Goal: Task Accomplishment & Management: Use online tool/utility

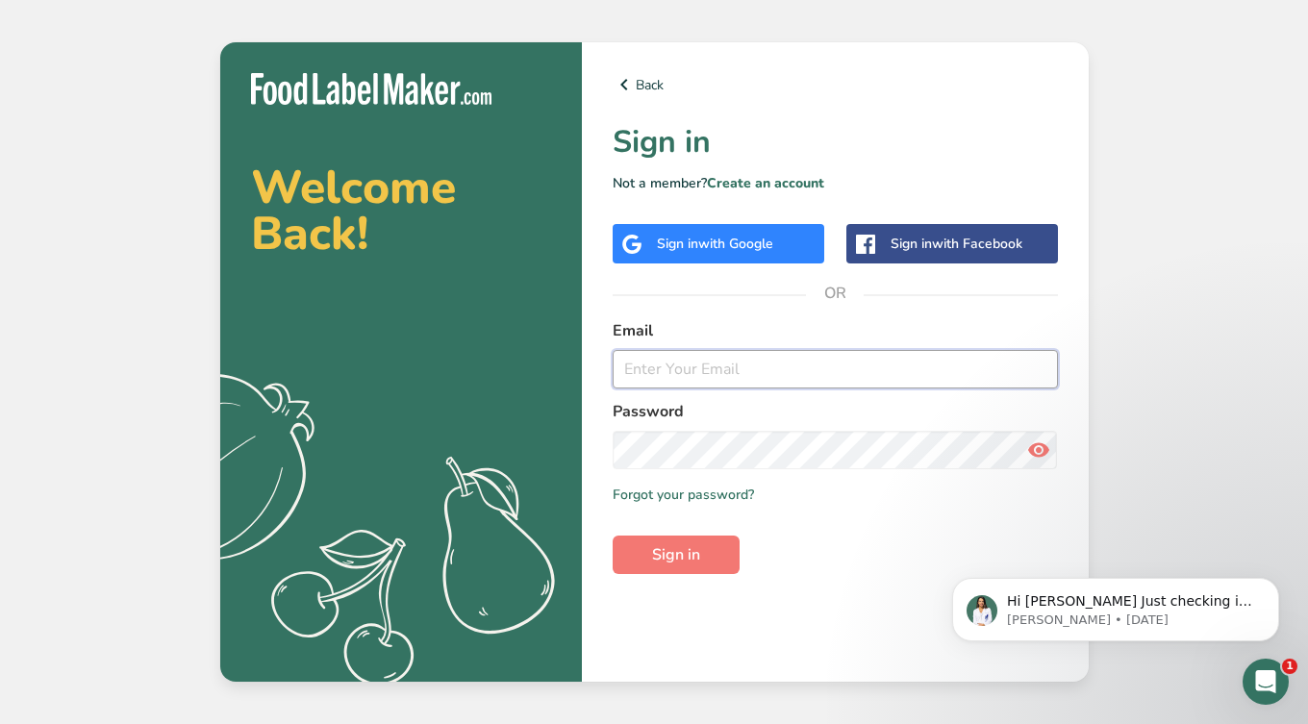
type input "[PERSON_NAME][EMAIL_ADDRESS][DOMAIN_NAME]"
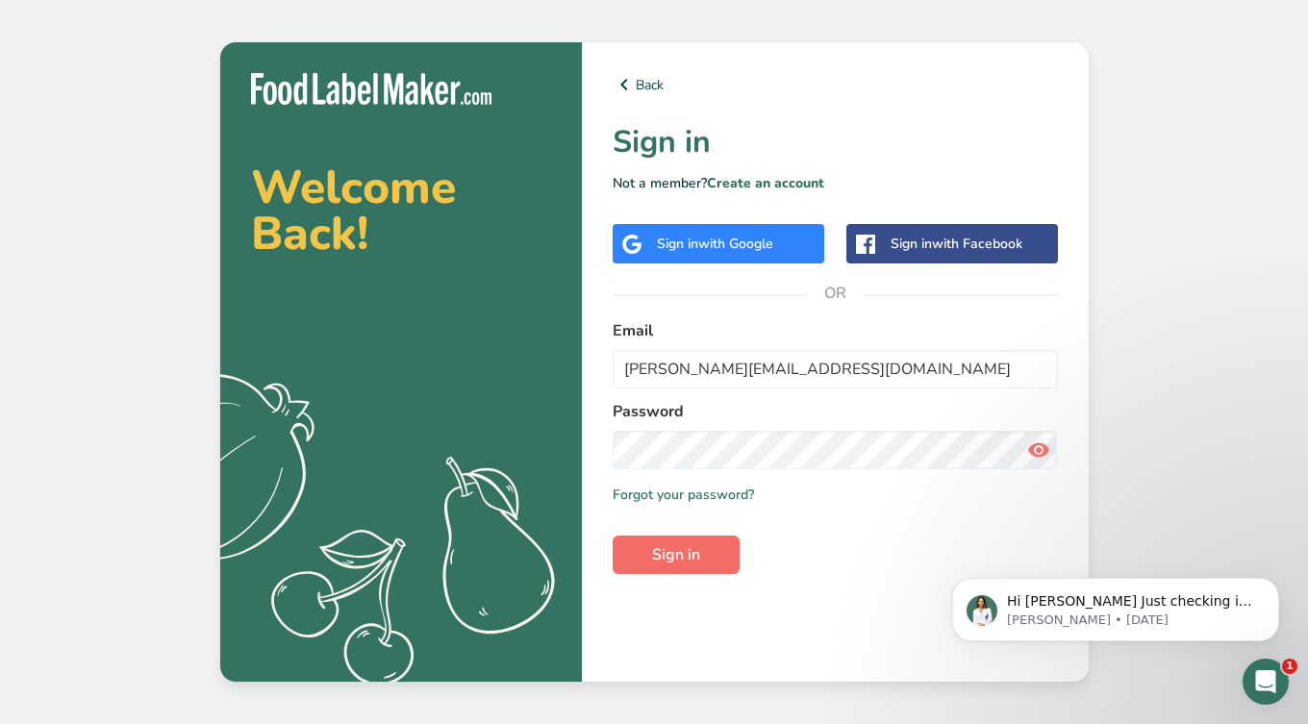
click at [685, 560] on span "Sign in" at bounding box center [676, 554] width 48 height 23
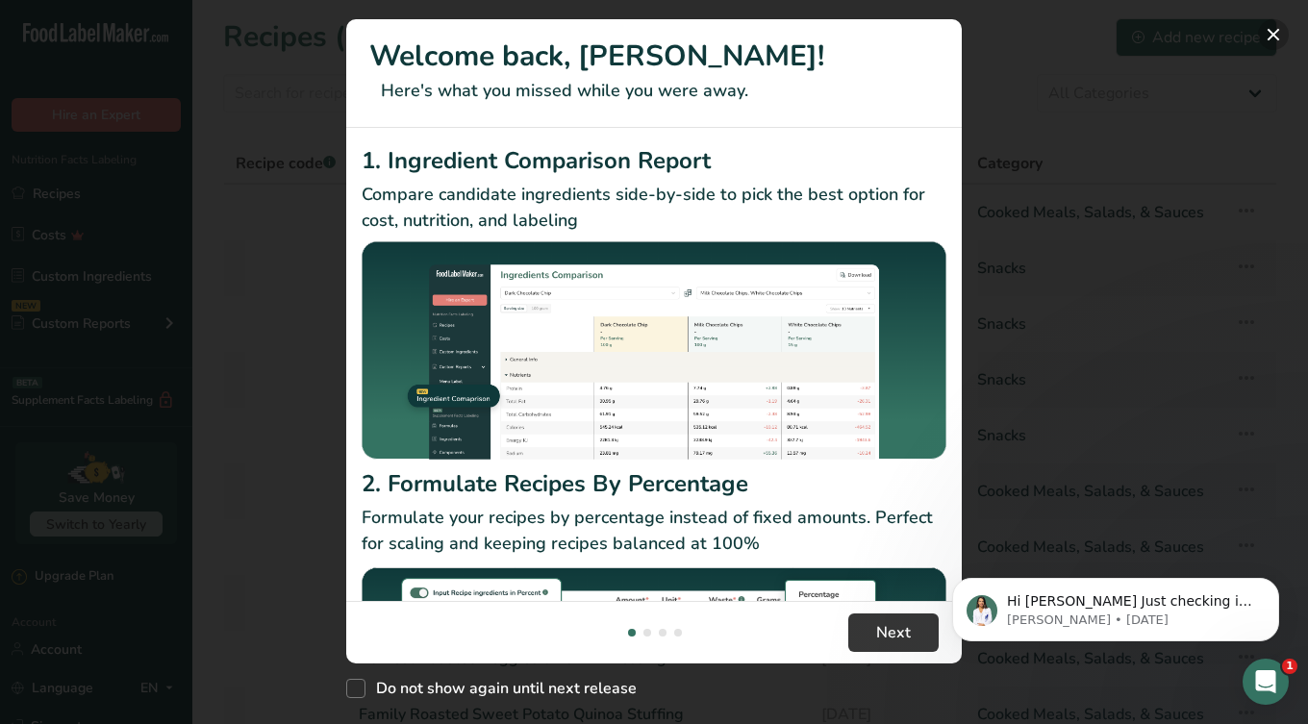
click at [1275, 34] on button "New Features" at bounding box center [1273, 34] width 31 height 31
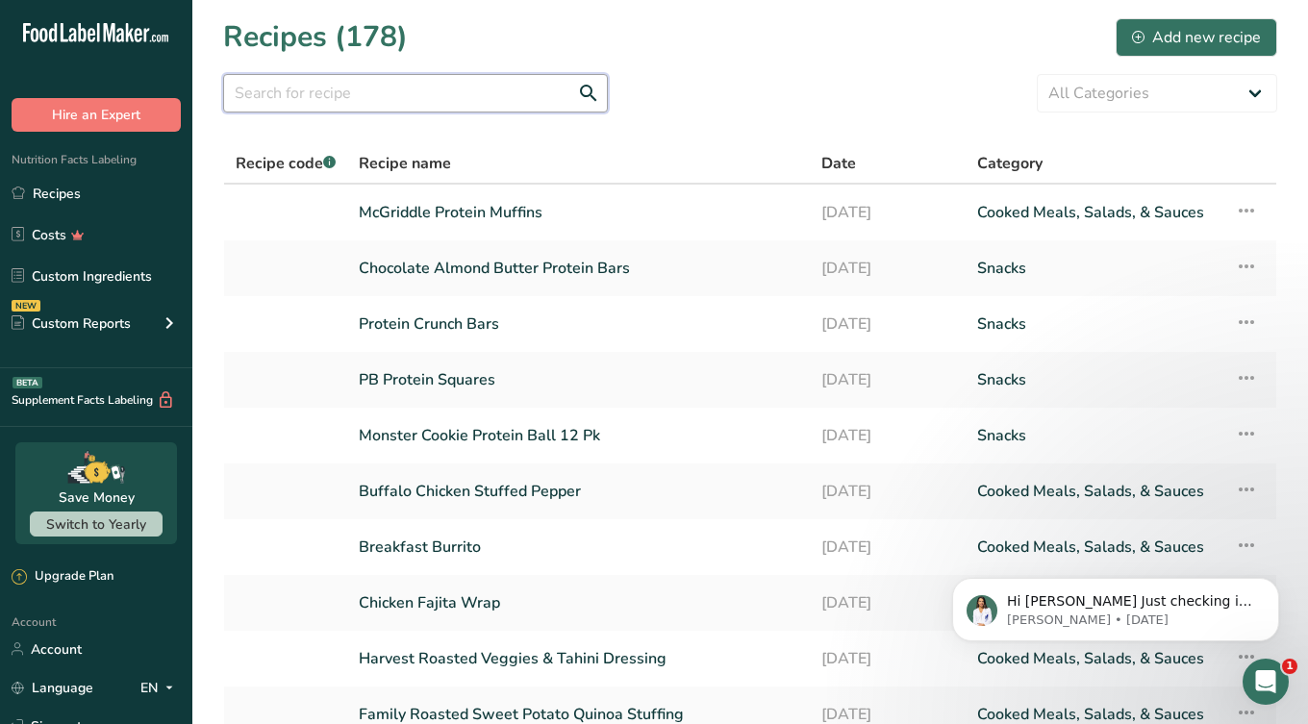
click at [389, 95] on input "text" at bounding box center [415, 93] width 385 height 38
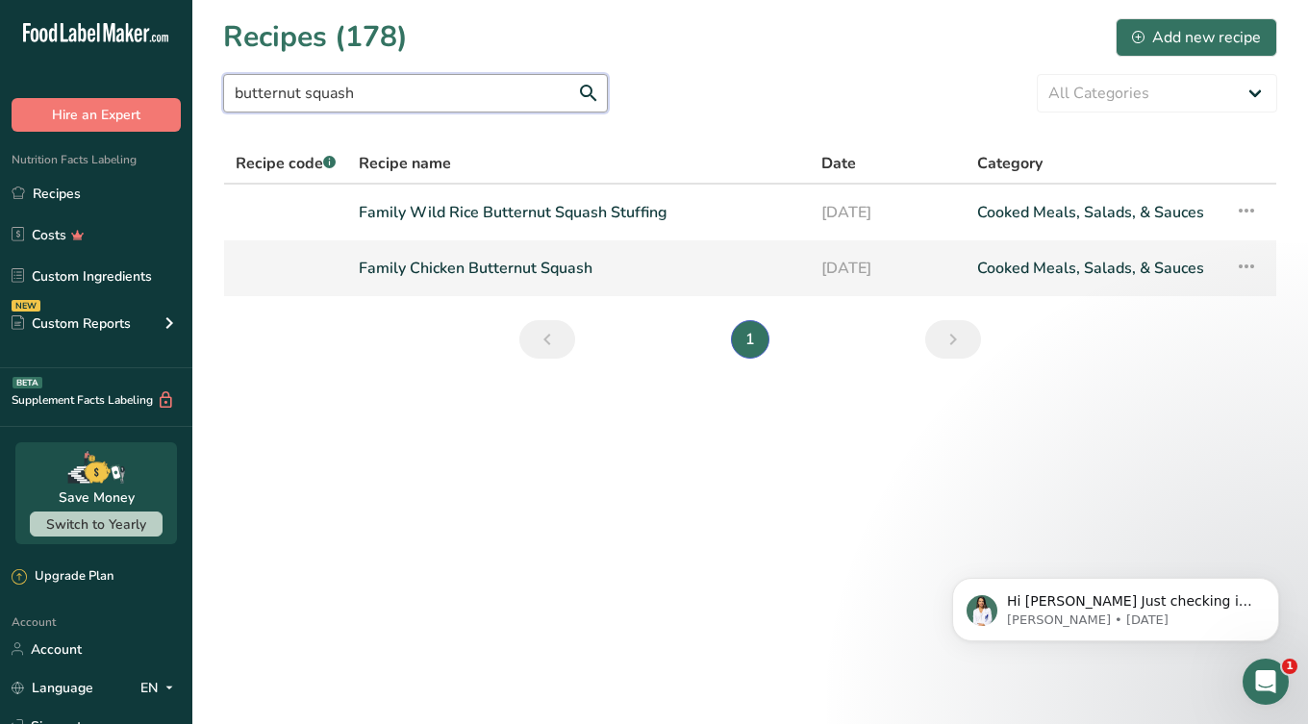
type input "butternut squash"
click at [458, 264] on link "Family Chicken Butternut Squash" at bounding box center [579, 268] width 440 height 40
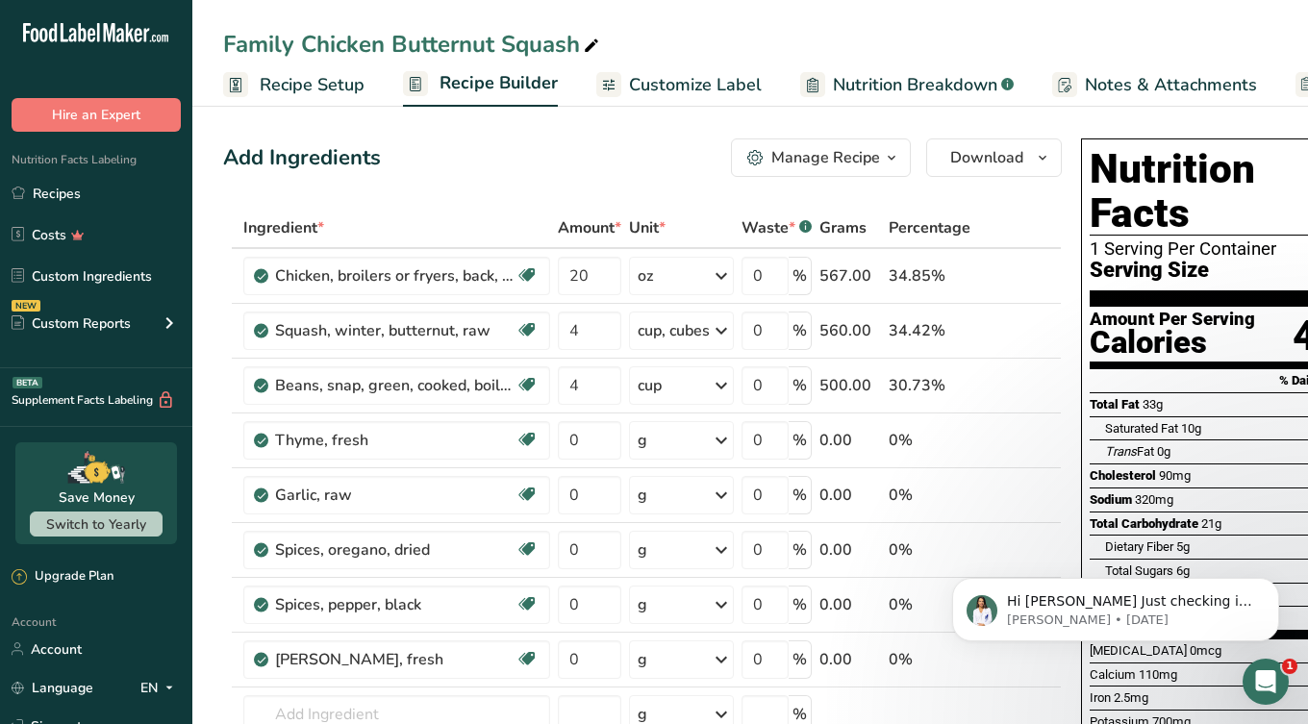
click at [269, 80] on span "Recipe Setup" at bounding box center [312, 85] width 105 height 26
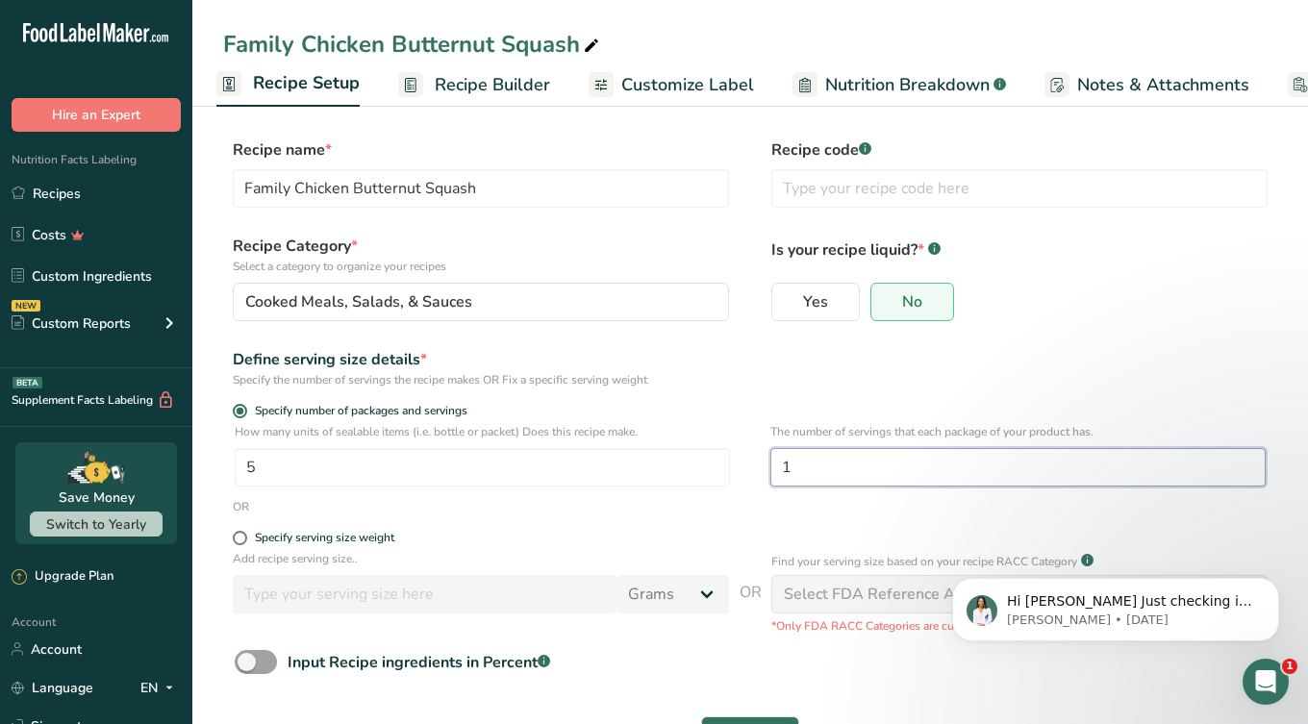
drag, startPoint x: 832, startPoint y: 465, endPoint x: 765, endPoint y: 464, distance: 67.3
click at [765, 465] on div "How many units of sealable items (i.e. bottle or packet) Does this recipe make.…" at bounding box center [750, 460] width 1054 height 75
click at [416, 437] on p "How many units of sealable items (i.e. bottle or packet) Does this recipe make." at bounding box center [482, 431] width 495 height 17
drag, startPoint x: 833, startPoint y: 475, endPoint x: 766, endPoint y: 466, distance: 66.9
click at [766, 466] on div "How many units of sealable items (i.e. bottle or packet) Does this recipe make.…" at bounding box center [750, 460] width 1054 height 75
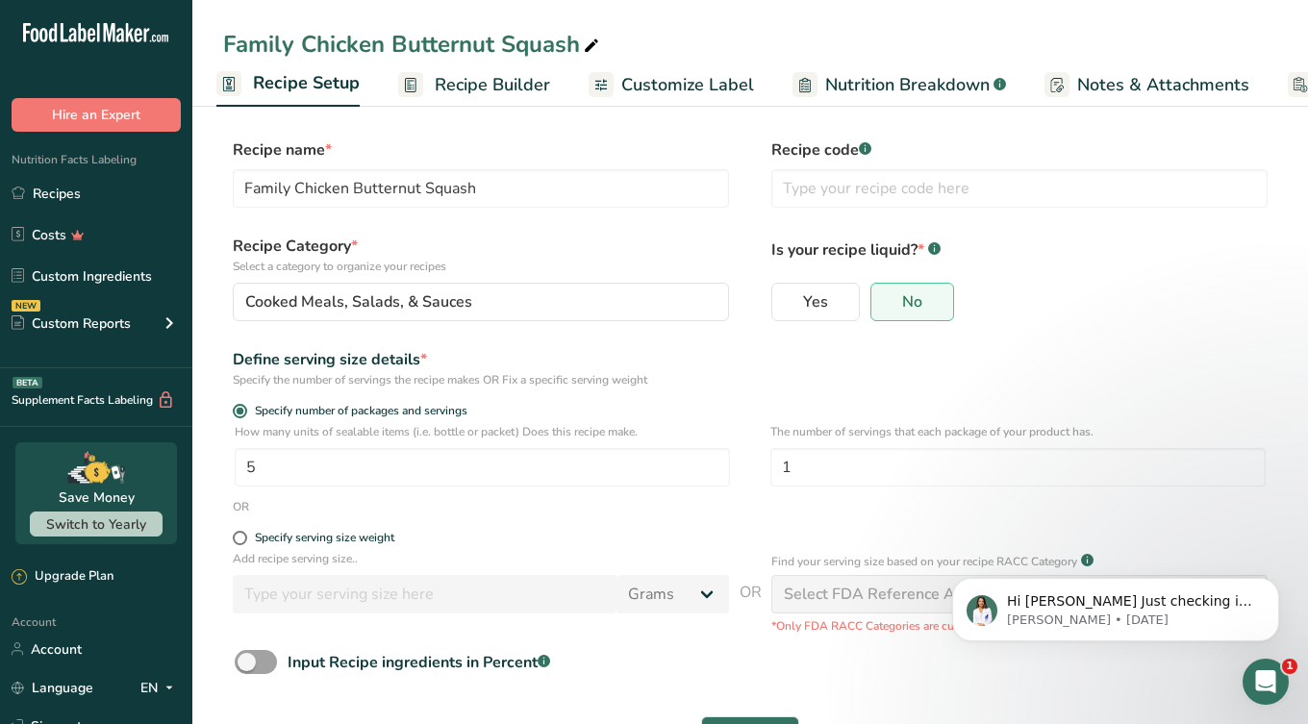
click at [515, 90] on span "Recipe Builder" at bounding box center [492, 85] width 115 height 26
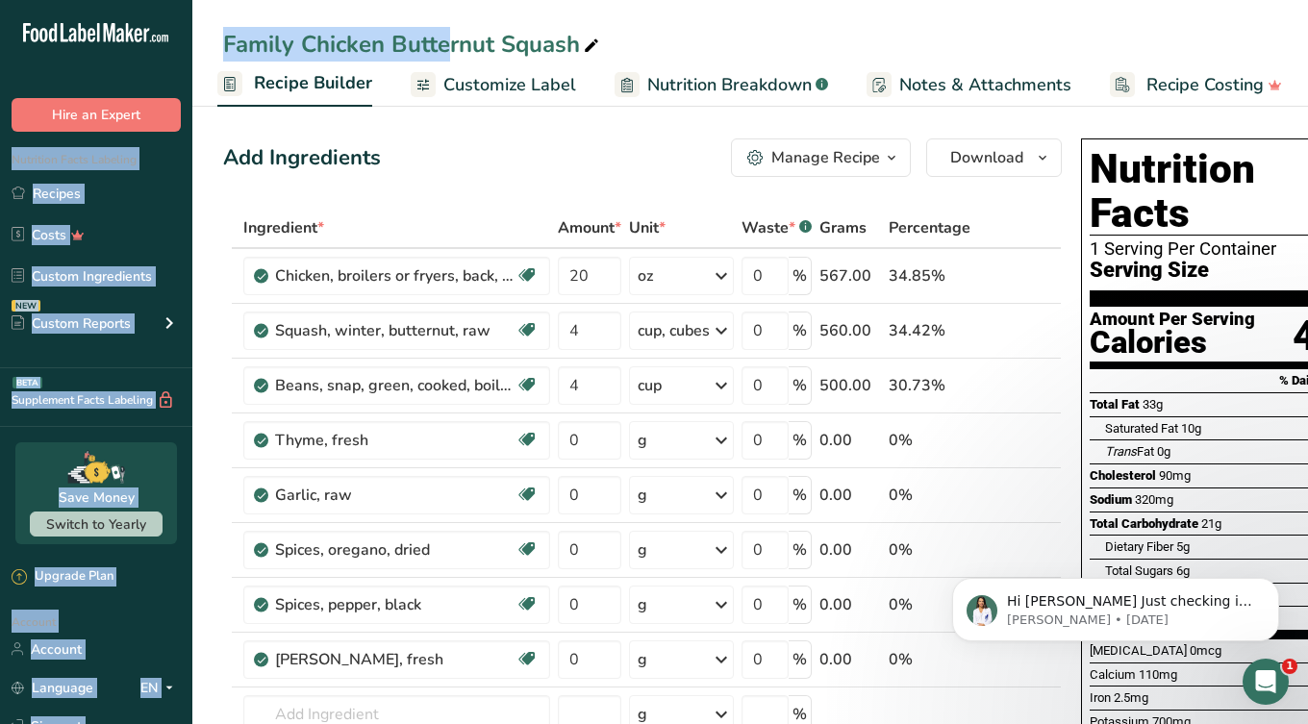
drag, startPoint x: 303, startPoint y: 44, endPoint x: 180, endPoint y: 41, distance: 123.1
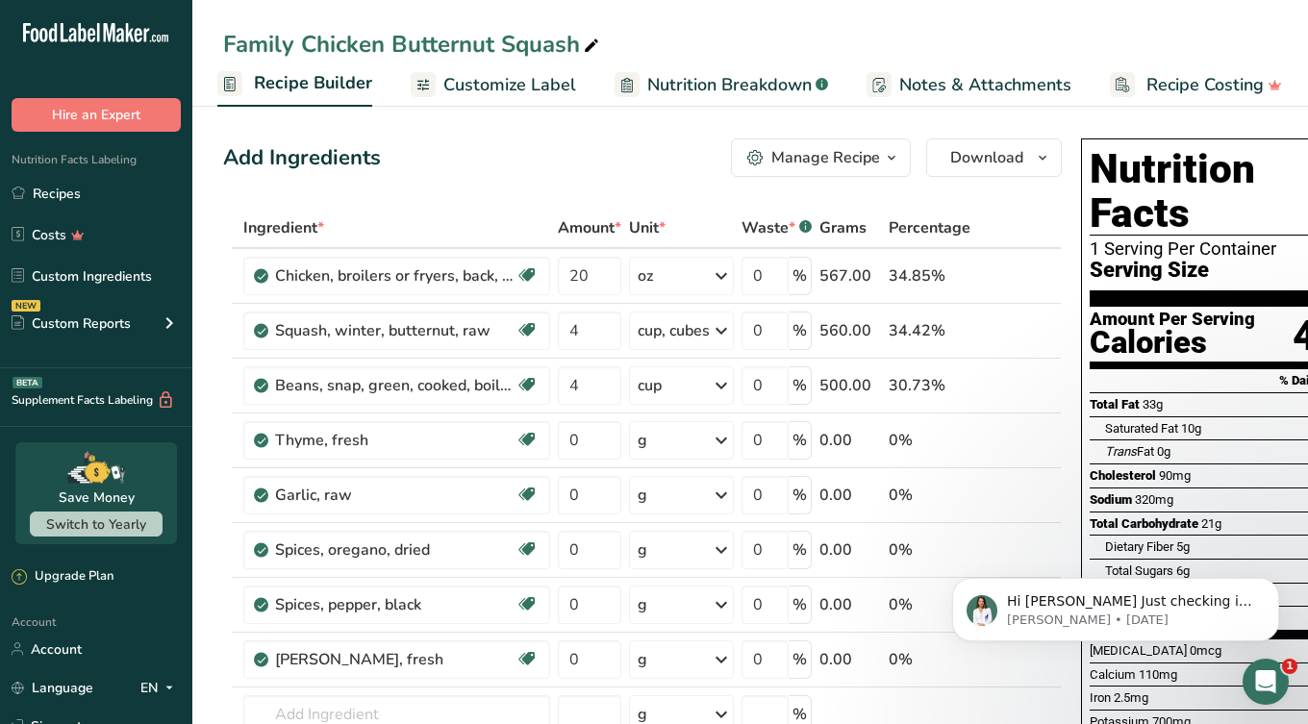
click at [281, 48] on div "Family Chicken Butternut Squash" at bounding box center [413, 44] width 380 height 35
drag, startPoint x: 304, startPoint y: 47, endPoint x: 230, endPoint y: 42, distance: 74.2
click at [230, 44] on input "Family Chicken Butternut Squash" at bounding box center [750, 44] width 1054 height 35
type input "Chicken Butternut Squash"
click at [1044, 158] on icon "button" at bounding box center [1042, 158] width 15 height 24
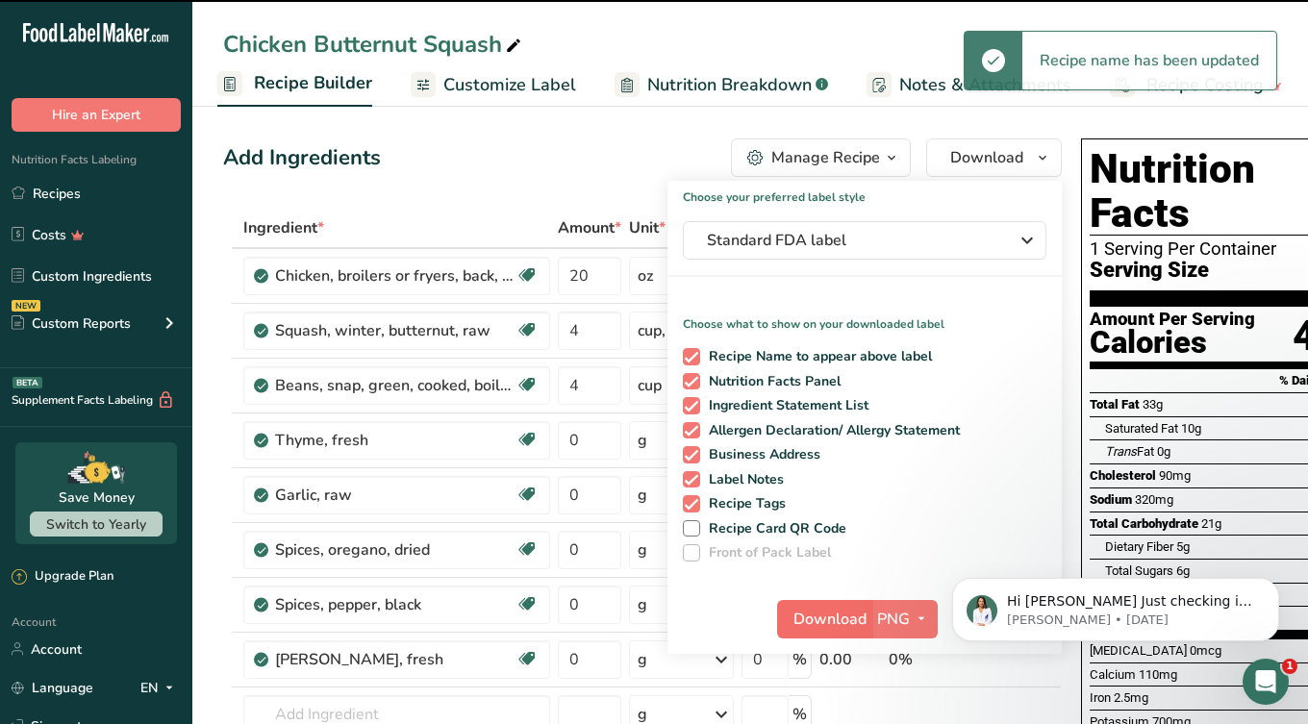
click at [812, 625] on span "Download" at bounding box center [829, 619] width 73 height 23
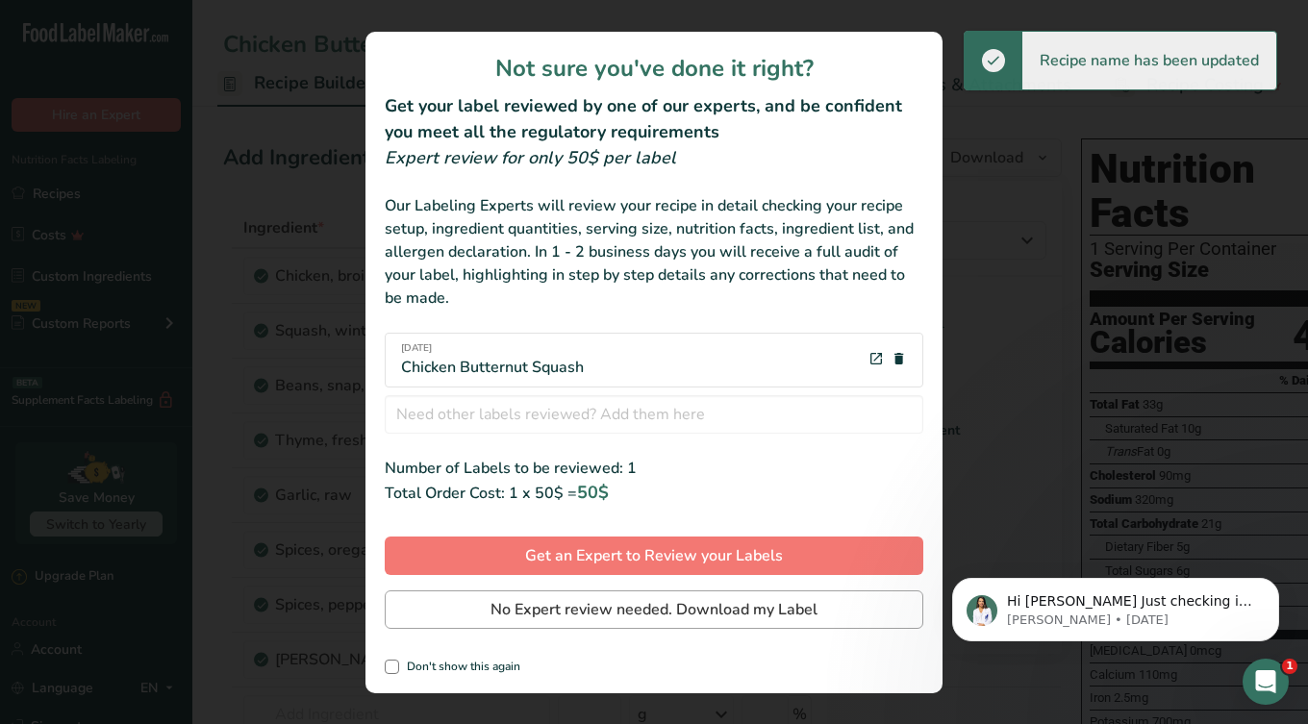
click at [603, 623] on button "No Expert review needed. Download my Label" at bounding box center [654, 609] width 539 height 38
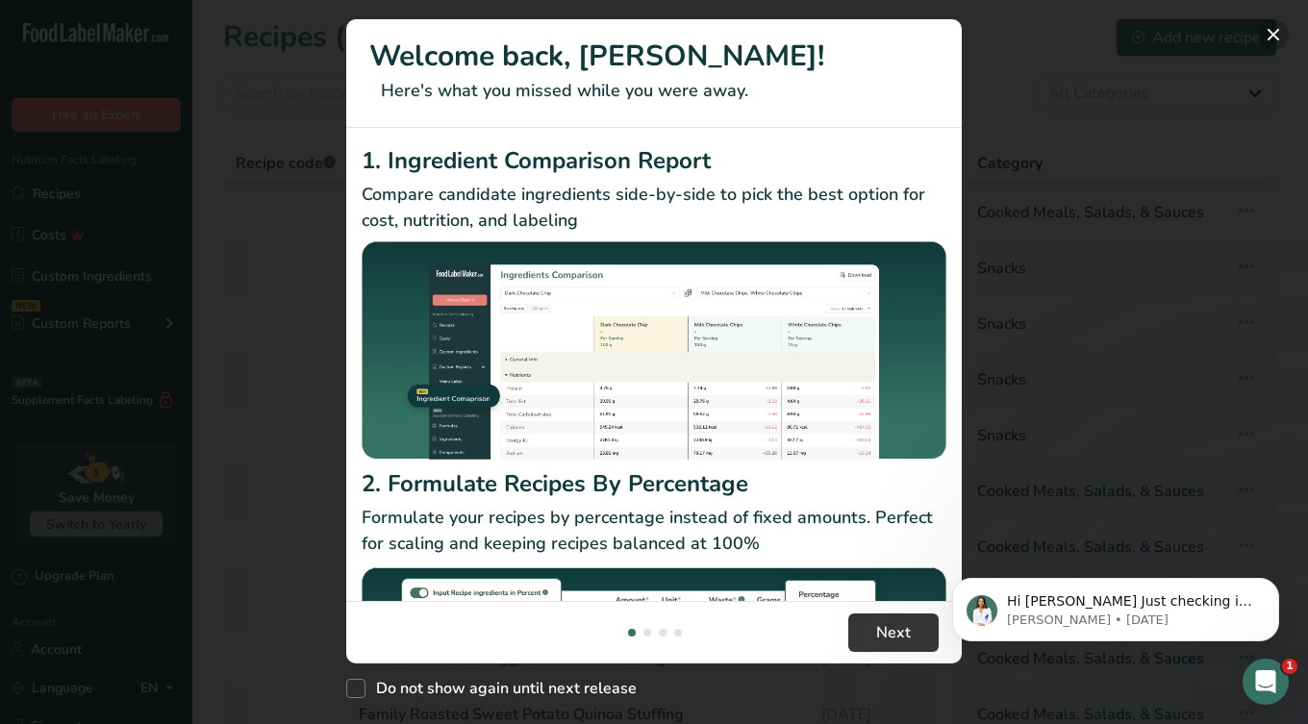
click at [1277, 36] on button "New Features" at bounding box center [1273, 34] width 31 height 31
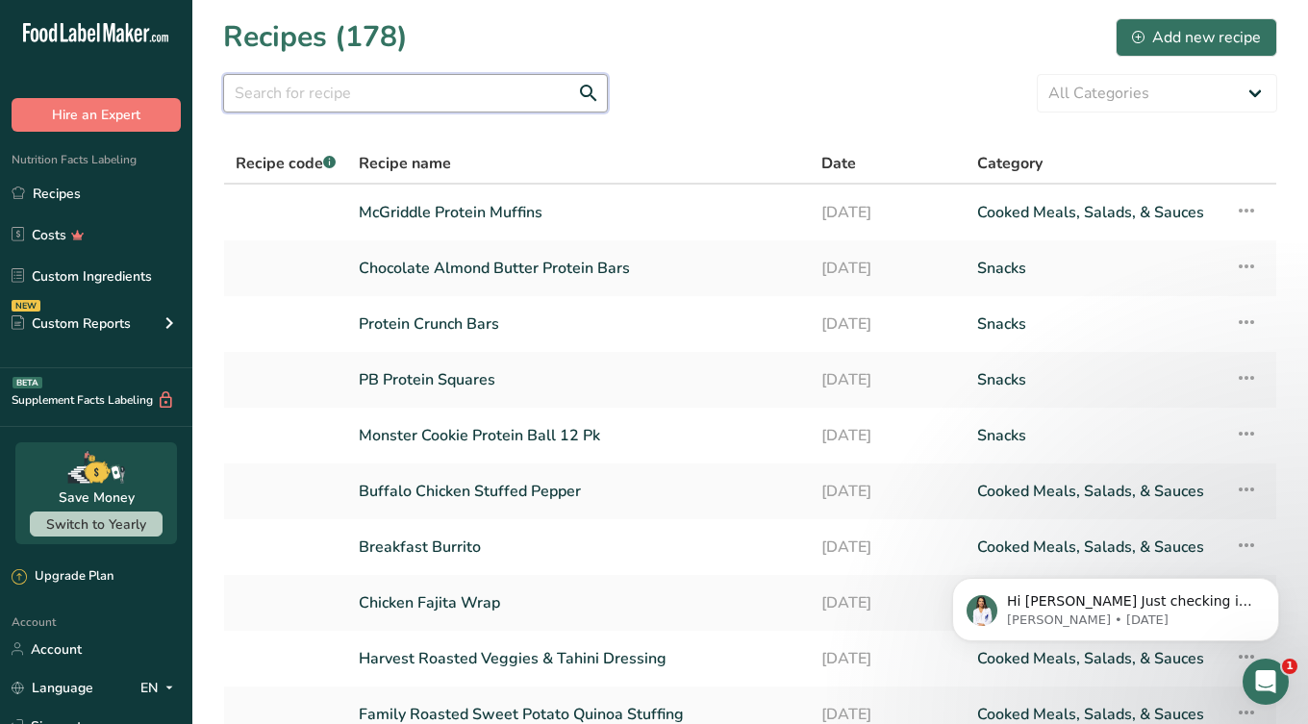
click at [436, 96] on input "text" at bounding box center [415, 93] width 385 height 38
type input "u"
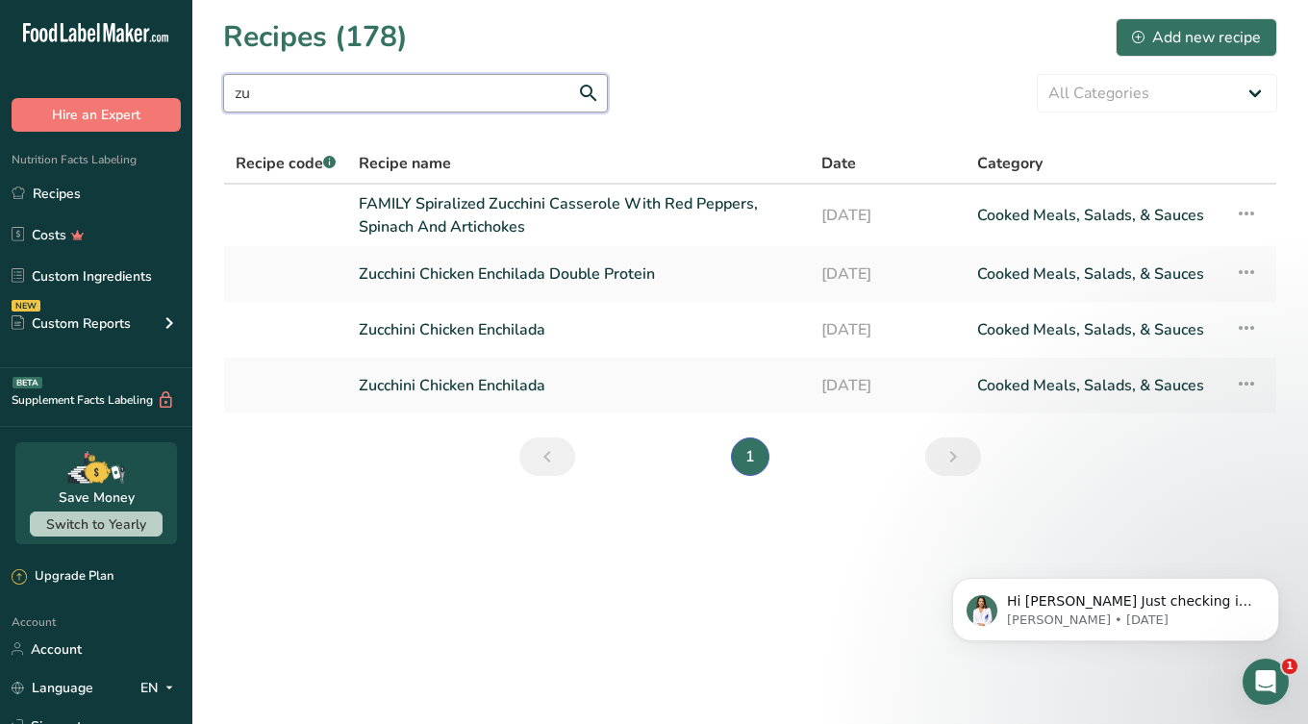
type input "z"
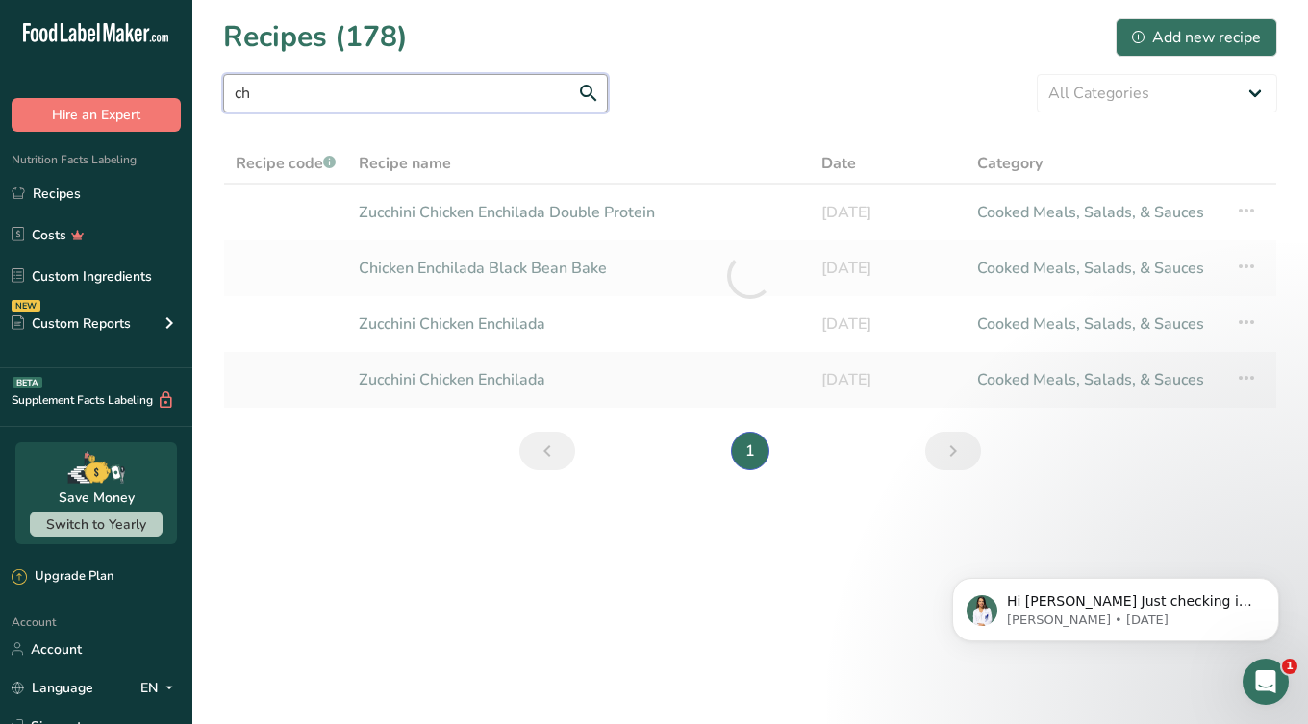
type input "c"
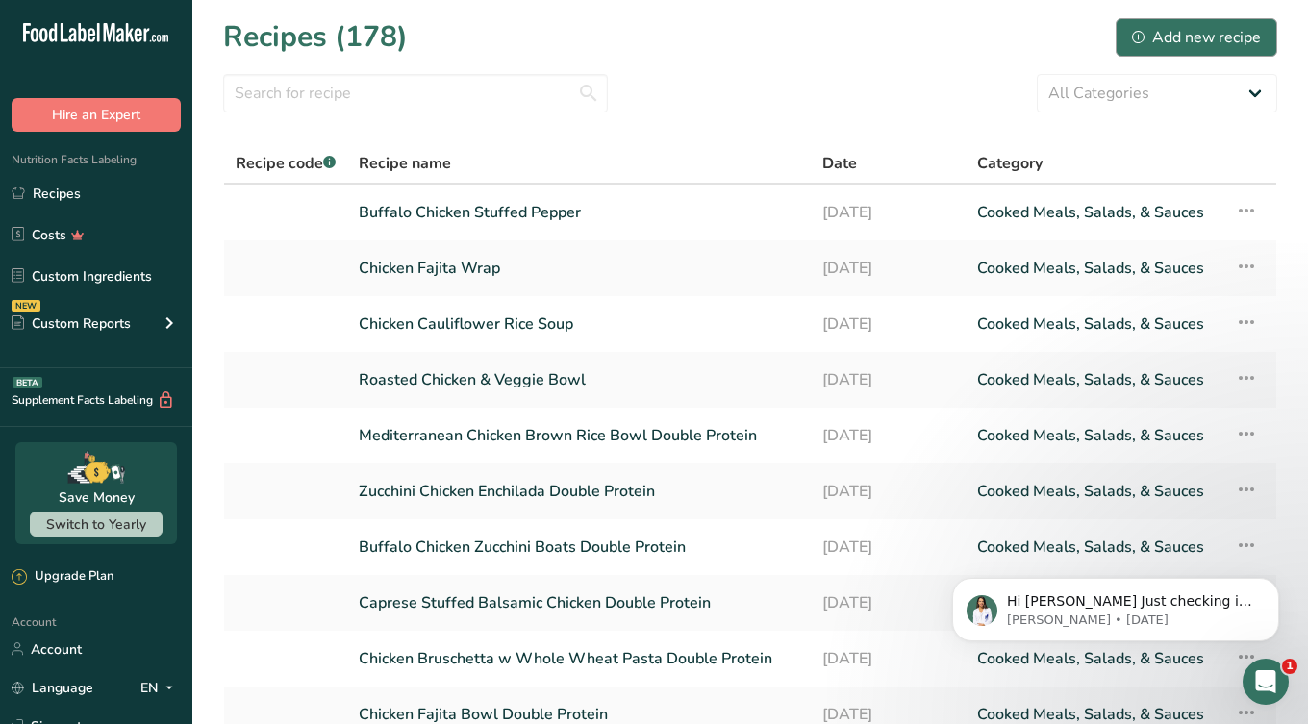
click at [1180, 44] on div "Add new recipe" at bounding box center [1196, 37] width 129 height 23
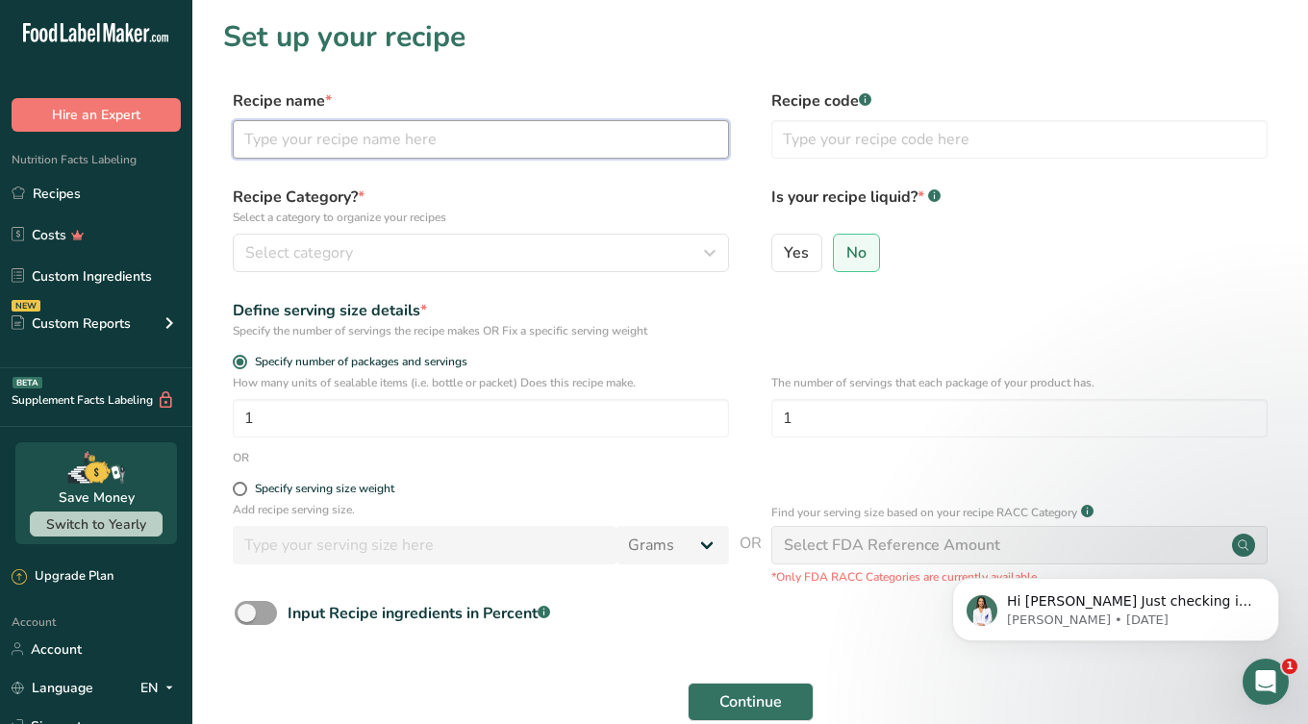
click at [323, 142] on input "text" at bounding box center [481, 139] width 496 height 38
type input "Chicken Enchilada Soup"
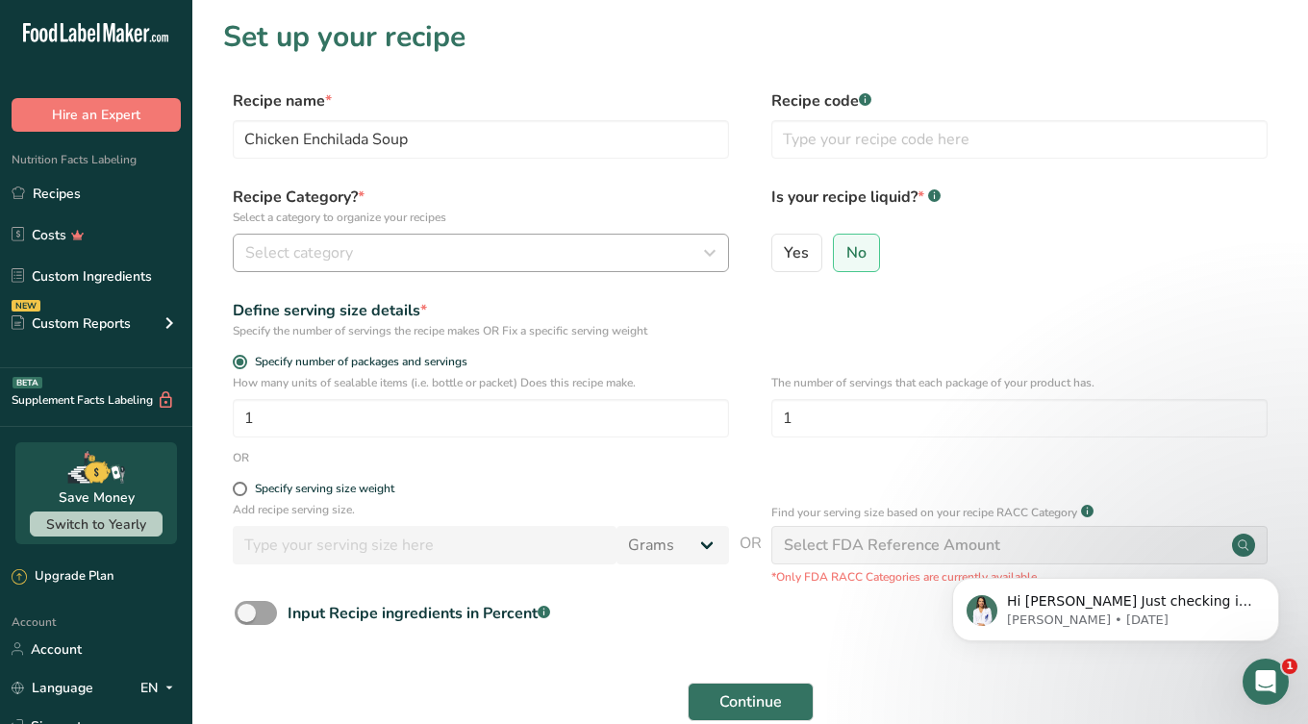
click at [302, 248] on span "Select category" at bounding box center [299, 252] width 108 height 23
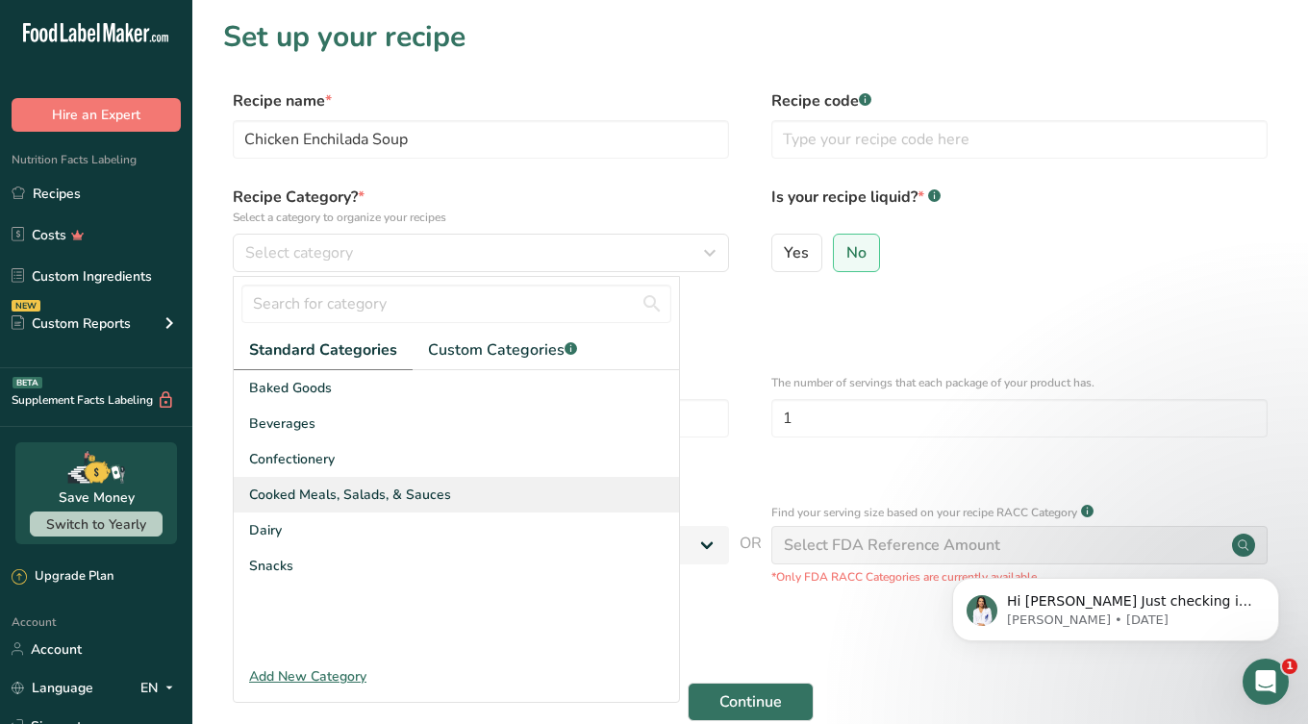
click at [313, 501] on span "Cooked Meals, Salads, & Sauces" at bounding box center [350, 495] width 202 height 20
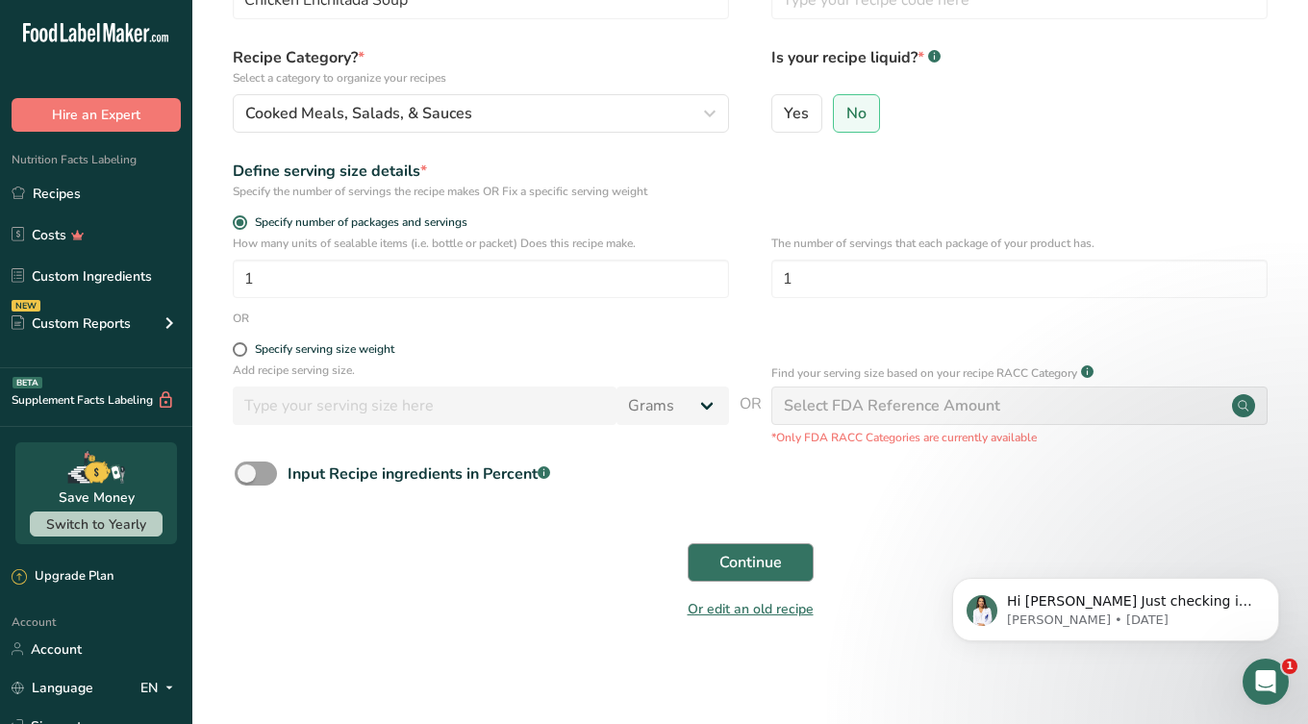
scroll to position [138, 0]
click at [759, 566] on span "Continue" at bounding box center [750, 563] width 63 height 23
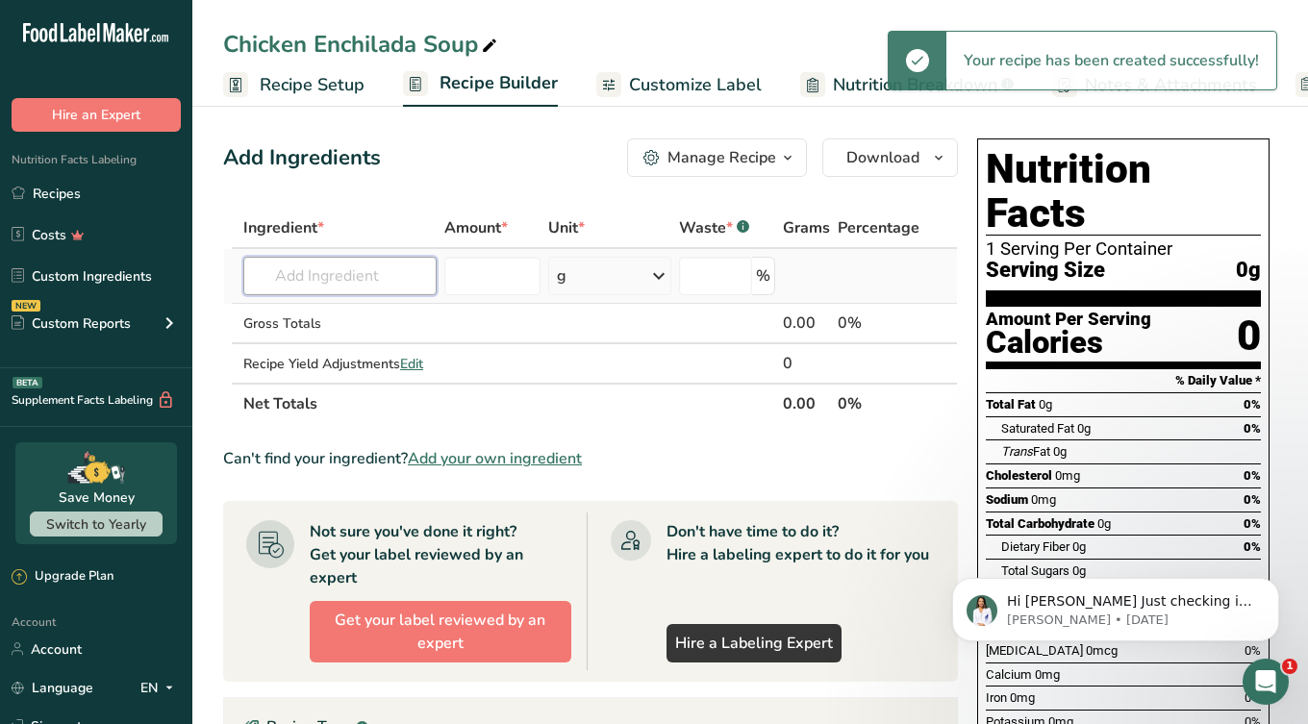
click at [302, 286] on input "text" at bounding box center [339, 276] width 193 height 38
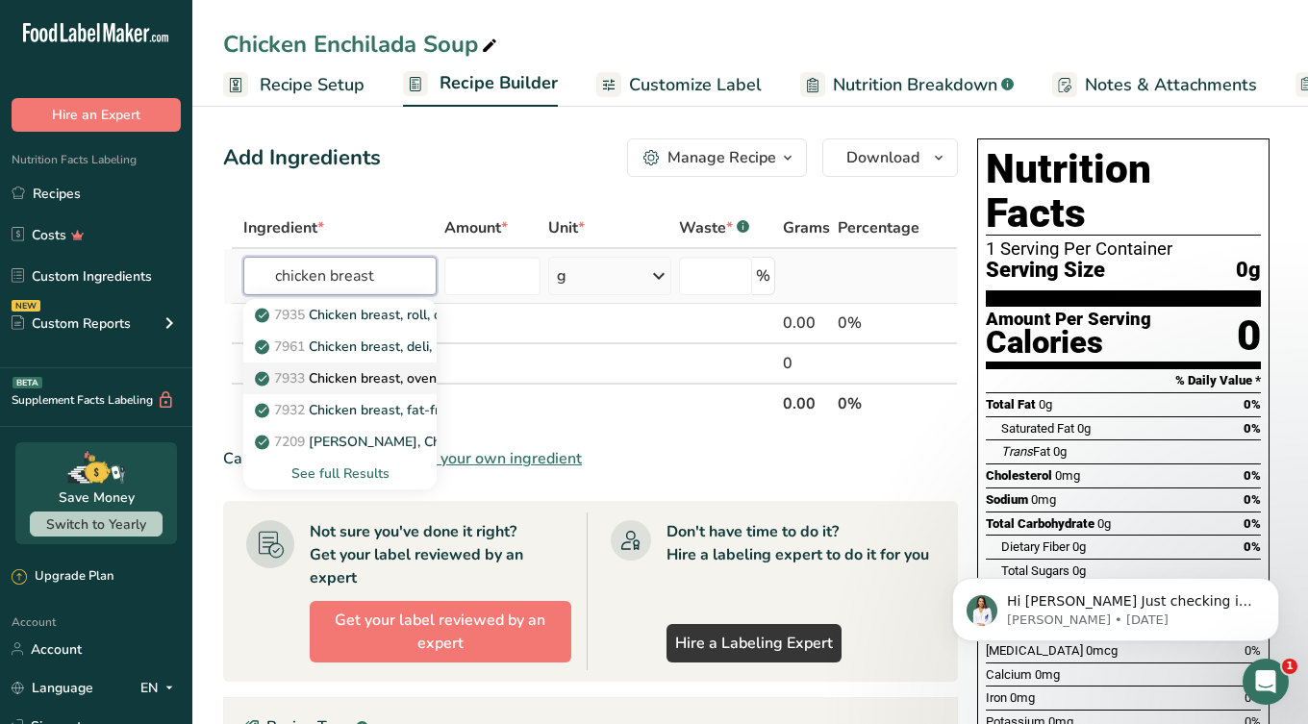
type input "chicken breast"
click at [341, 386] on p "7933 Chicken breast, oven-roasted, fat-free, sliced" at bounding box center [423, 378] width 328 height 20
type input "Chicken breast, oven-roasted, fat-free, sliced"
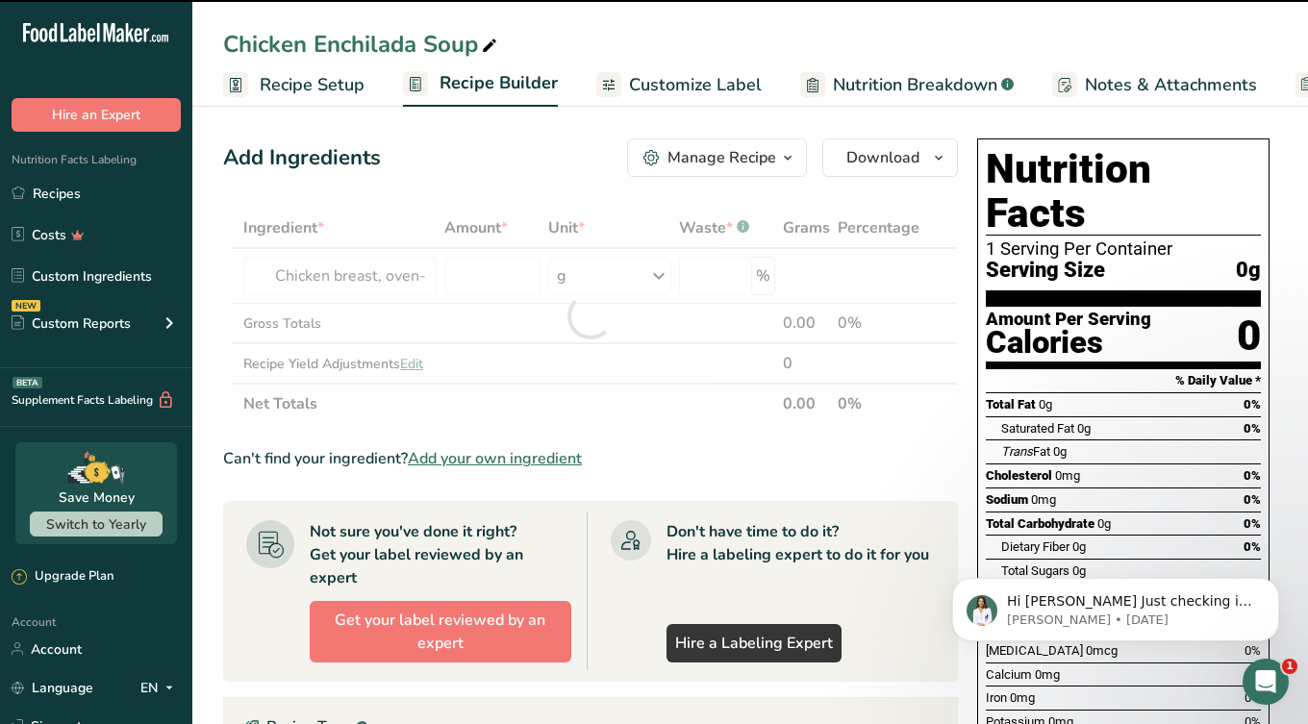
type input "0"
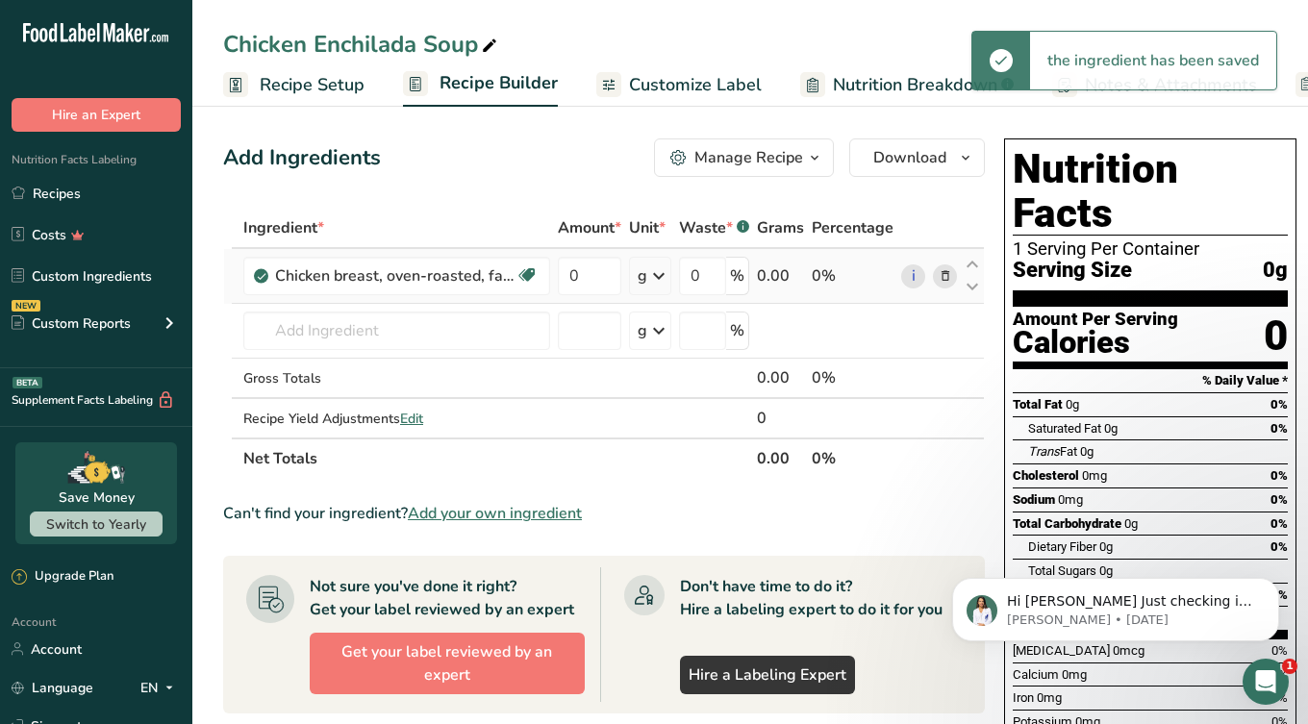
click at [663, 277] on icon at bounding box center [658, 276] width 23 height 35
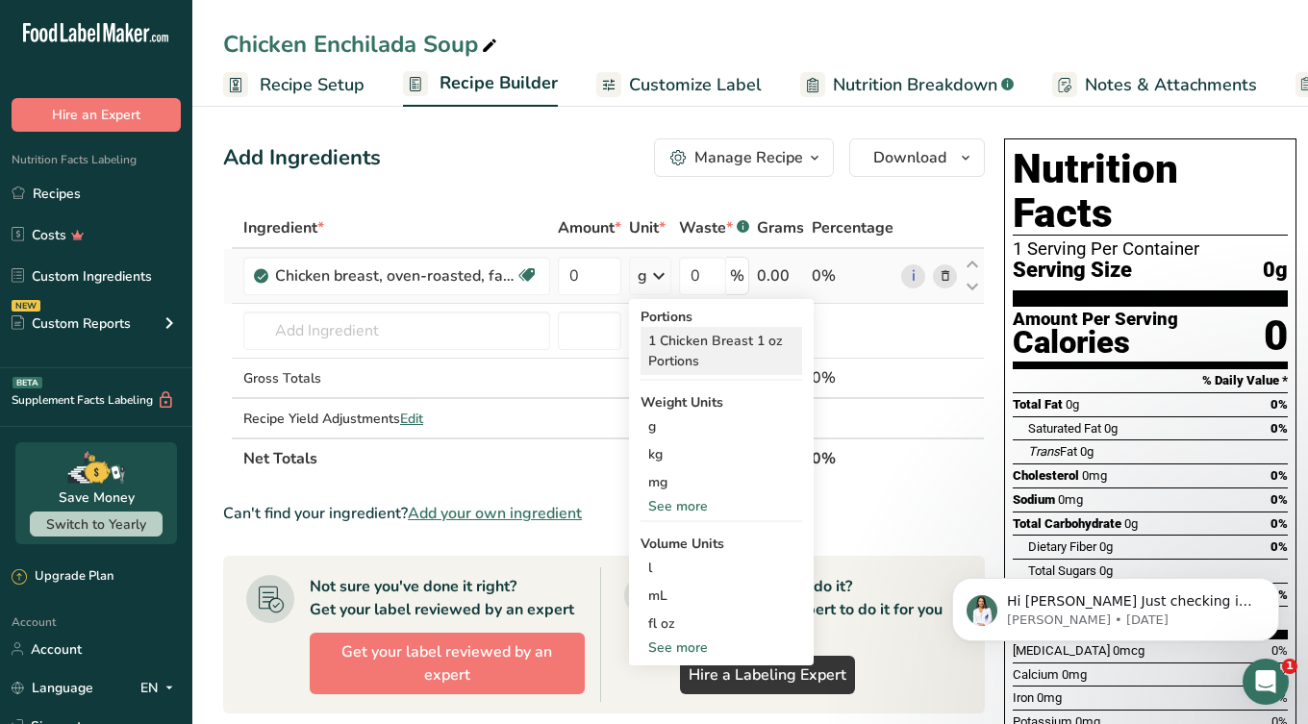
click at [689, 365] on div "1 Chicken Breast 1 oz Portions" at bounding box center [721, 351] width 162 height 48
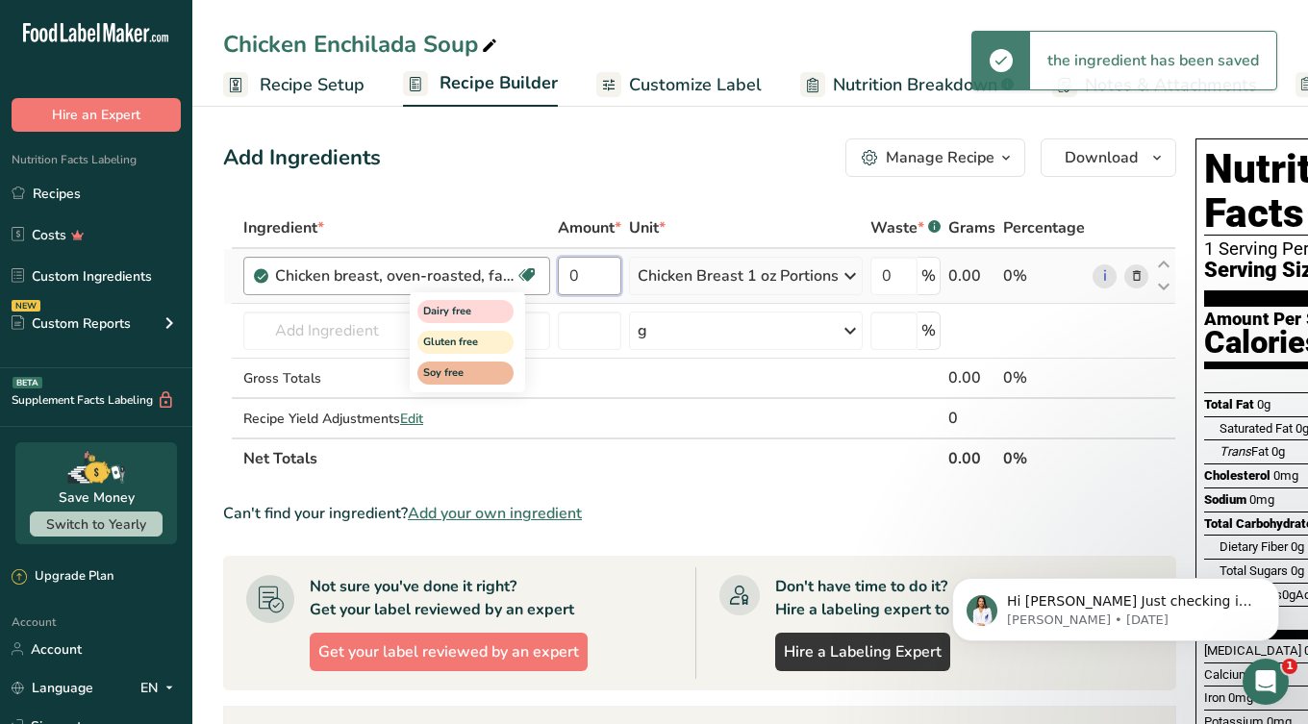
drag, startPoint x: 587, startPoint y: 271, endPoint x: 529, endPoint y: 271, distance: 57.7
click at [529, 271] on tr "Chicken breast, oven-roasted, fat-free, sliced Dairy free Gluten free Soy free …" at bounding box center [699, 276] width 951 height 55
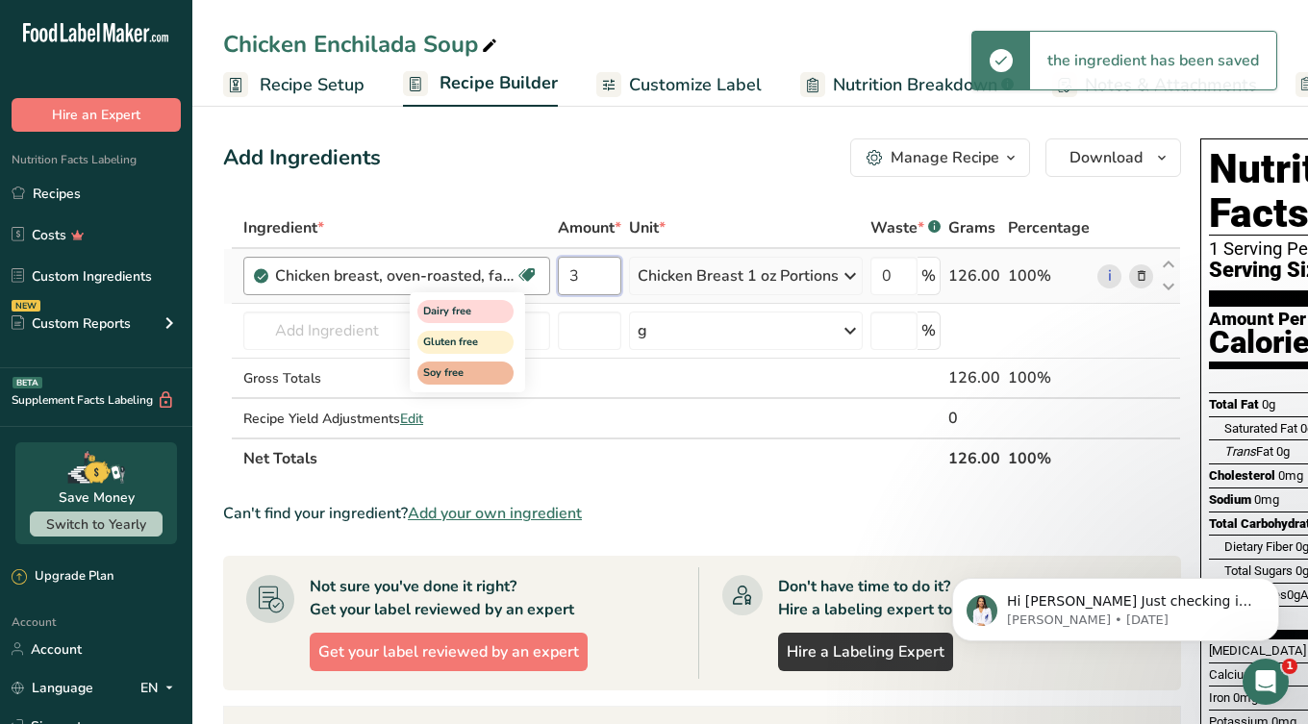
type input "3"
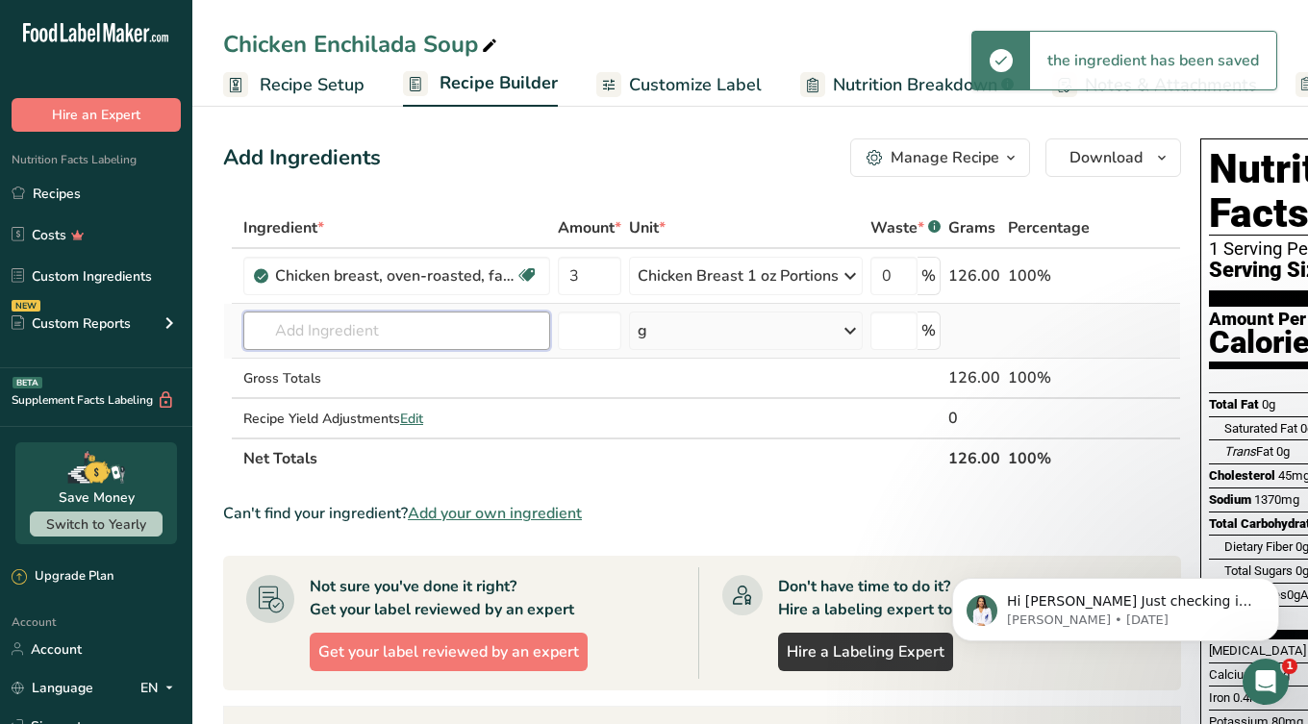
click at [404, 331] on input "text" at bounding box center [396, 331] width 307 height 38
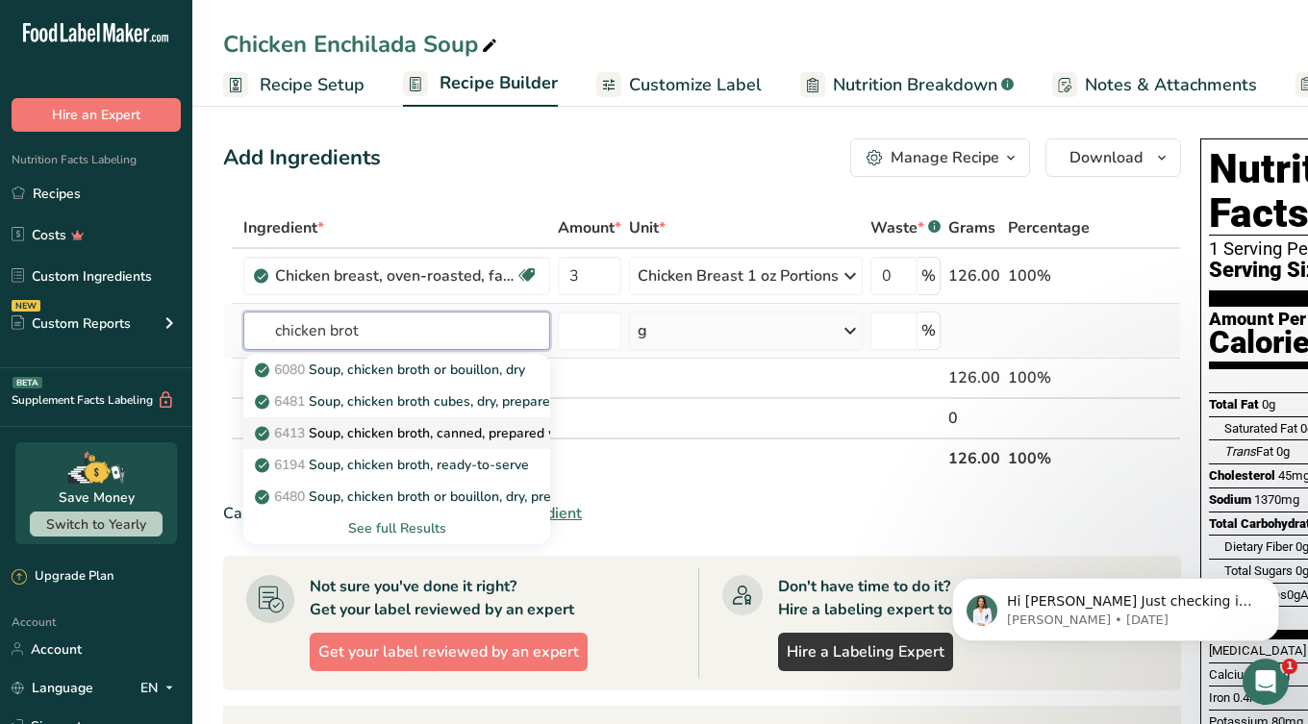
type input "chicken brot"
click at [391, 439] on p "6413 Soup, chicken broth, canned, prepared with equal volume water" at bounding box center [481, 433] width 444 height 20
type input "Soup, chicken broth, canned, prepared with equal volume water"
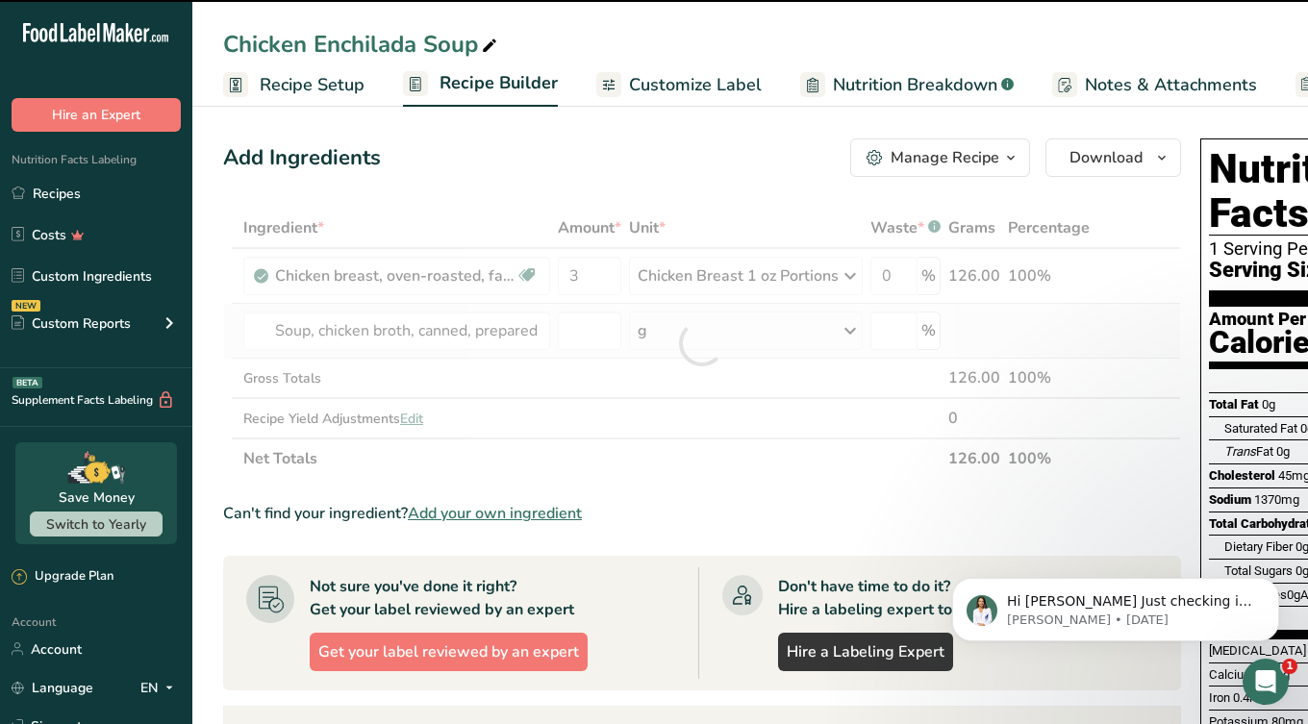
type input "0"
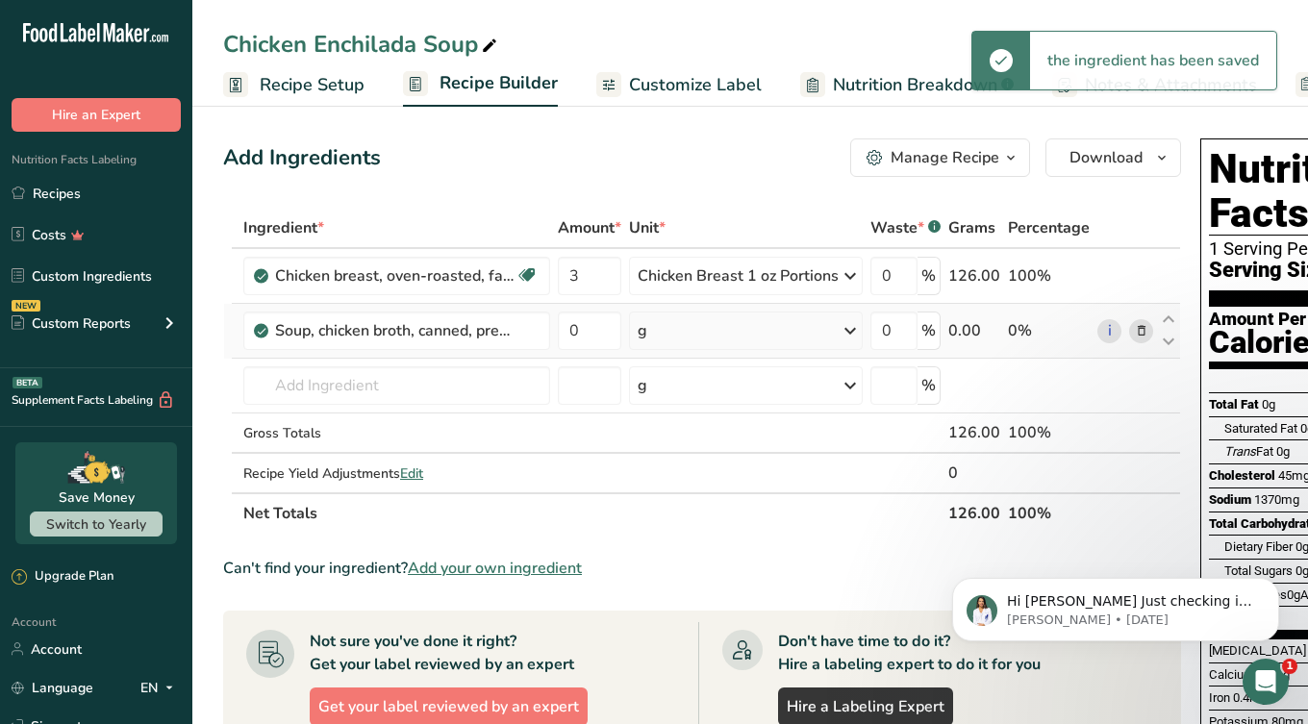
click at [650, 337] on div "g" at bounding box center [746, 331] width 234 height 38
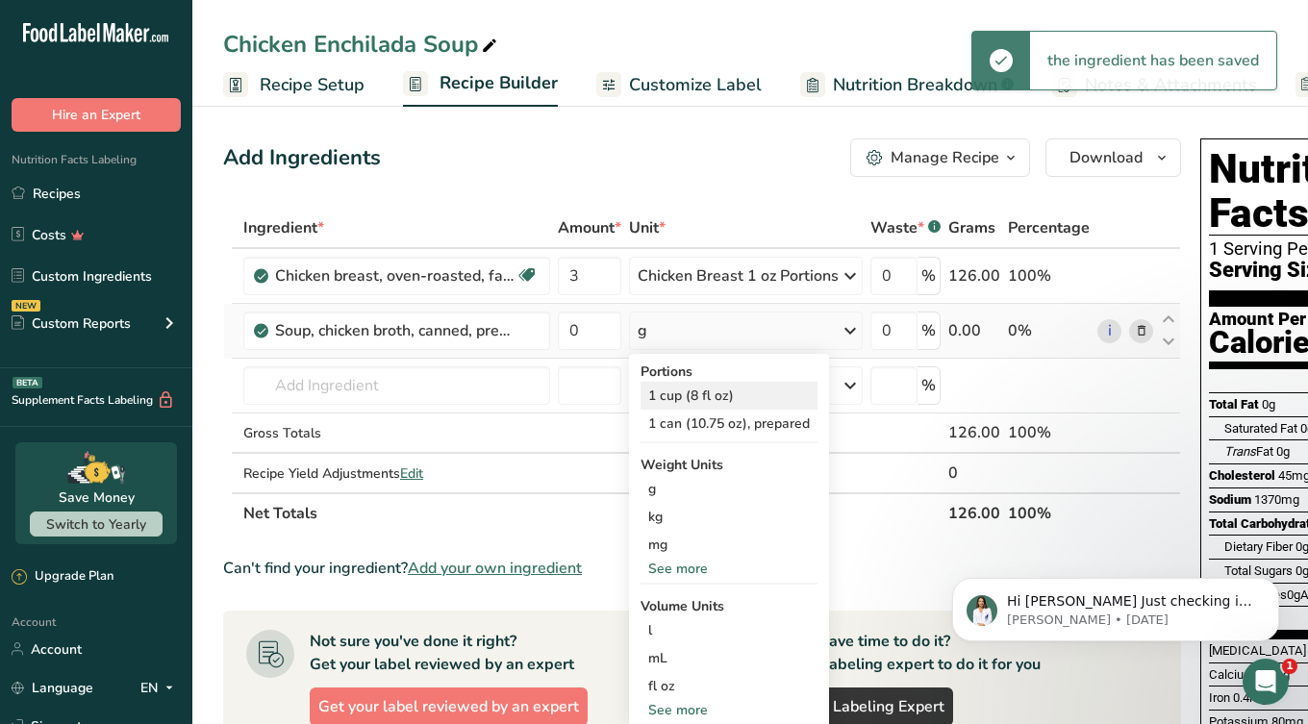
click at [653, 398] on div "1 cup (8 fl oz)" at bounding box center [728, 396] width 177 height 28
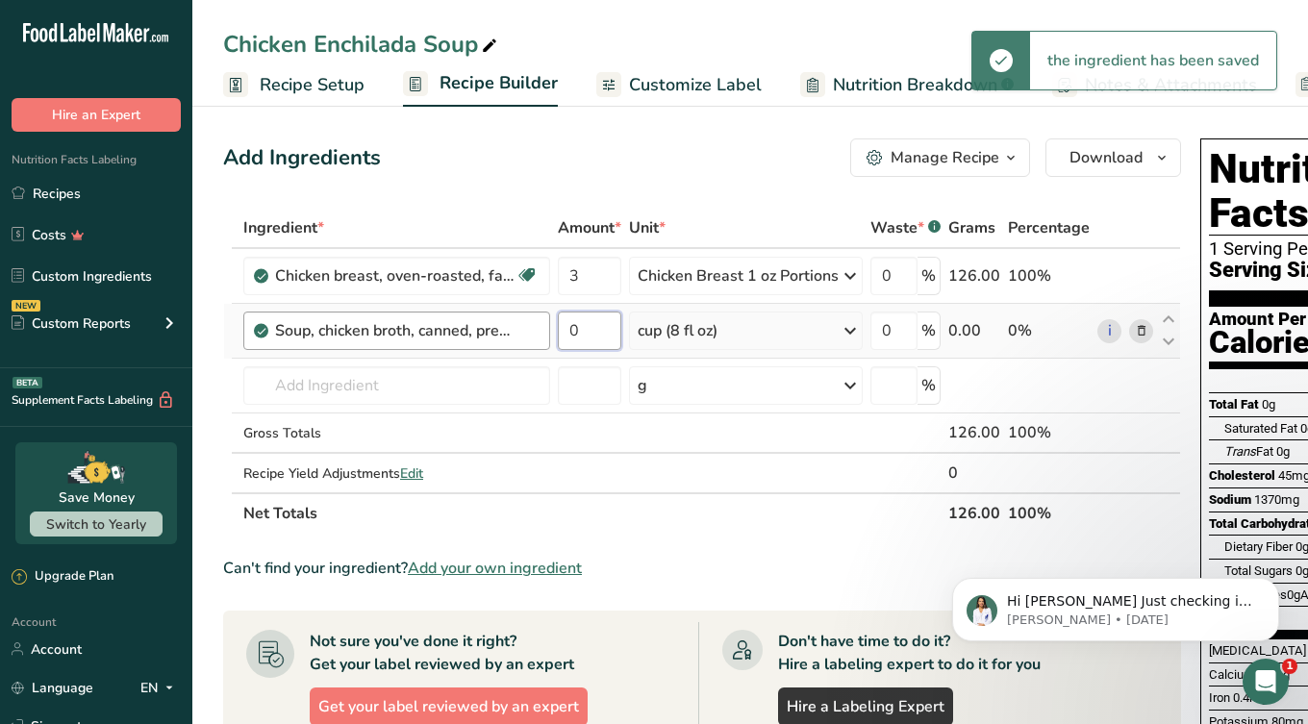
drag, startPoint x: 588, startPoint y: 333, endPoint x: 541, endPoint y: 333, distance: 46.2
click at [541, 333] on tr "Soup, chicken broth, canned, prepared with equal volume water 0 cup (8 fl oz) P…" at bounding box center [702, 331] width 956 height 55
type input "3"
click at [340, 384] on input "text" at bounding box center [396, 385] width 307 height 38
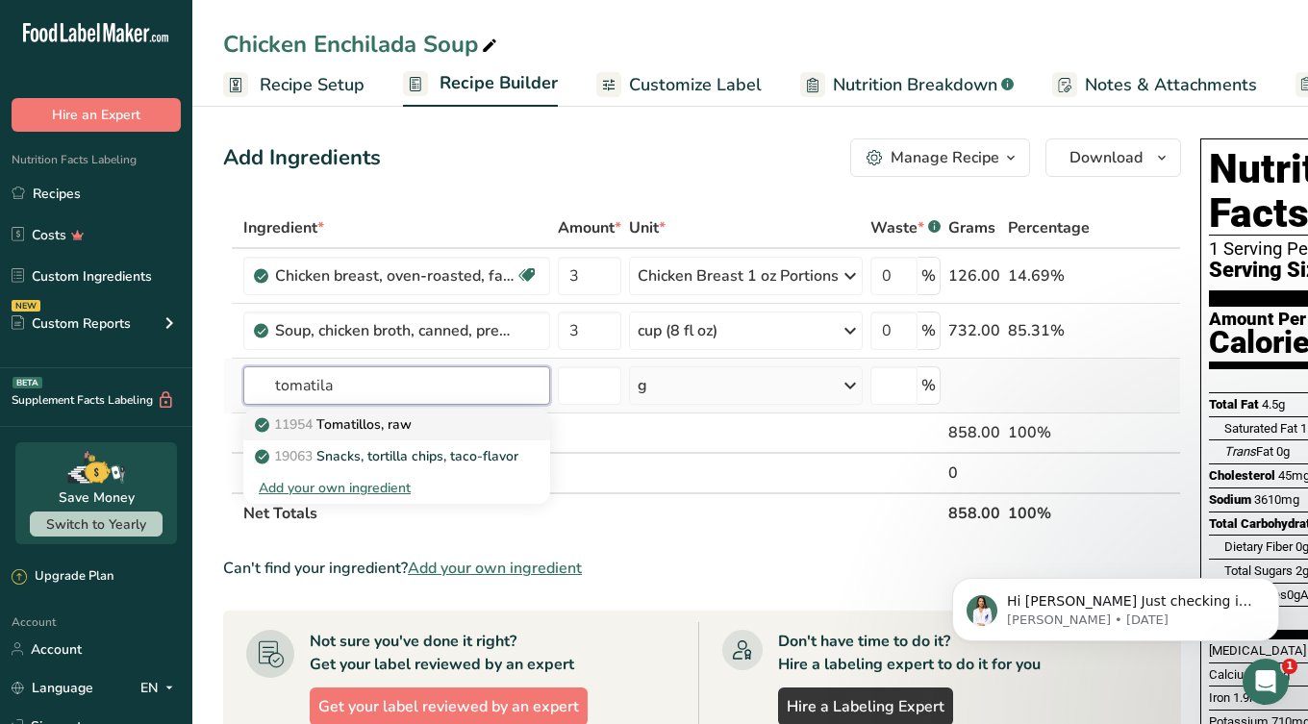
type input "tomatila"
click at [378, 425] on p "11954 Tomatillos, raw" at bounding box center [335, 424] width 153 height 20
type input "Tomatillos, raw"
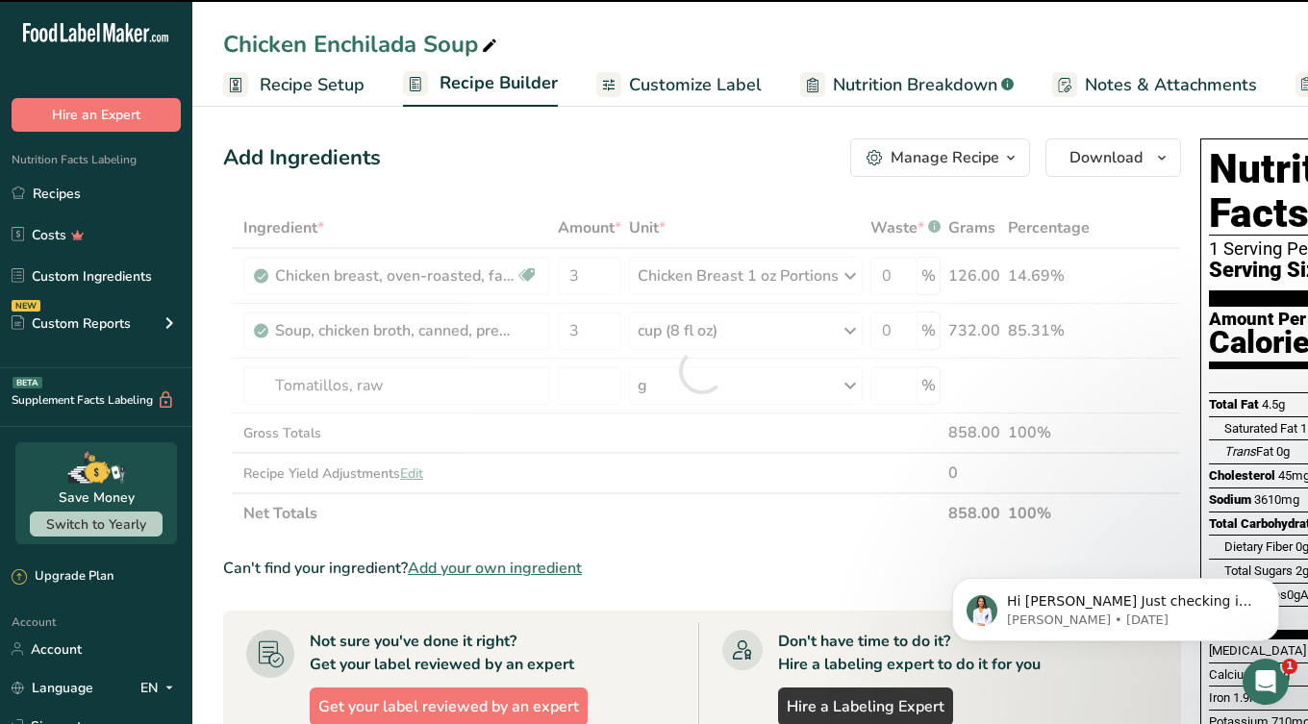
type input "0"
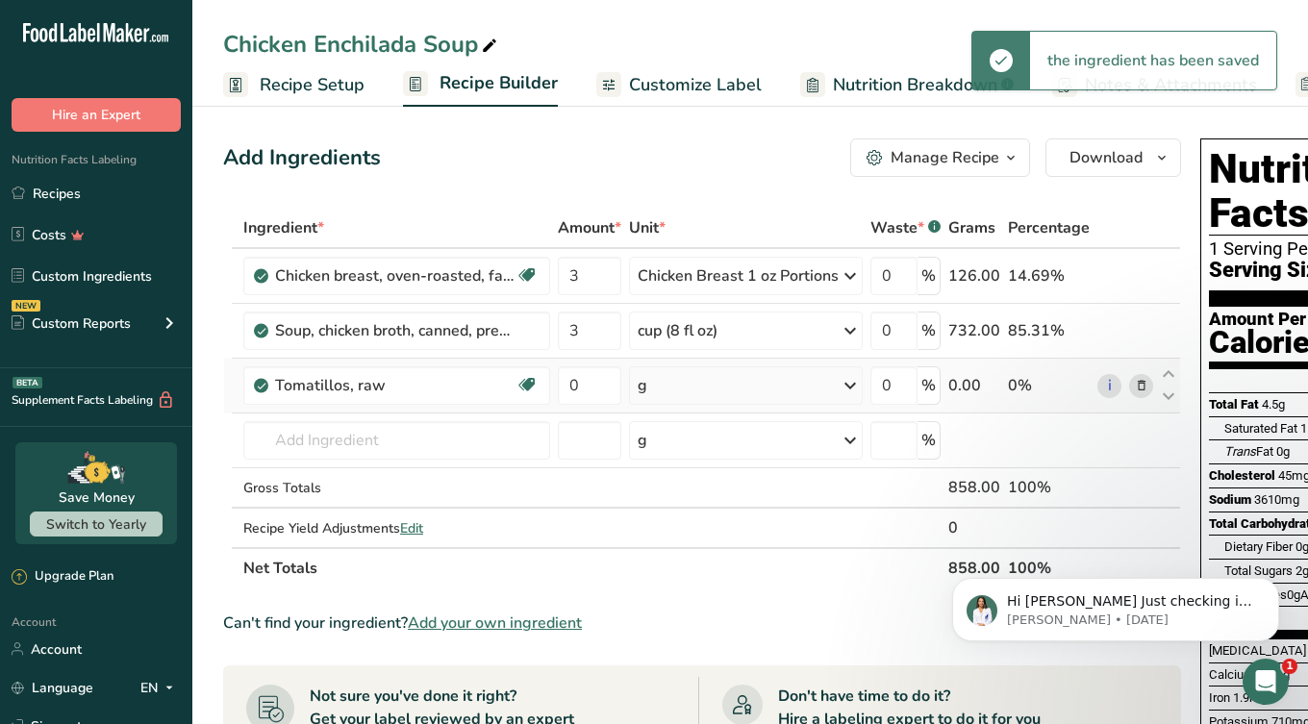
click at [651, 386] on div "g" at bounding box center [746, 385] width 234 height 38
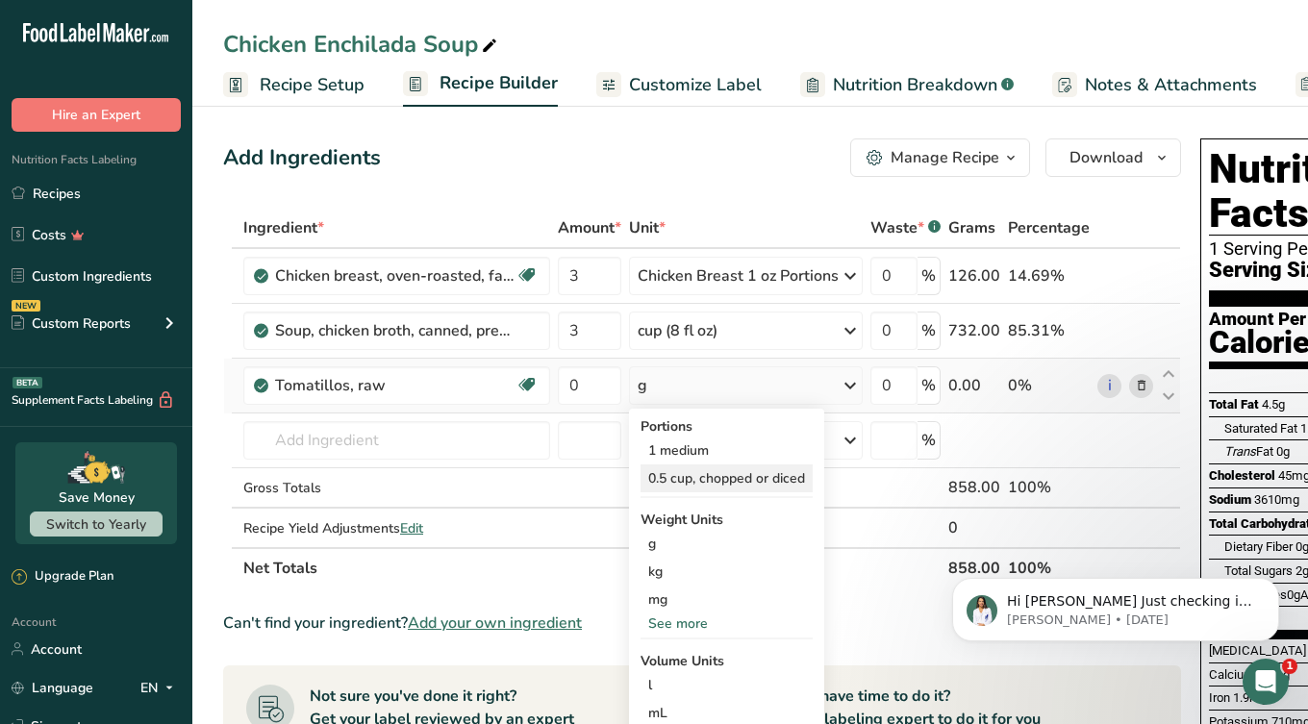
click at [666, 486] on div "0.5 cup, chopped or diced" at bounding box center [726, 479] width 172 height 28
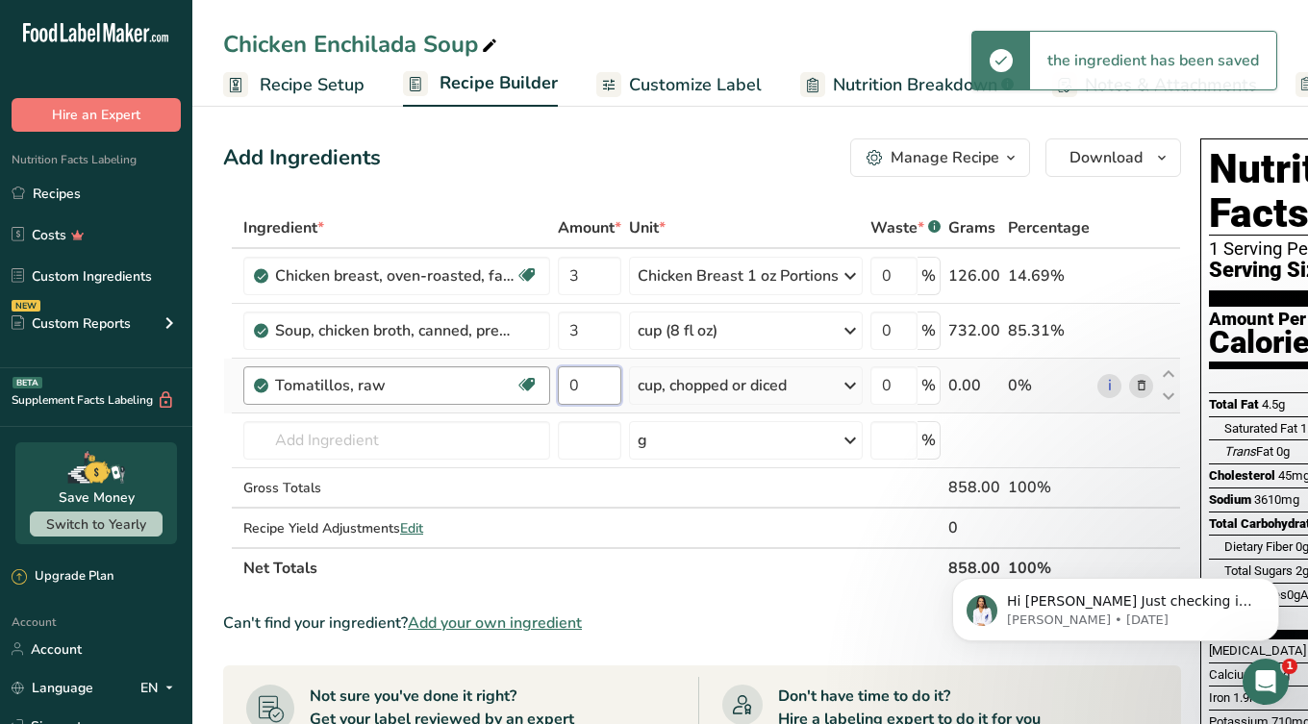
drag, startPoint x: 593, startPoint y: 381, endPoint x: 532, endPoint y: 381, distance: 61.5
click at [532, 381] on tr "Tomatillos, raw Dairy free Gluten free Vegan Vegetarian Soy free 0 cup, chopped…" at bounding box center [702, 386] width 956 height 55
type input "0.25"
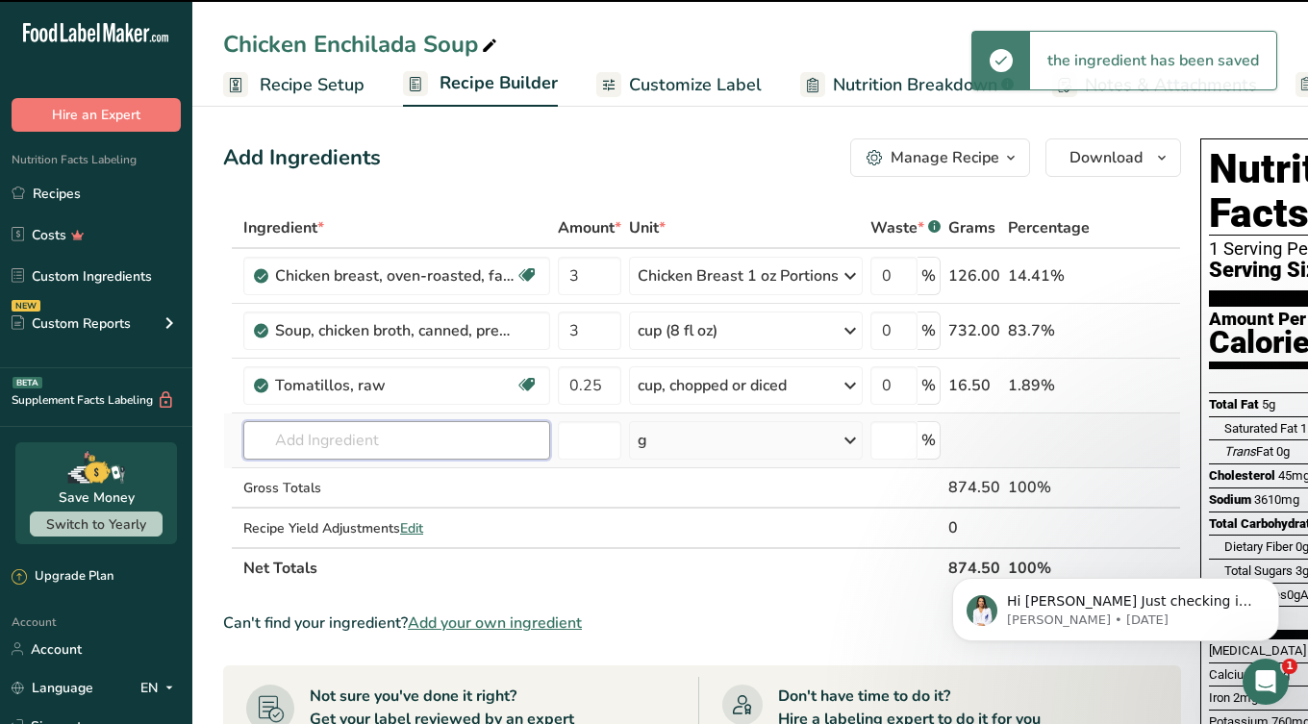
click at [310, 439] on input "text" at bounding box center [396, 440] width 307 height 38
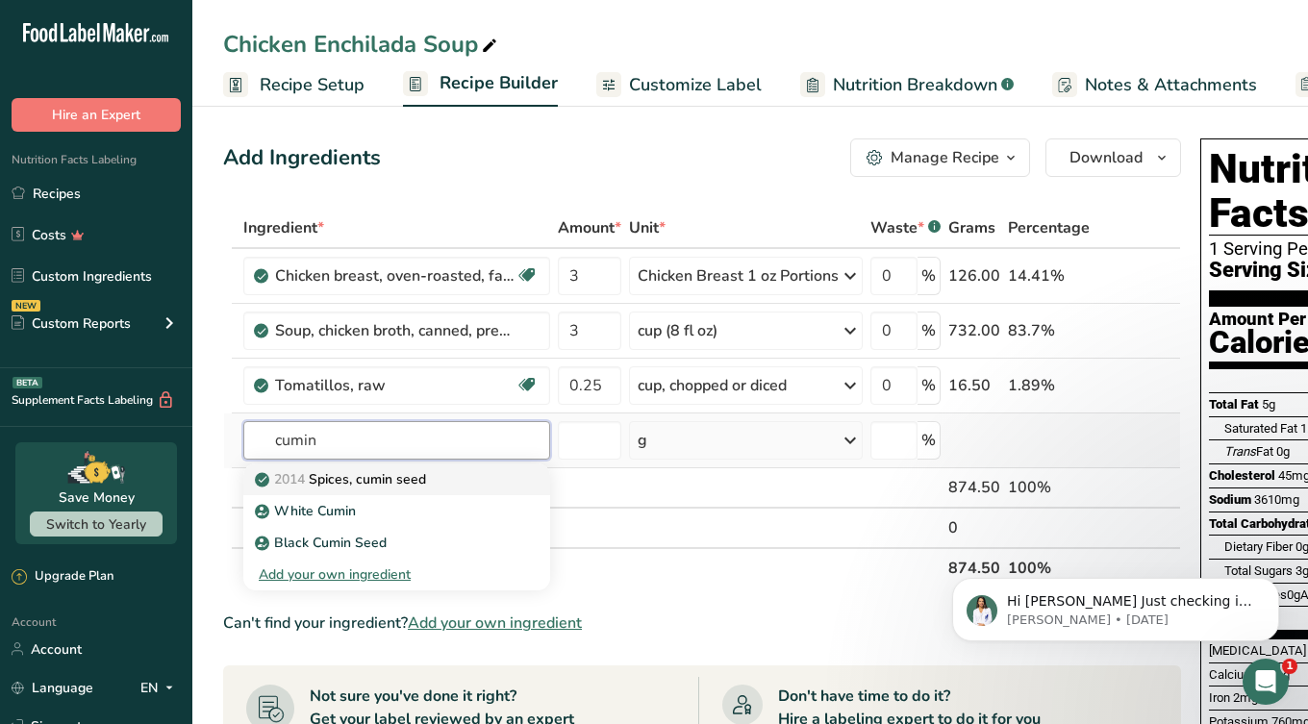
type input "cumin"
click at [399, 483] on p "2014 Spices, cumin seed" at bounding box center [342, 479] width 167 height 20
type input "Spices, cumin seed"
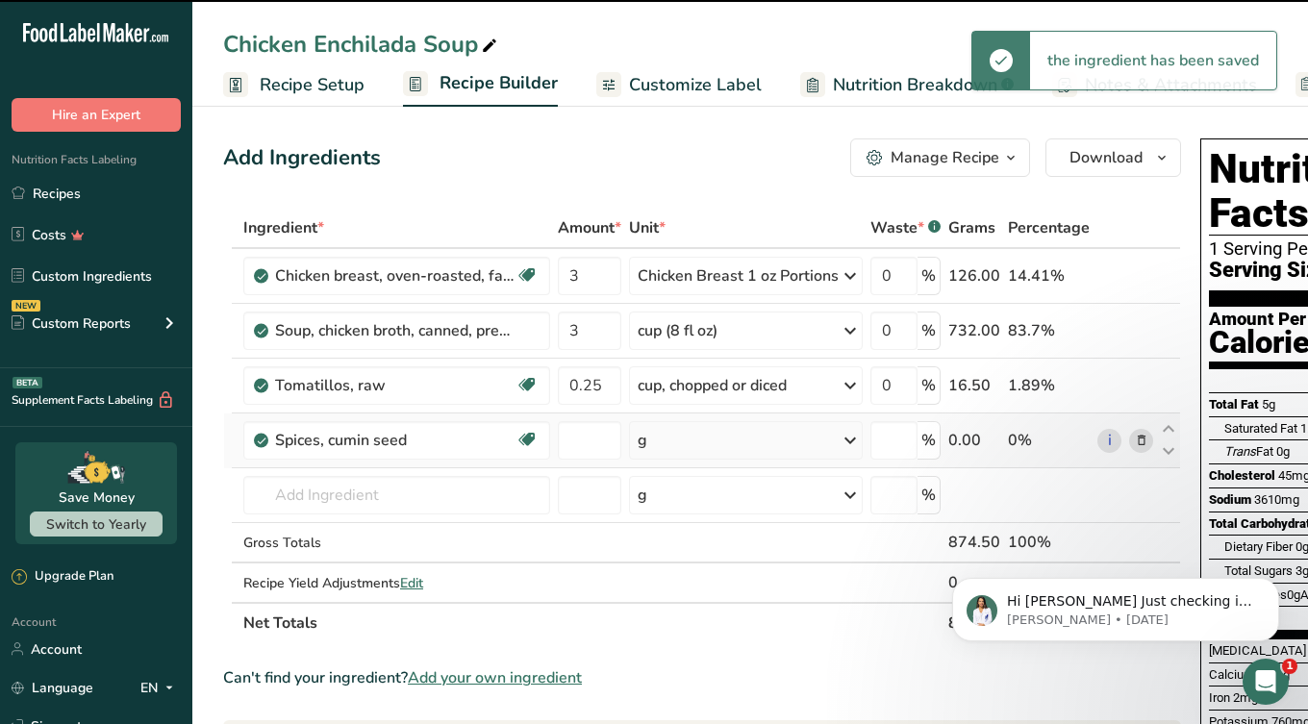
type input "0"
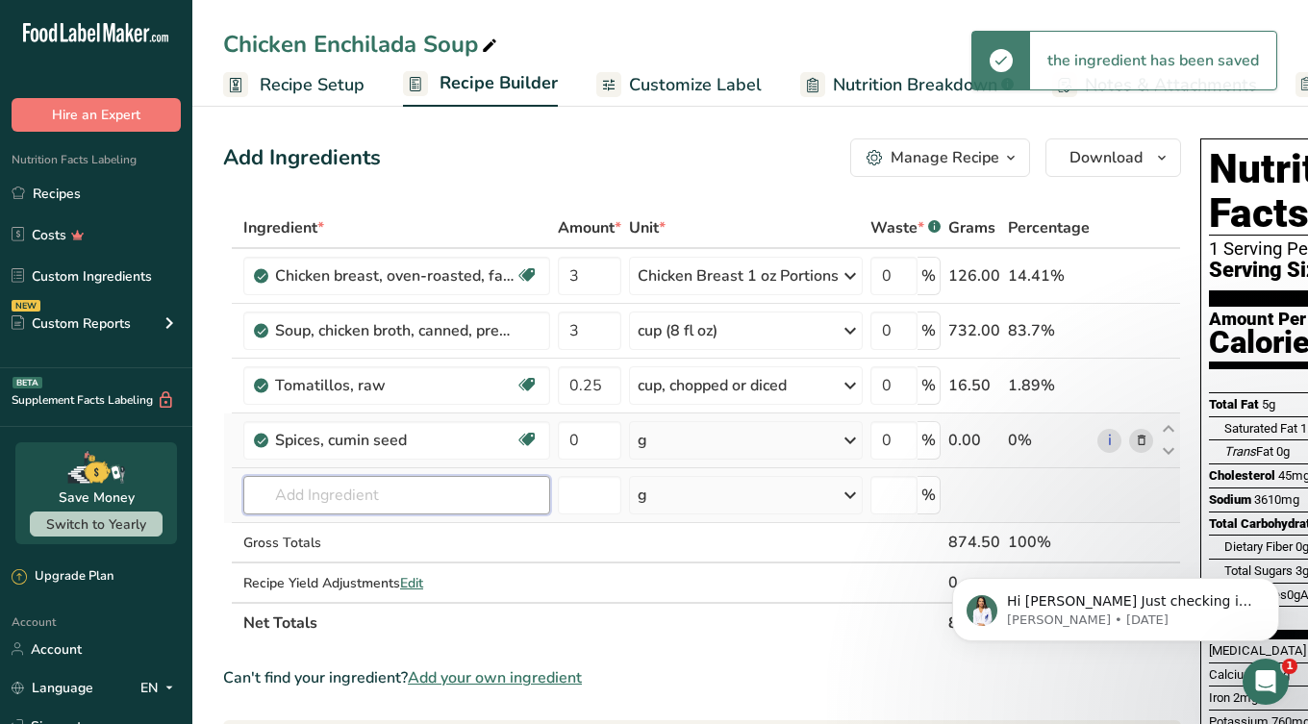
click at [347, 512] on input "text" at bounding box center [396, 495] width 307 height 38
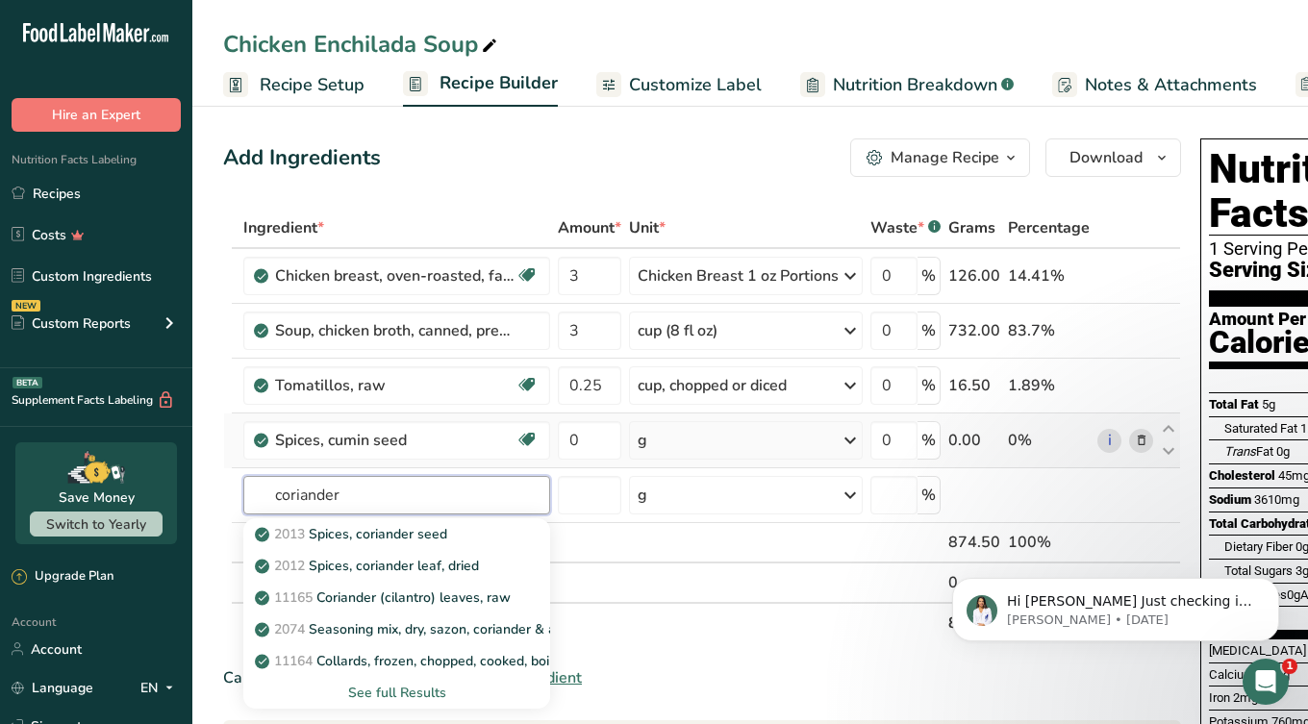
drag, startPoint x: 350, startPoint y: 503, endPoint x: 116, endPoint y: 454, distance: 238.8
click at [119, 459] on div ".a-20{fill:#fff;} Hire an Expert Nutrition Facts Labeling Recipes Costs Custom …" at bounding box center [654, 687] width 1308 height 1375
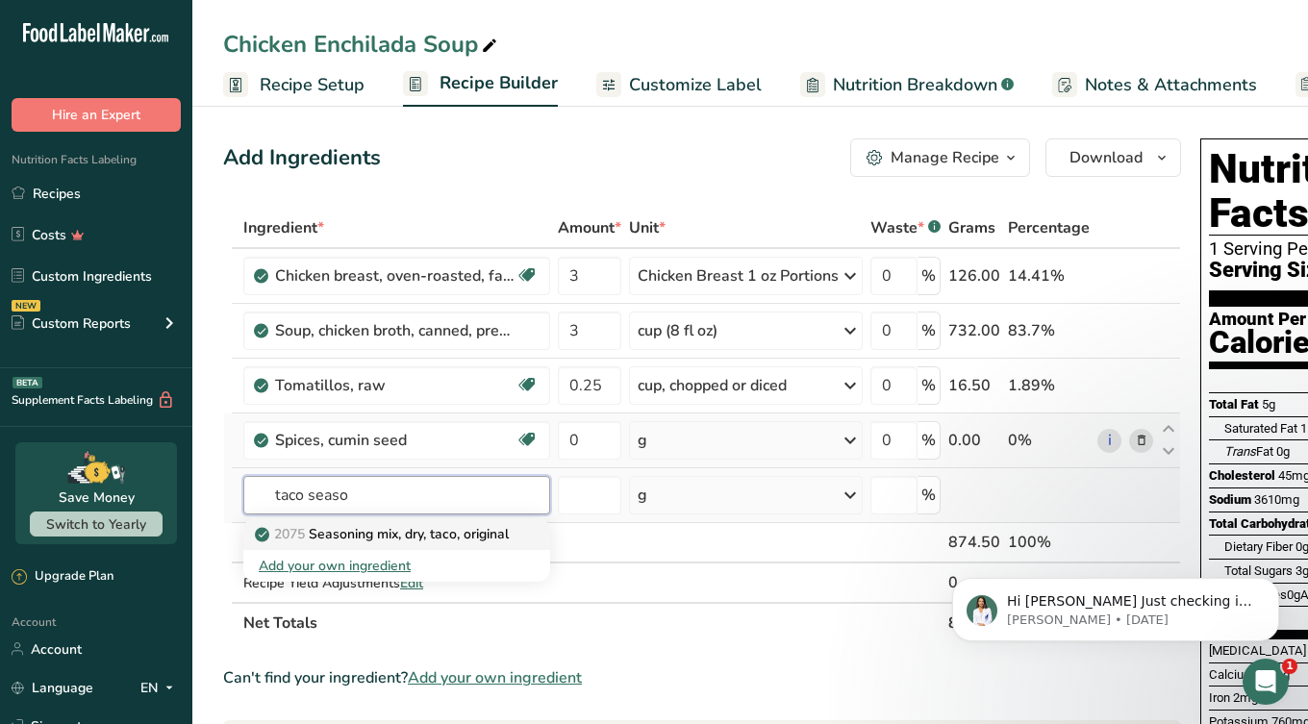
type input "taco seaso"
click at [345, 534] on p "2075 Seasoning mix, dry, taco, original" at bounding box center [384, 534] width 250 height 20
type input "Seasoning mix, dry, taco, original"
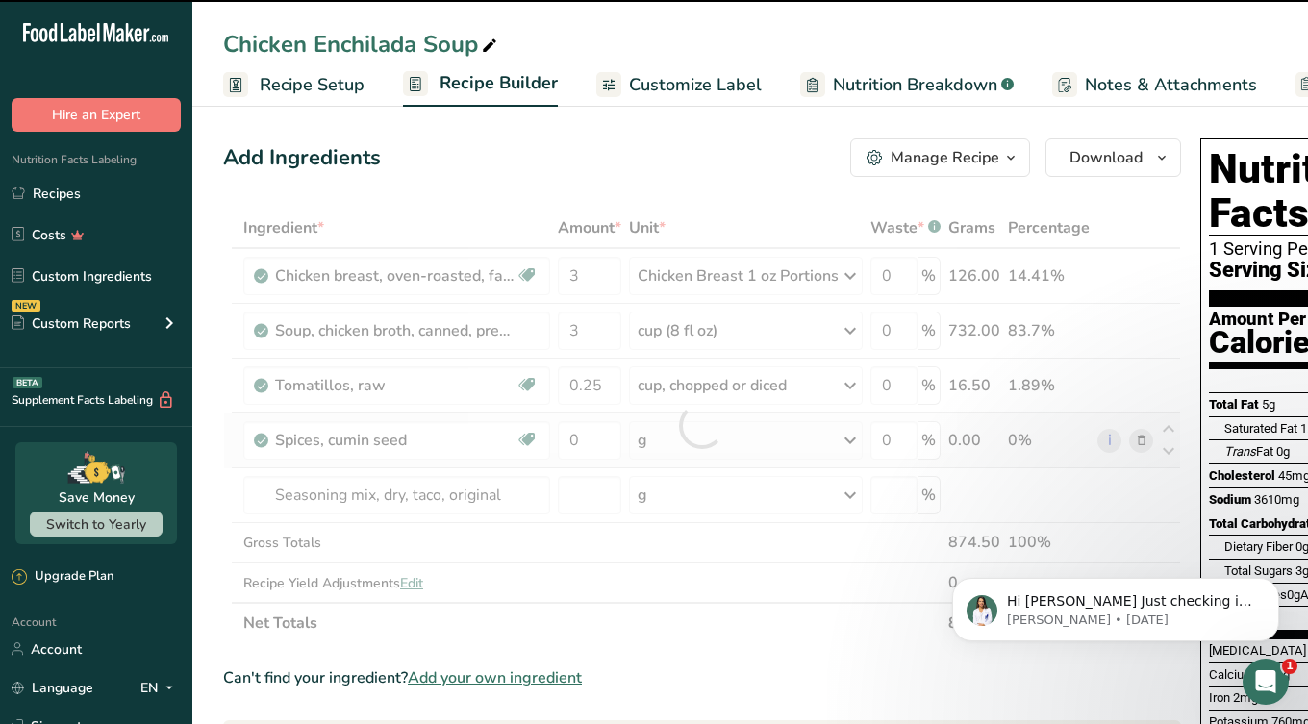
scroll to position [0, 16]
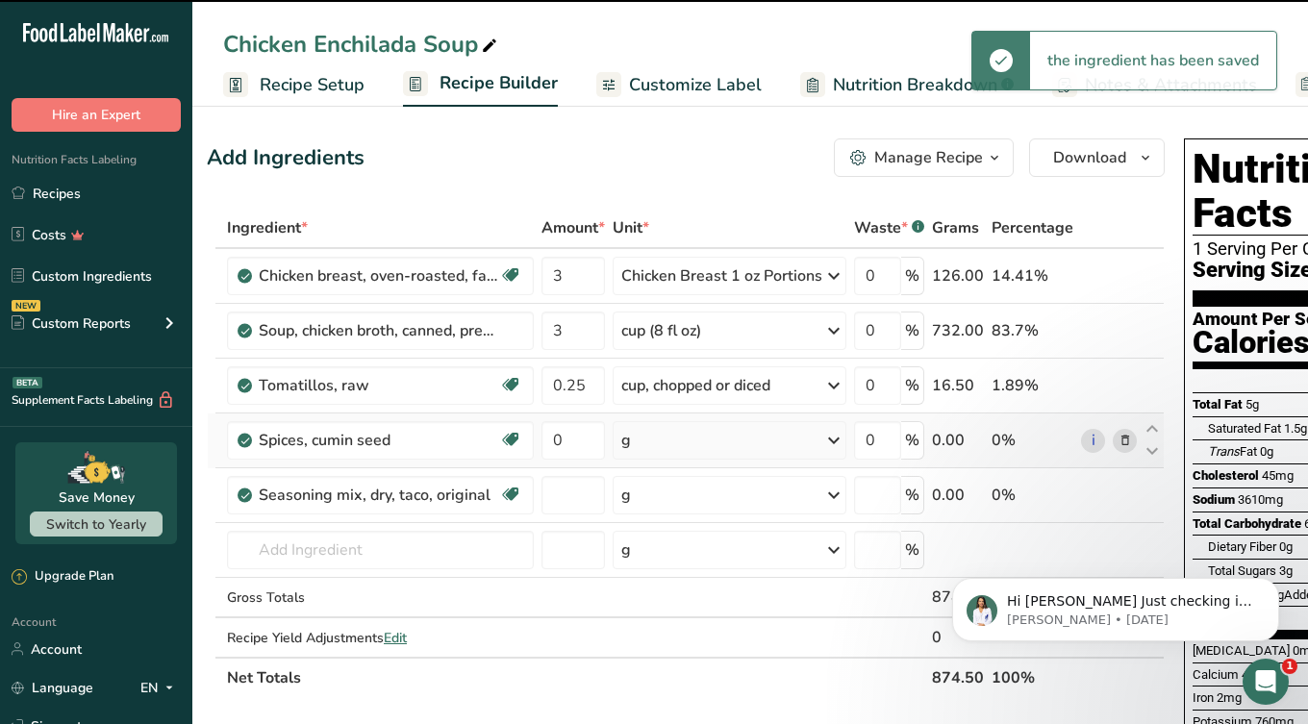
type input "0"
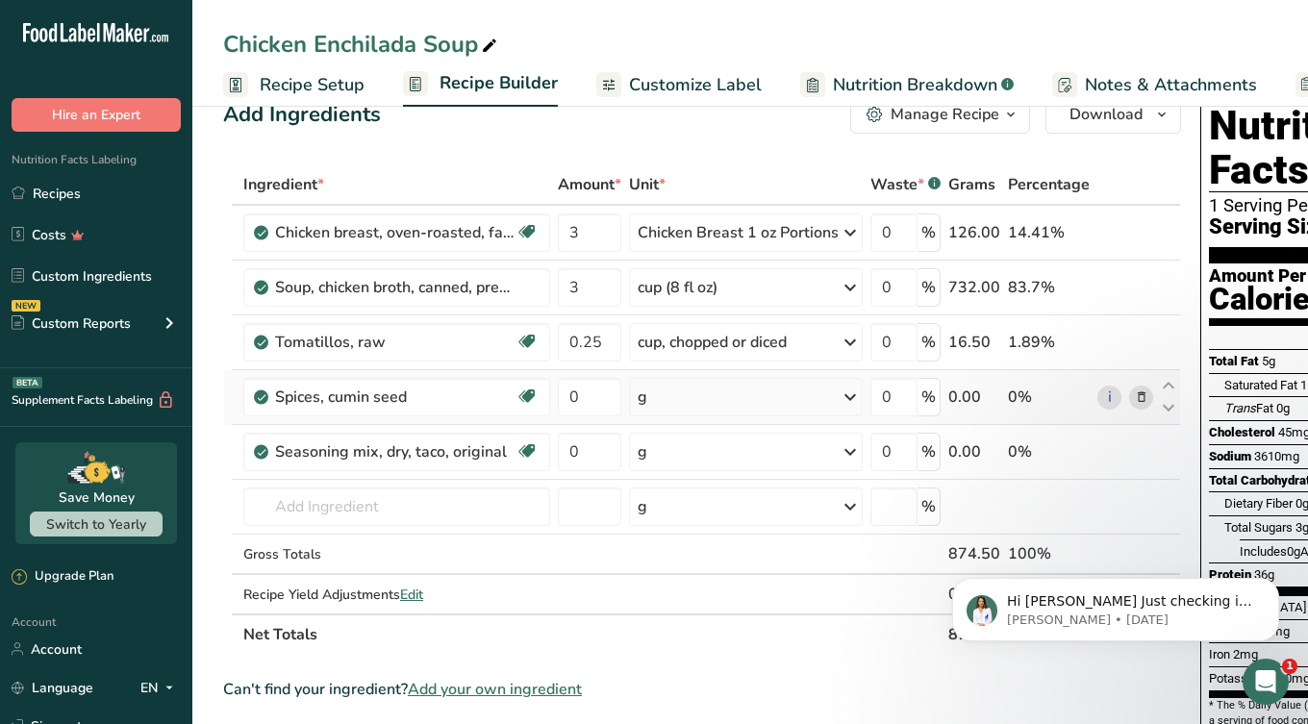
scroll to position [9, 0]
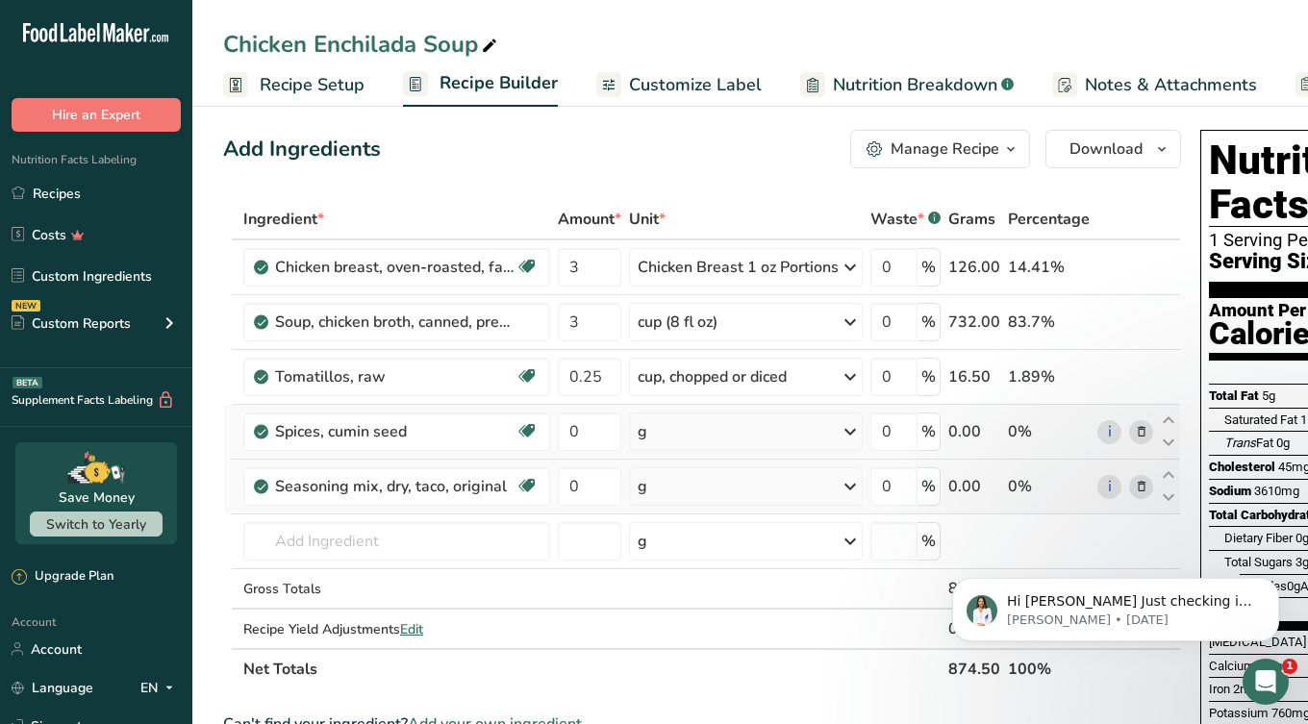
click at [1142, 486] on icon at bounding box center [1141, 487] width 13 height 20
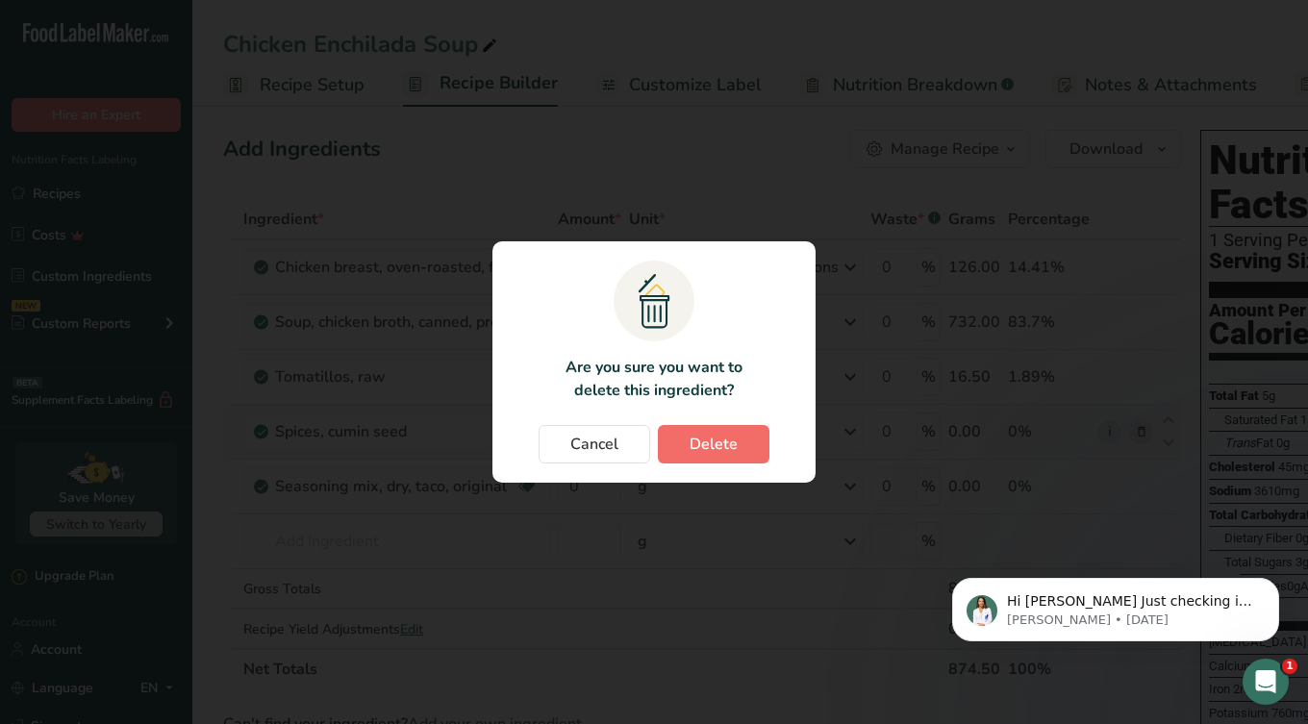
click at [680, 449] on button "Delete" at bounding box center [714, 444] width 112 height 38
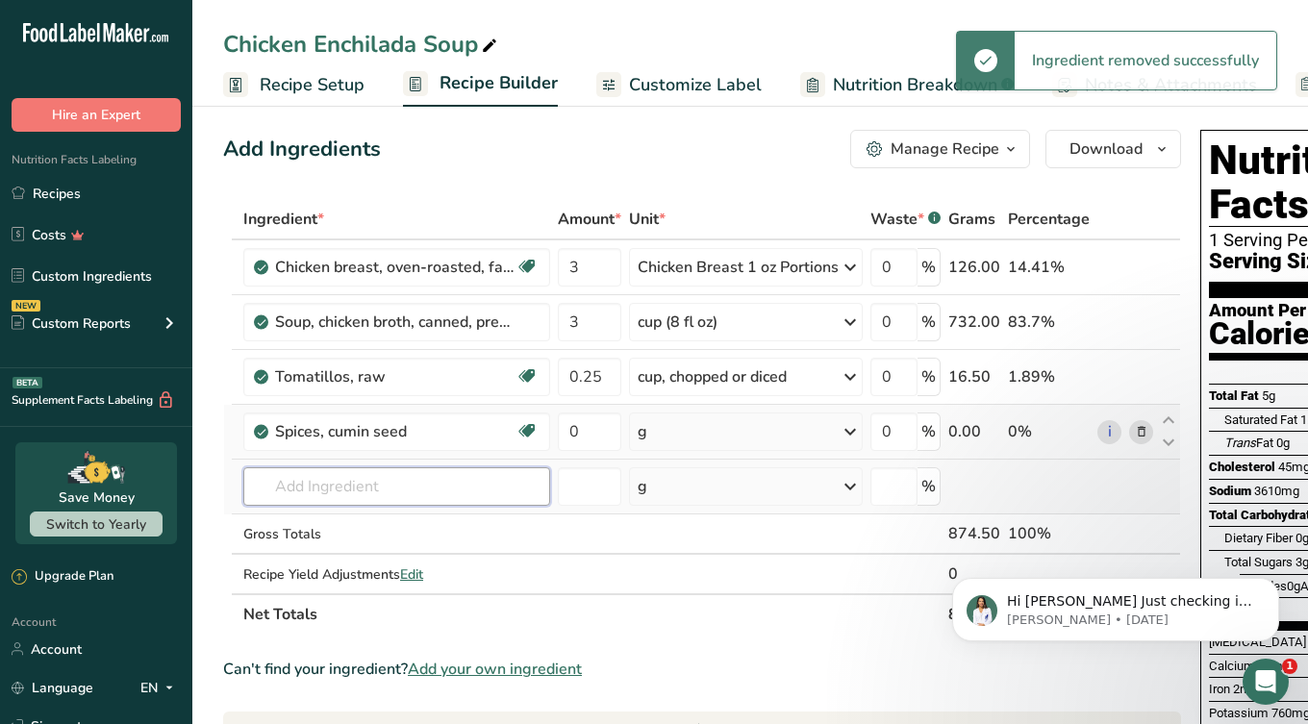
click at [297, 474] on input "text" at bounding box center [396, 486] width 307 height 38
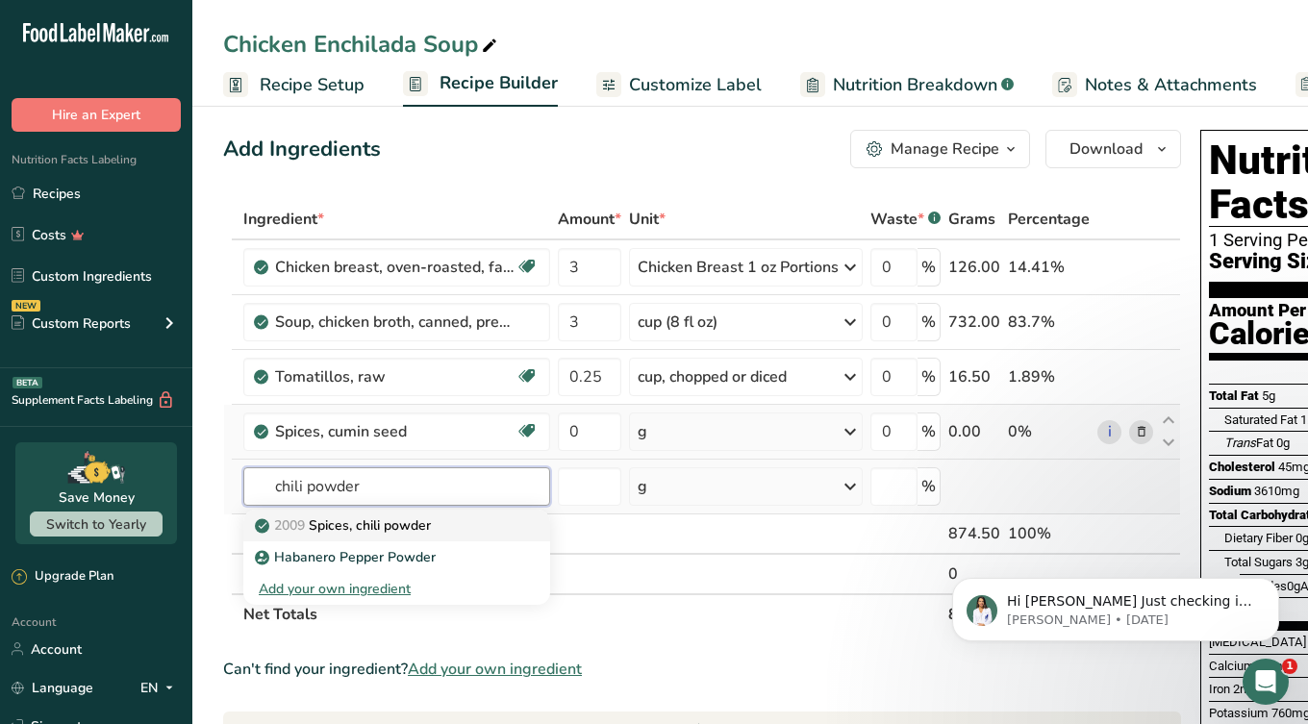
type input "chili powder"
click at [409, 535] on p "2009 Spices, chili powder" at bounding box center [345, 525] width 172 height 20
type input "Spices, chili powder"
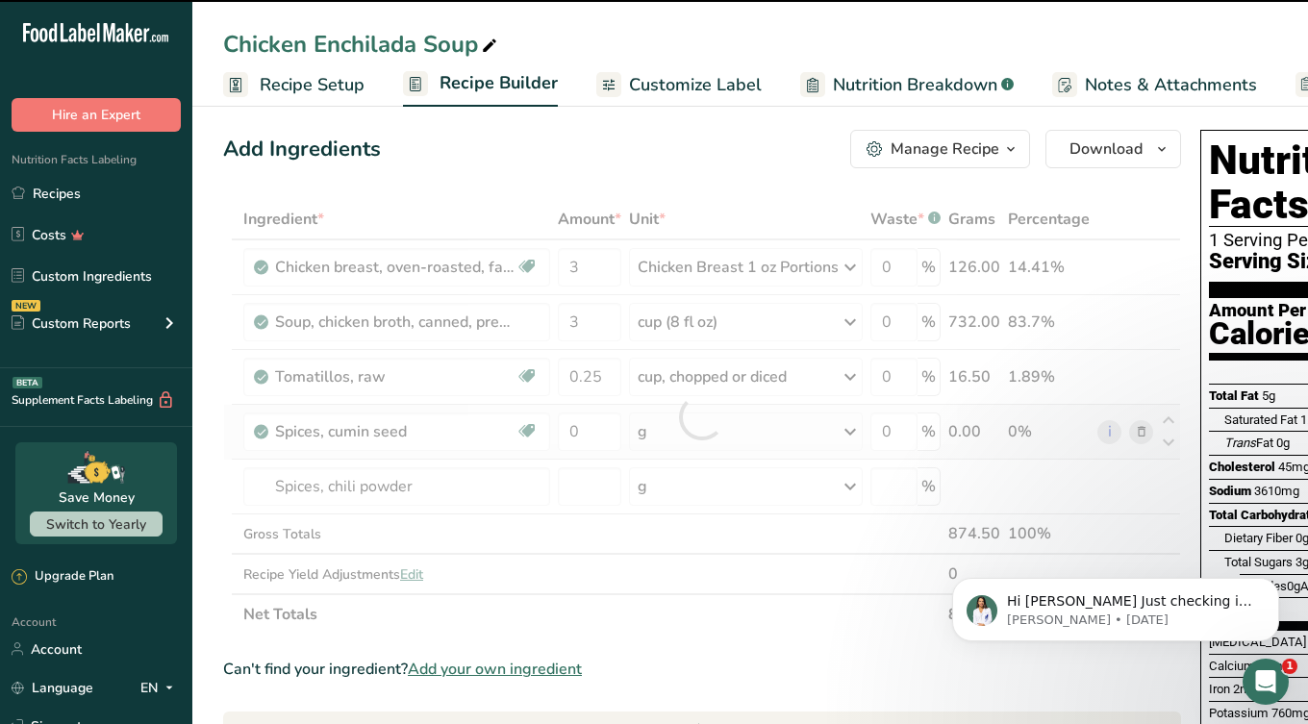
type input "0"
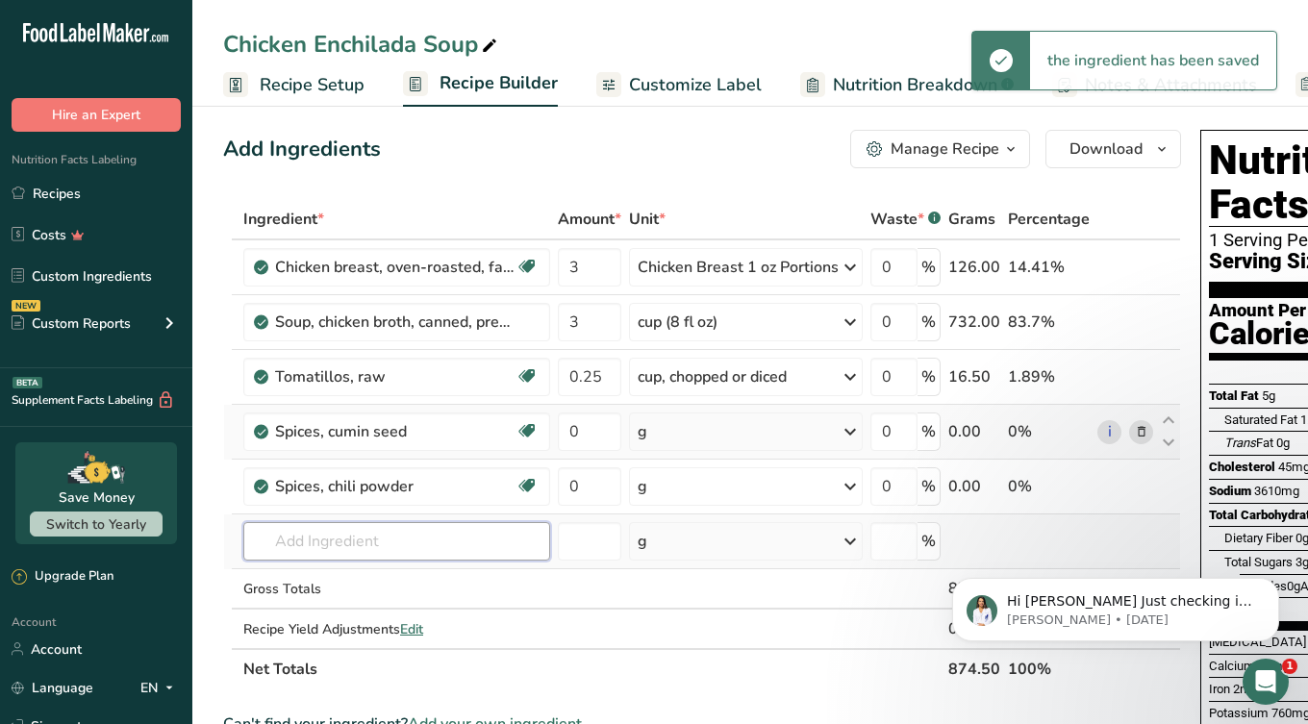
click at [314, 541] on input "text" at bounding box center [396, 541] width 307 height 38
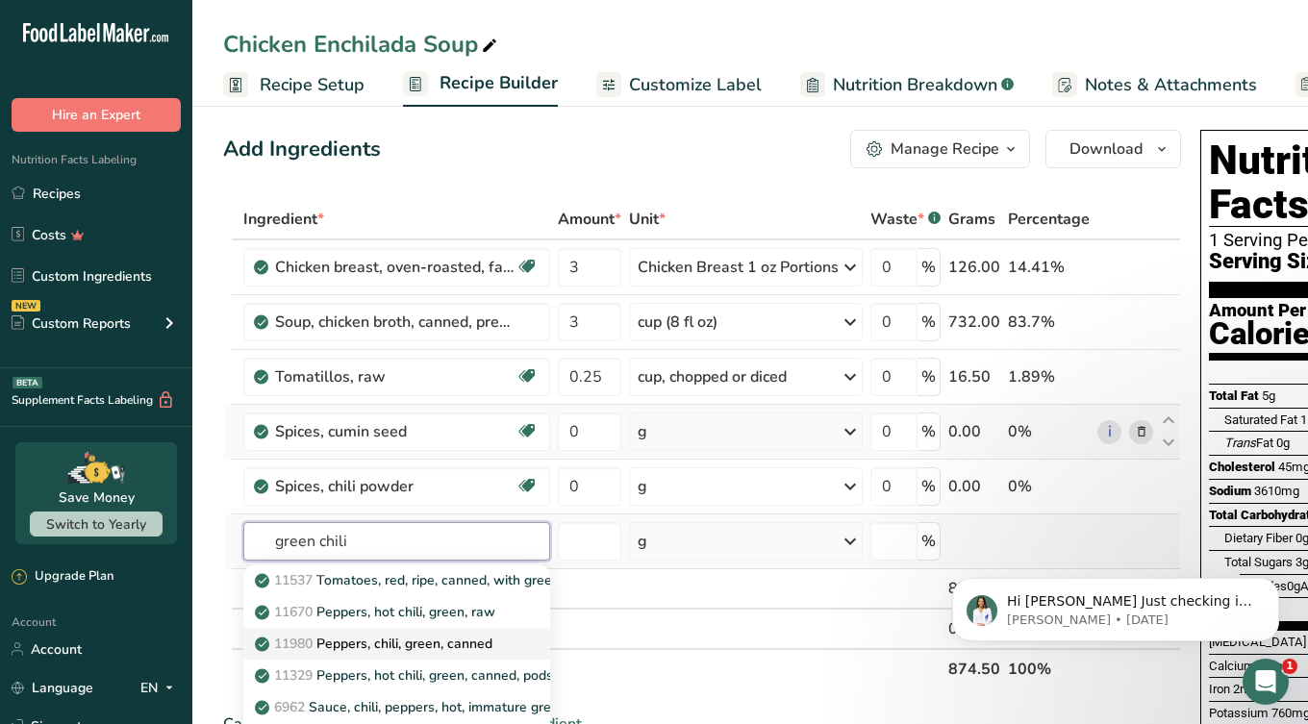
type input "green chili"
click at [435, 647] on p "11980 Peppers, chili, green, canned" at bounding box center [376, 644] width 234 height 20
type input "Peppers, chili, green, canned"
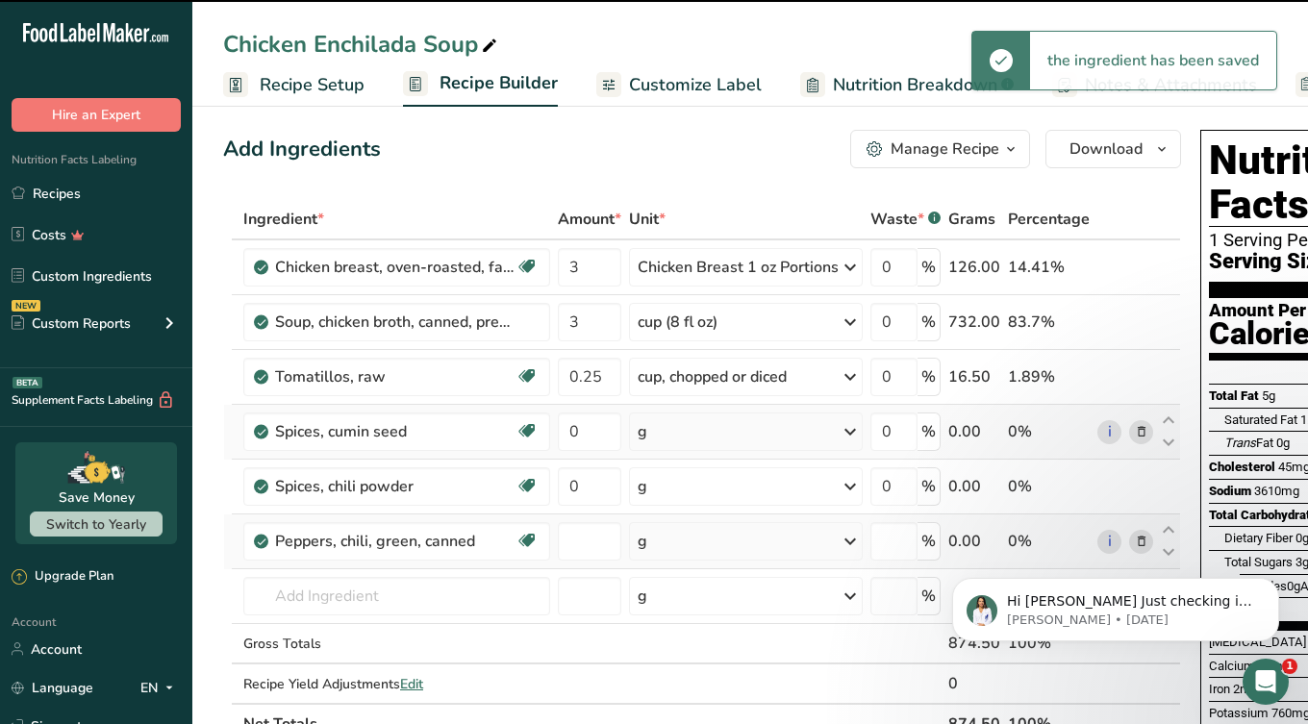
type input "0"
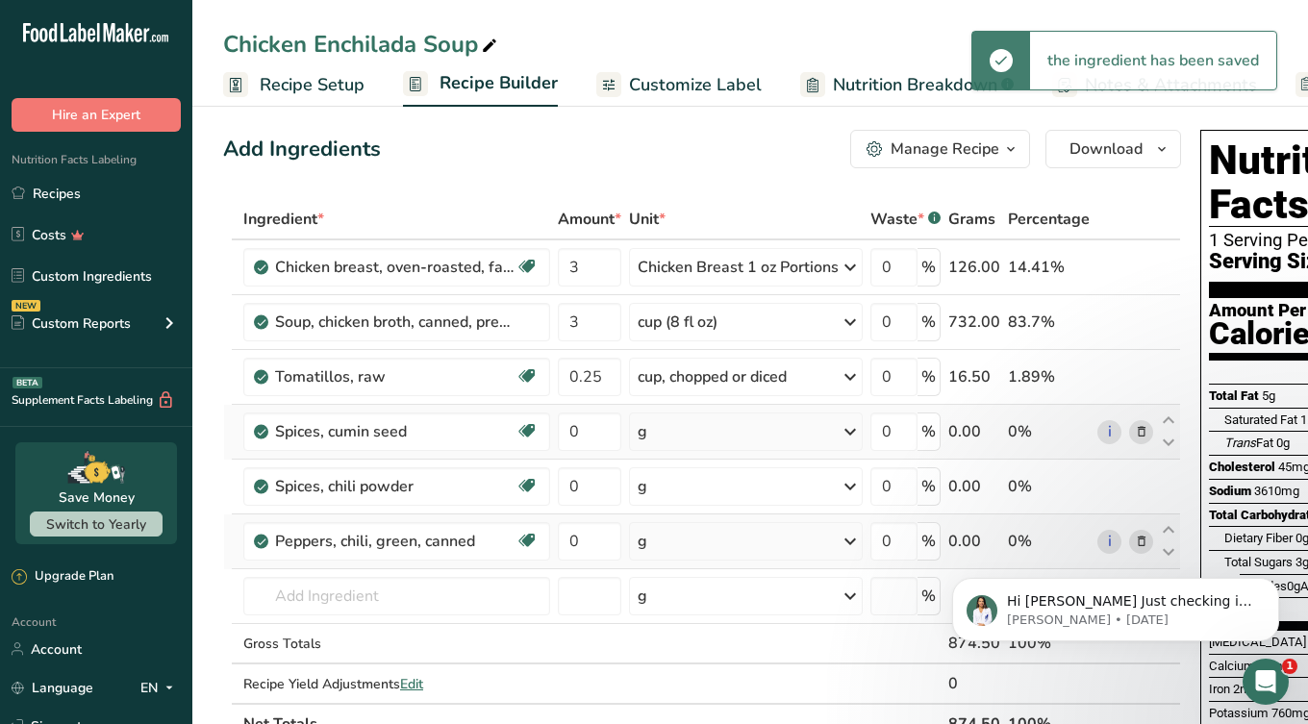
click at [671, 550] on div "g" at bounding box center [746, 541] width 234 height 38
click at [674, 608] on div "1 cup" at bounding box center [721, 606] width 162 height 28
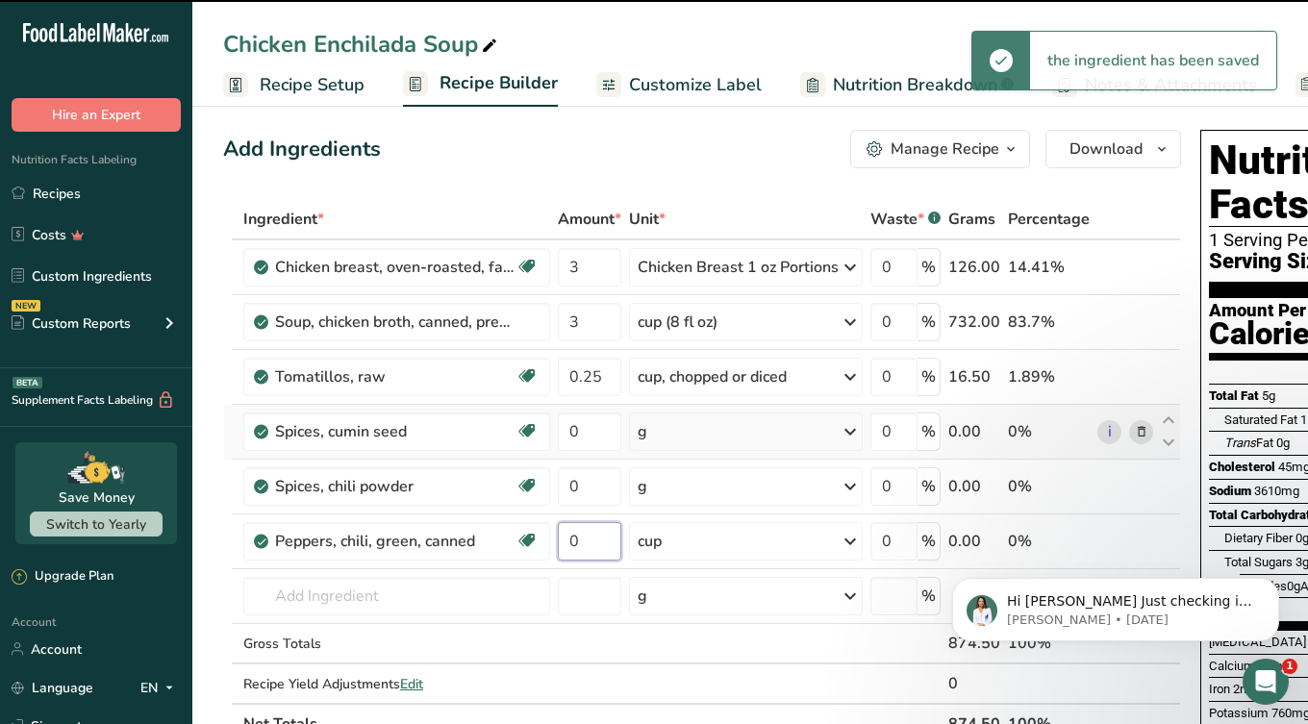
click at [596, 542] on input "0" at bounding box center [589, 541] width 63 height 38
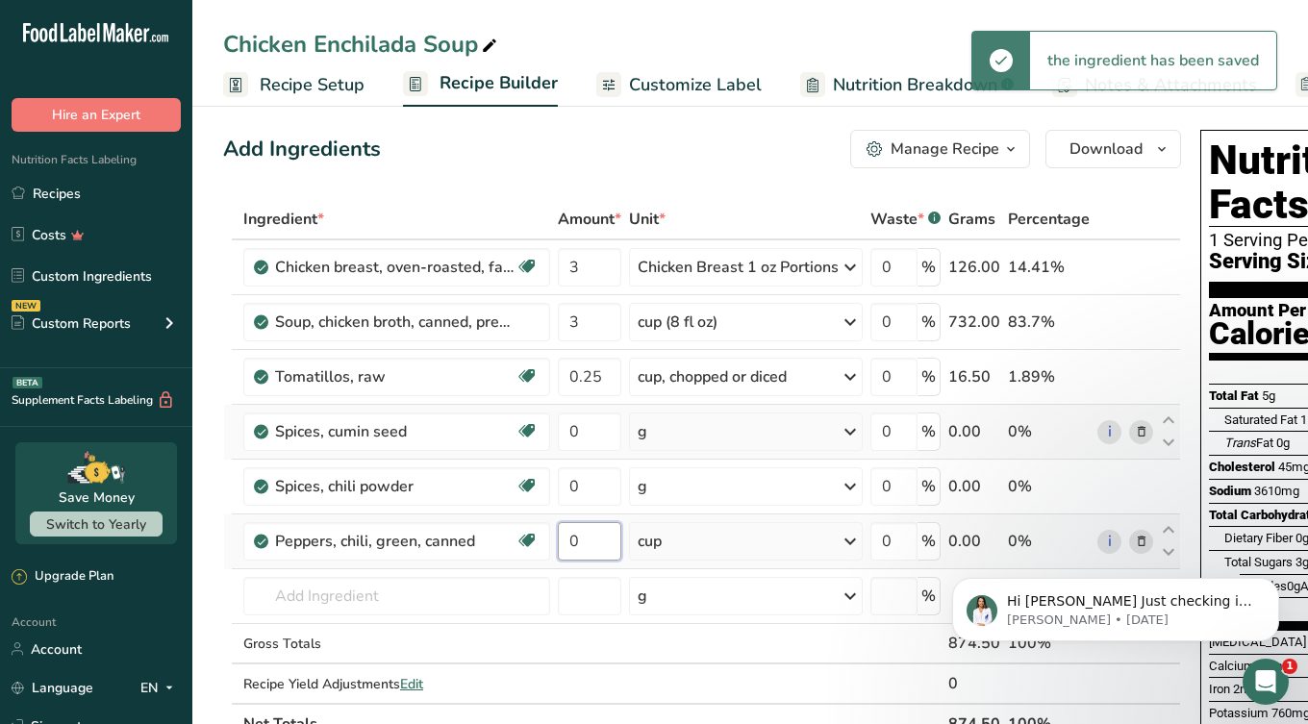
drag, startPoint x: 569, startPoint y: 546, endPoint x: 557, endPoint y: 546, distance: 12.5
click at [557, 546] on td "0" at bounding box center [589, 542] width 71 height 55
type input "0.10"
click at [389, 597] on input "text" at bounding box center [396, 596] width 307 height 38
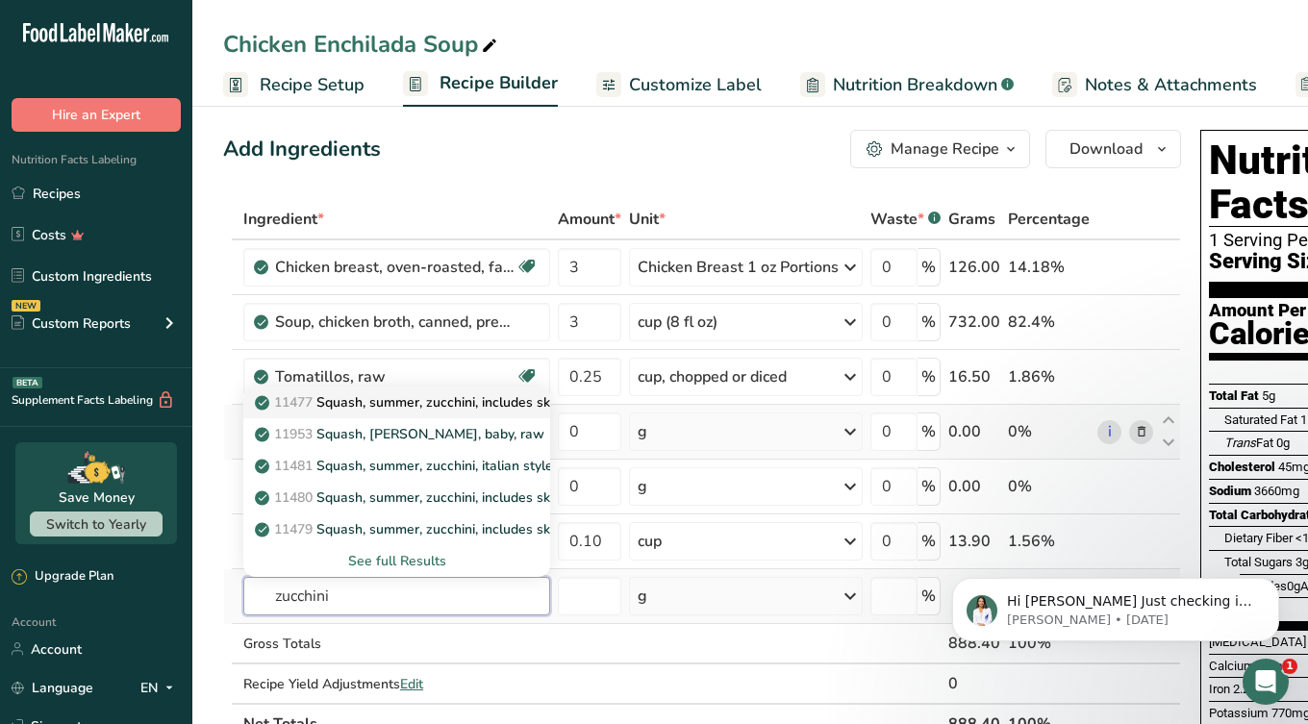
type input "zucchini"
click at [466, 405] on p "11477 Squash, summer, zucchini, includes skin, raw" at bounding box center [425, 402] width 333 height 20
type input "Squash, summer, zucchini, includes skin, raw"
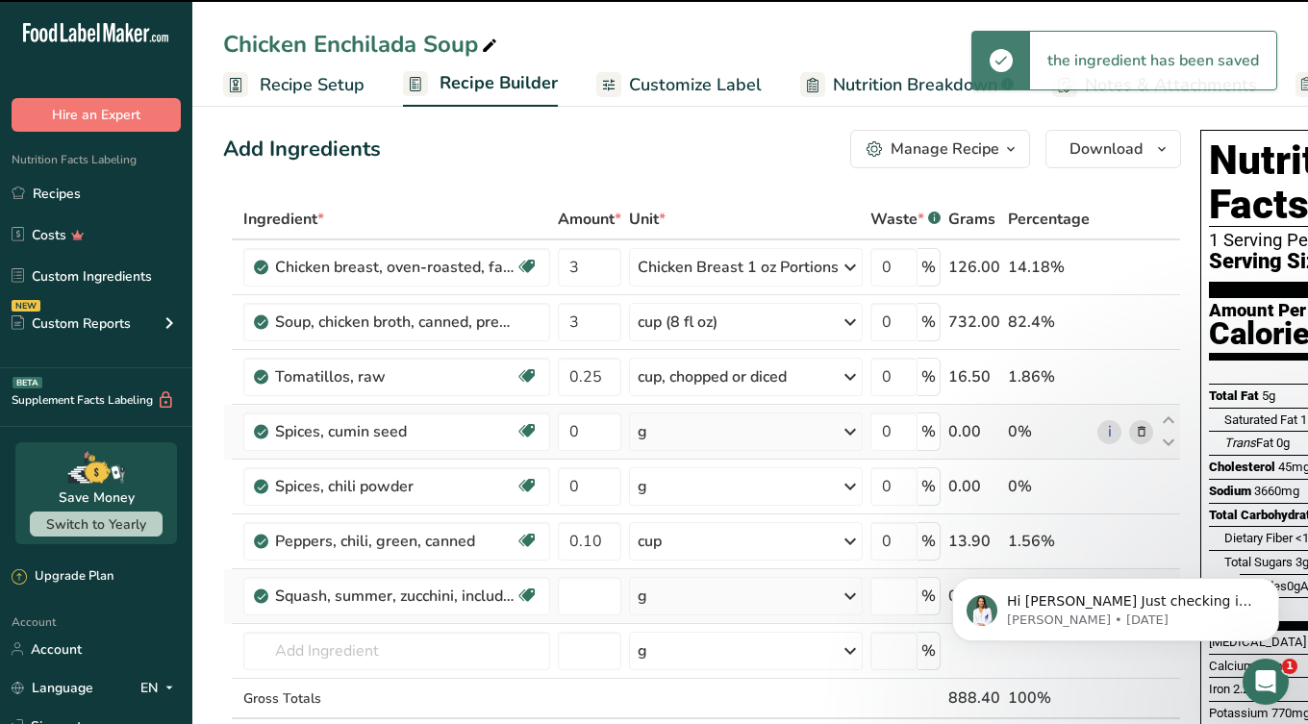
type input "0"
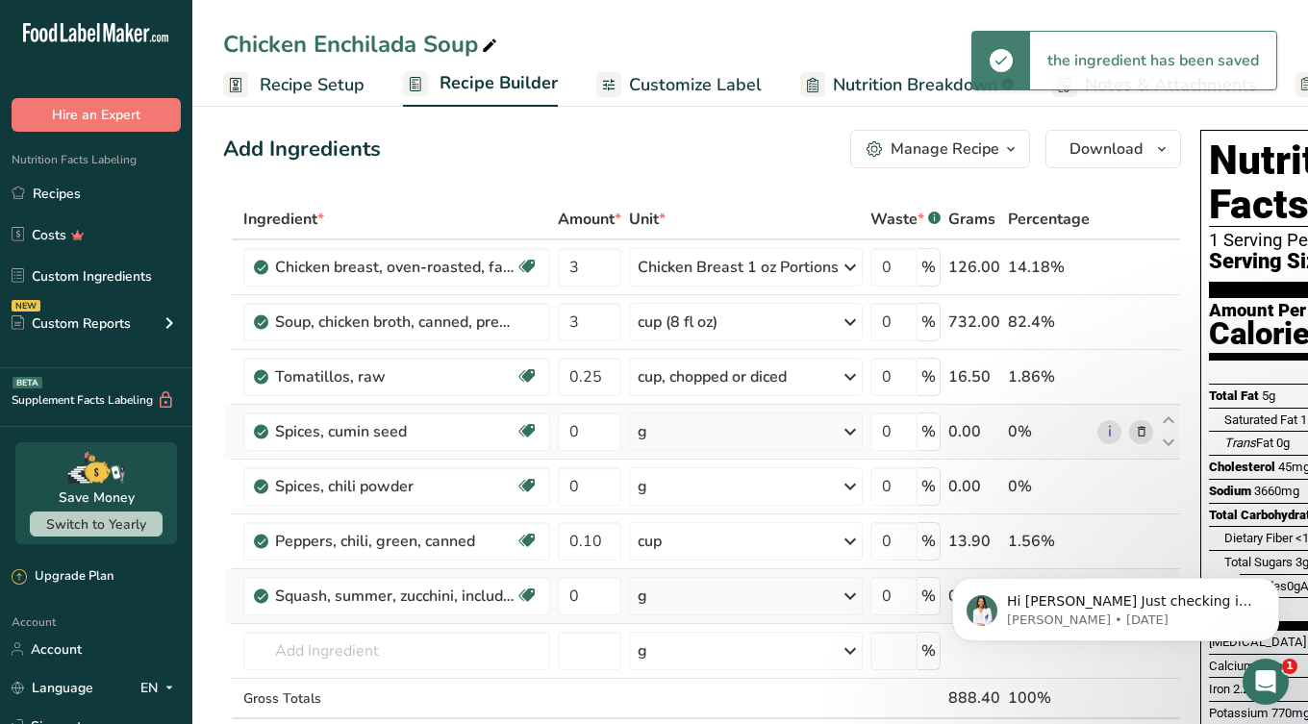
click at [662, 601] on div "g" at bounding box center [746, 596] width 234 height 38
click at [667, 668] on div "1 cup, chopped" at bounding box center [721, 661] width 162 height 28
drag, startPoint x: 601, startPoint y: 597, endPoint x: 548, endPoint y: 597, distance: 52.9
click at [548, 597] on tr "Squash, summer, zucchini, includes skin, raw Dairy free Gluten free Vegan Veget…" at bounding box center [702, 596] width 956 height 55
type input "0.25"
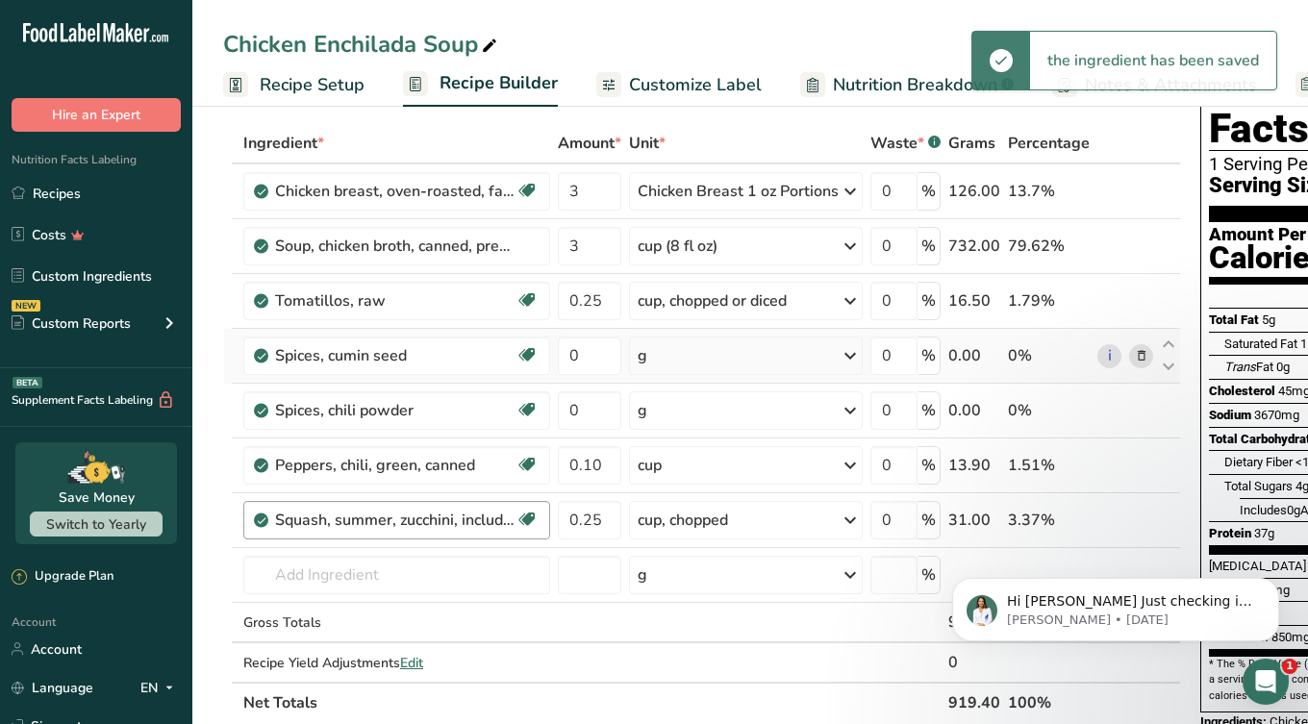
scroll to position [128, 0]
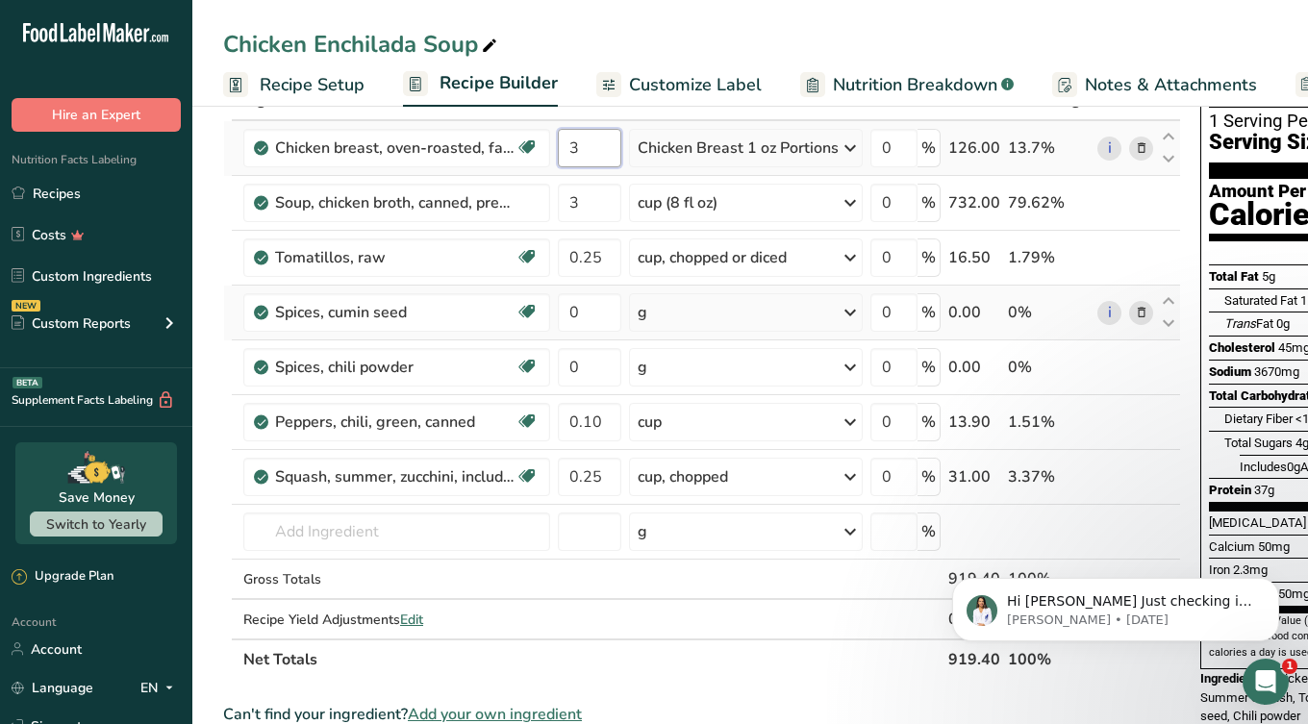
drag, startPoint x: 599, startPoint y: 146, endPoint x: 580, endPoint y: 146, distance: 19.2
click at [580, 146] on input "3" at bounding box center [589, 148] width 63 height 38
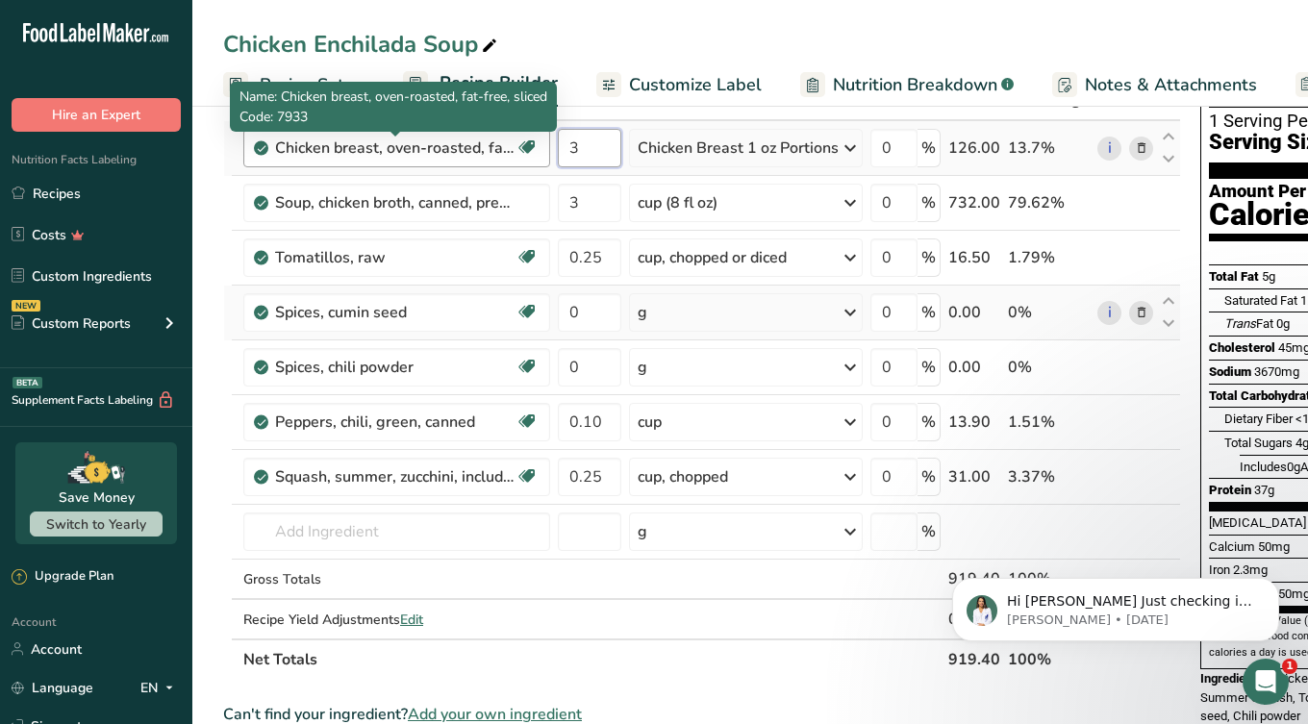
drag, startPoint x: 580, startPoint y: 145, endPoint x: 507, endPoint y: 145, distance: 73.1
click at [505, 145] on tr "Chicken breast, oven-roasted, fat-free, sliced Dairy free Gluten free Soy free …" at bounding box center [702, 148] width 956 height 55
type input "2"
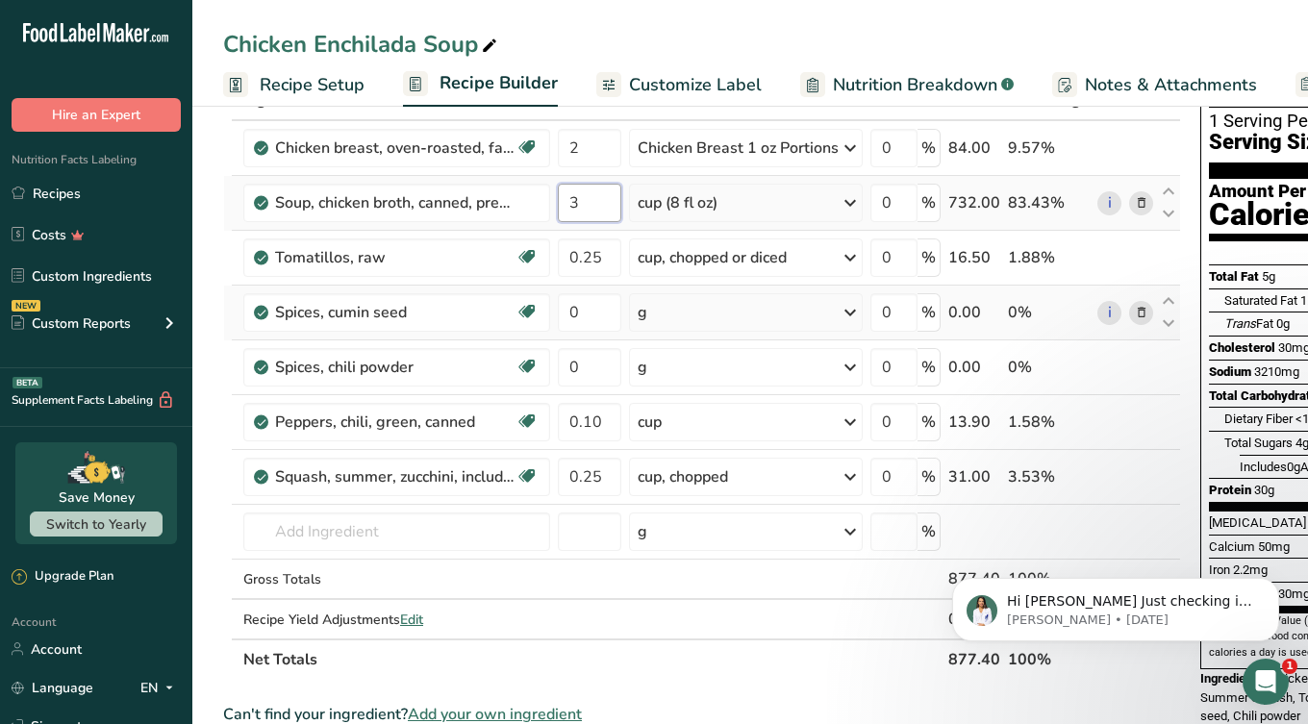
drag, startPoint x: 602, startPoint y: 204, endPoint x: 560, endPoint y: 202, distance: 42.4
click at [560, 202] on input "3" at bounding box center [589, 203] width 63 height 38
type input "0.3"
drag, startPoint x: 608, startPoint y: 151, endPoint x: 551, endPoint y: 143, distance: 57.3
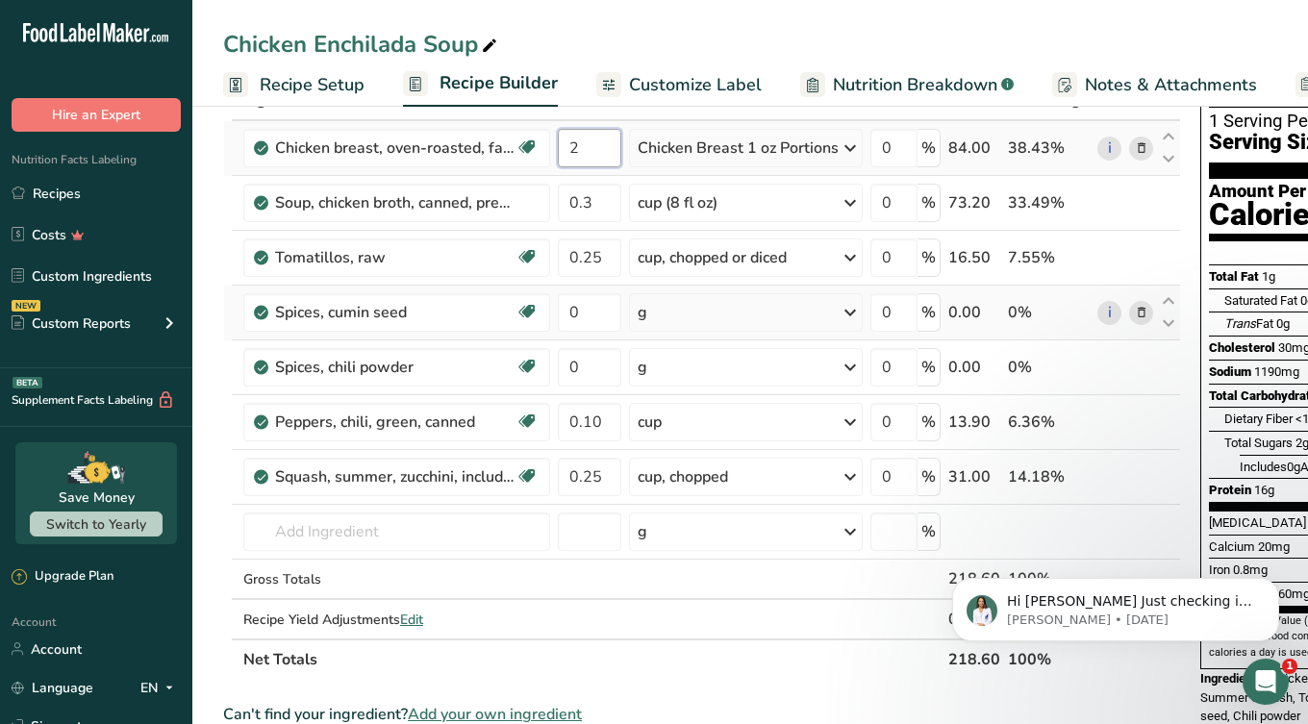
click at [551, 143] on tr "Chicken breast, oven-roasted, fat-free, sliced Dairy free Gluten free Soy free …" at bounding box center [702, 148] width 956 height 55
type input "3"
drag, startPoint x: 606, startPoint y: 201, endPoint x: 543, endPoint y: 201, distance: 62.5
click at [543, 201] on tr "Soup, chicken broth, canned, prepared with equal volume water 0.3 cup (8 fl oz)…" at bounding box center [702, 203] width 956 height 55
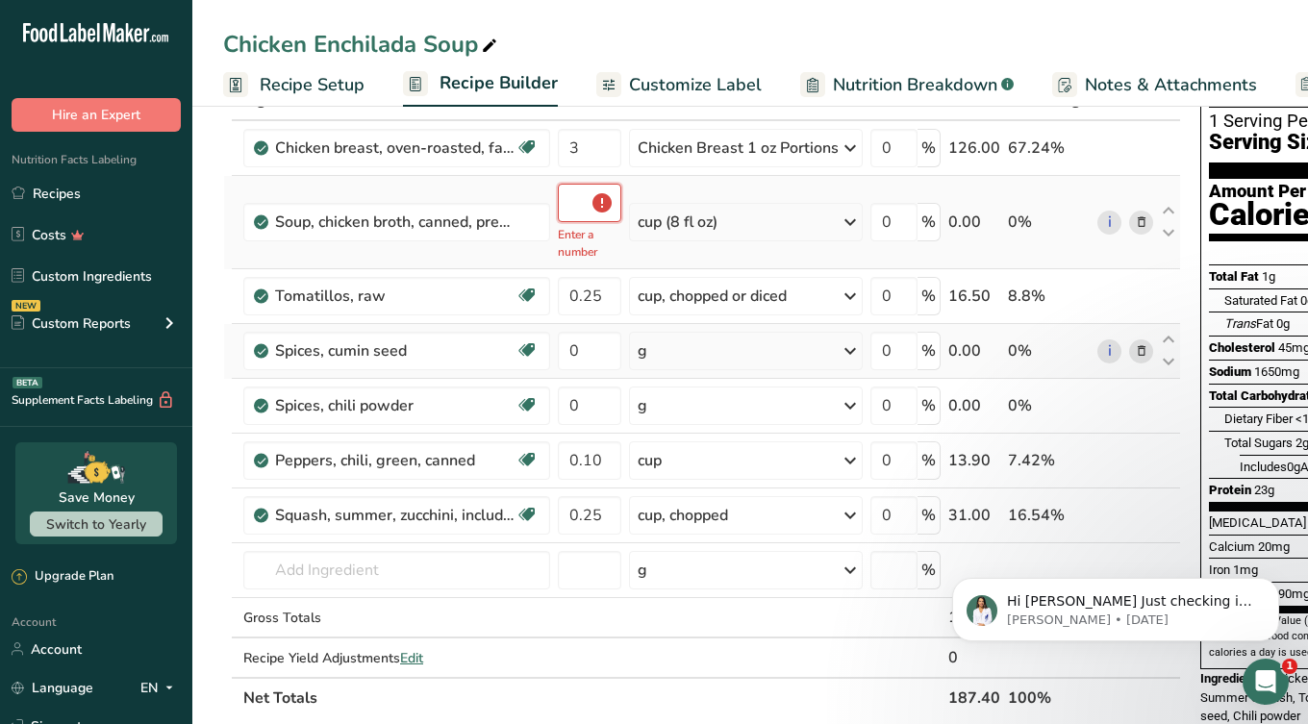
type input "0.4"
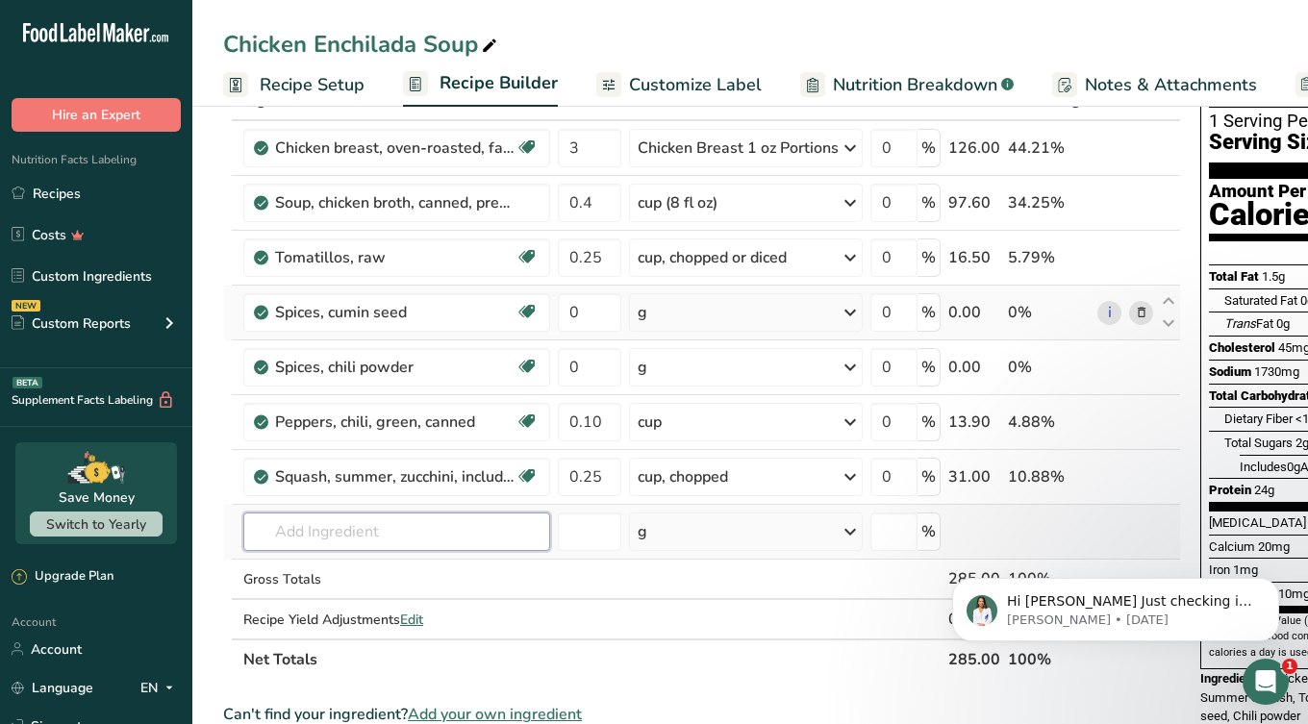
click at [325, 533] on input "text" at bounding box center [396, 532] width 307 height 38
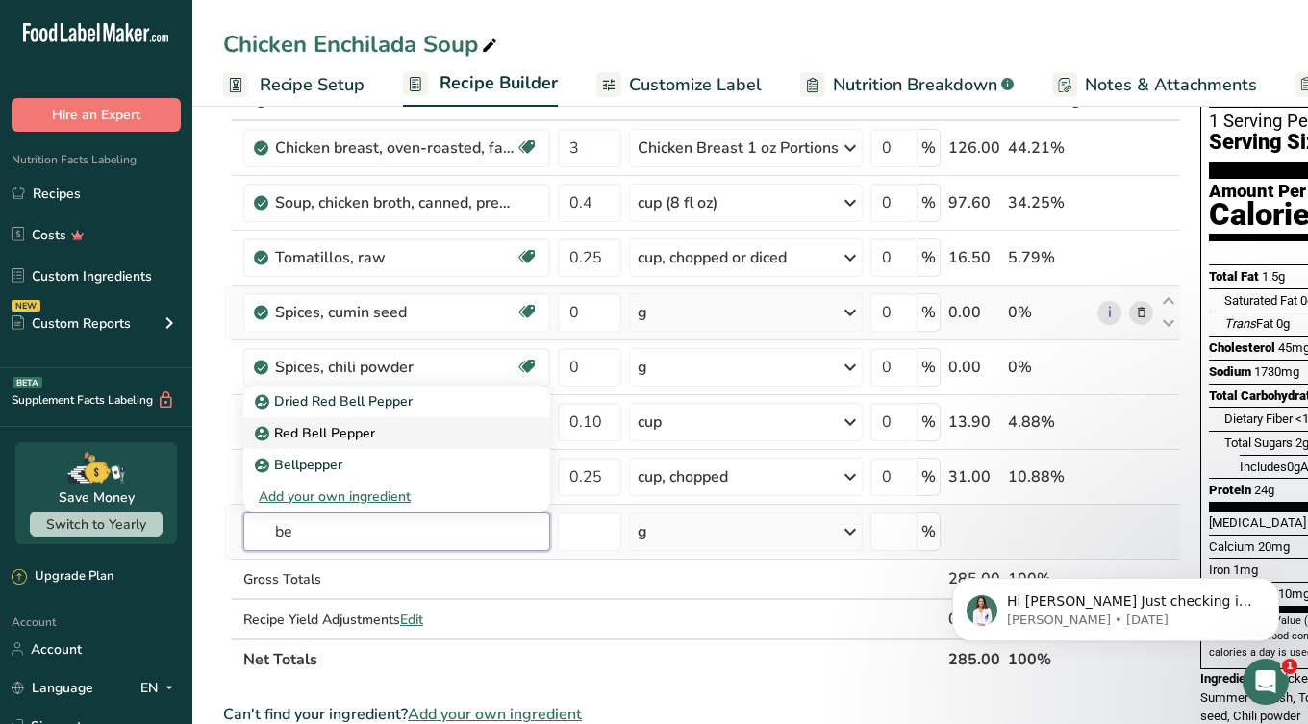
type input "b"
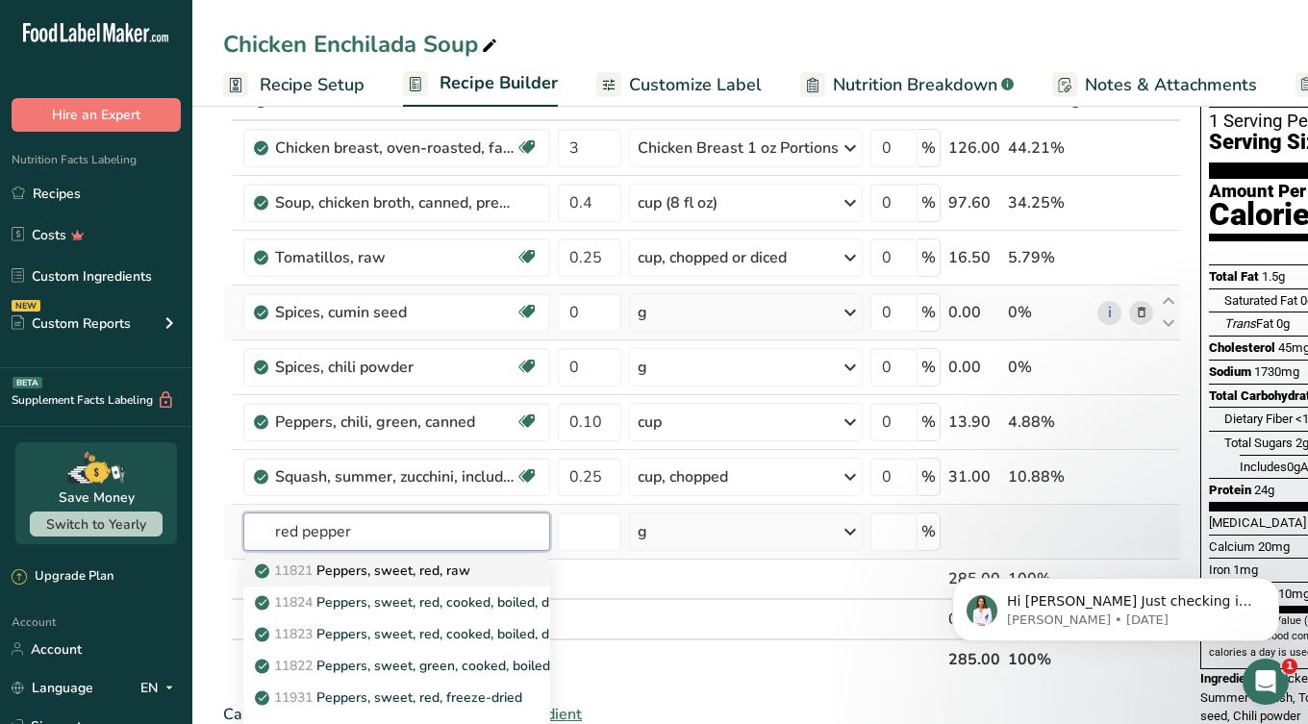
type input "red pepper"
click at [386, 580] on p "11821 Peppers, sweet, red, raw" at bounding box center [365, 571] width 212 height 20
type input "Peppers, sweet, red, raw"
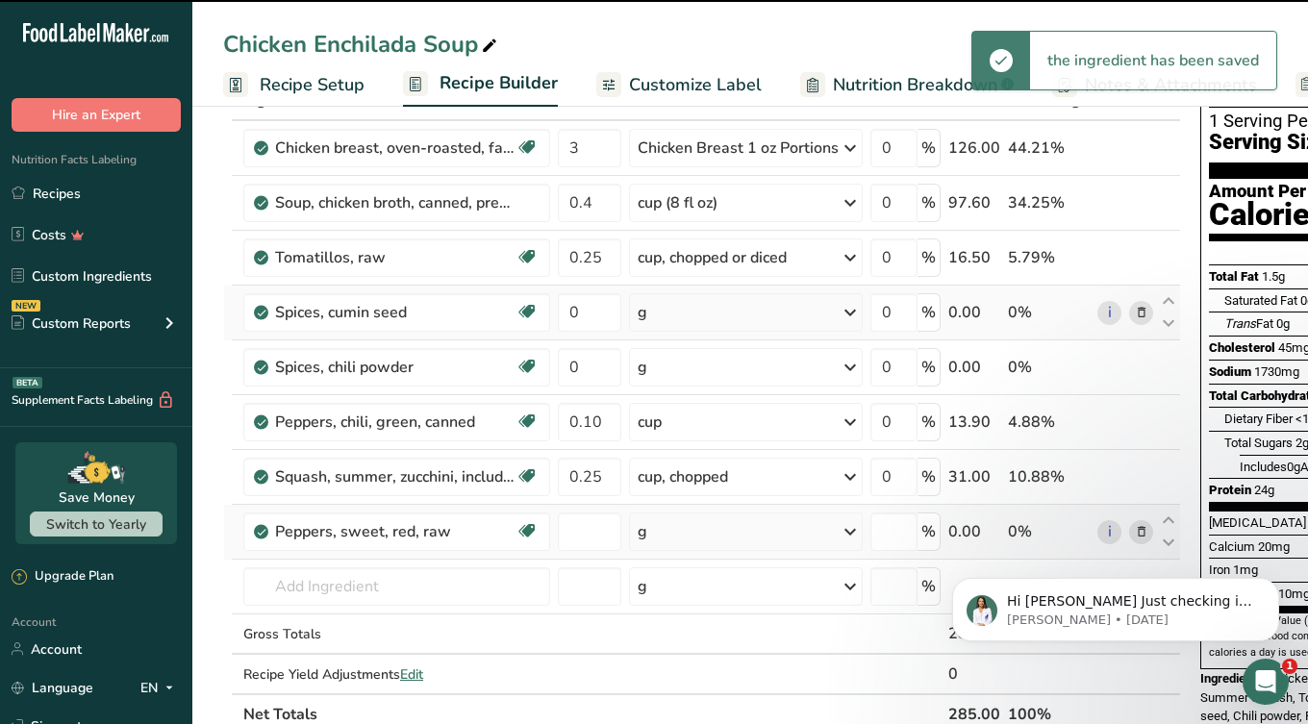
type input "0"
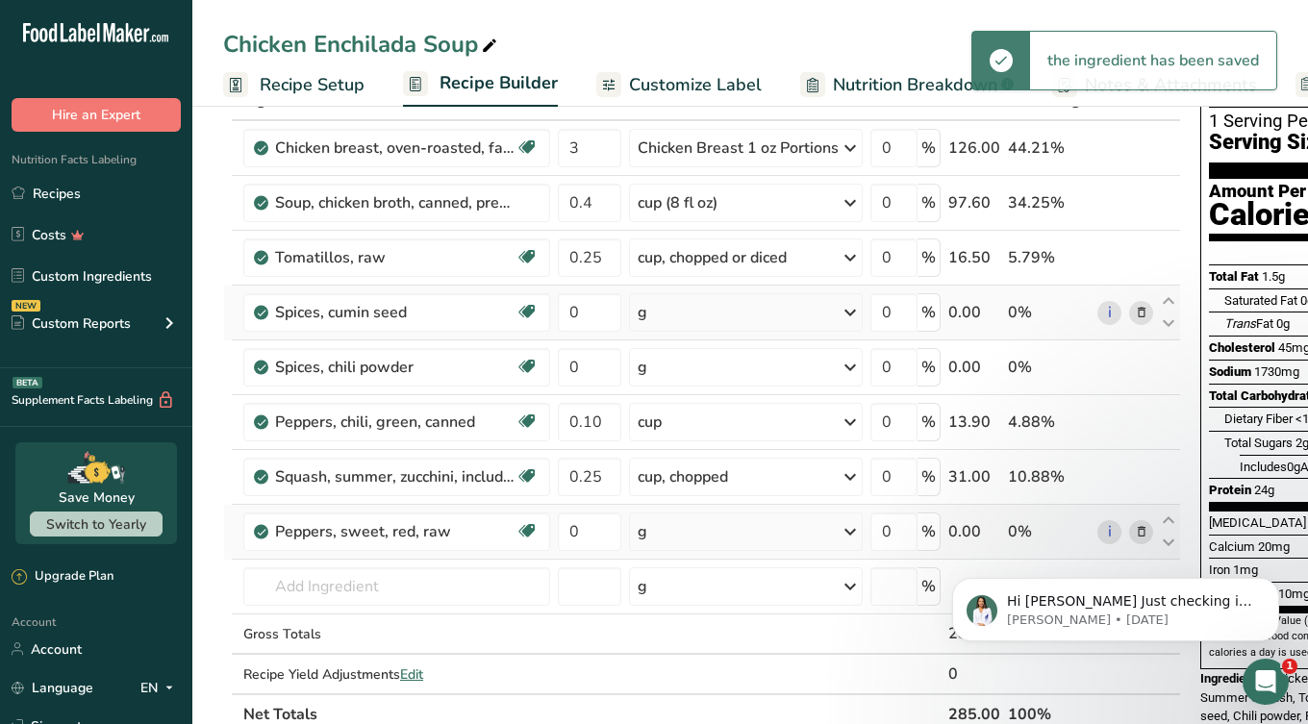
click at [725, 544] on div "g" at bounding box center [746, 532] width 234 height 38
click at [693, 598] on div "1 cup, chopped" at bounding box center [721, 597] width 162 height 28
drag, startPoint x: 592, startPoint y: 538, endPoint x: 519, endPoint y: 533, distance: 73.2
click at [519, 535] on tr "Peppers, sweet, red, raw Source of Antioxidants Dairy free Gluten free Vegan Ve…" at bounding box center [702, 532] width 956 height 55
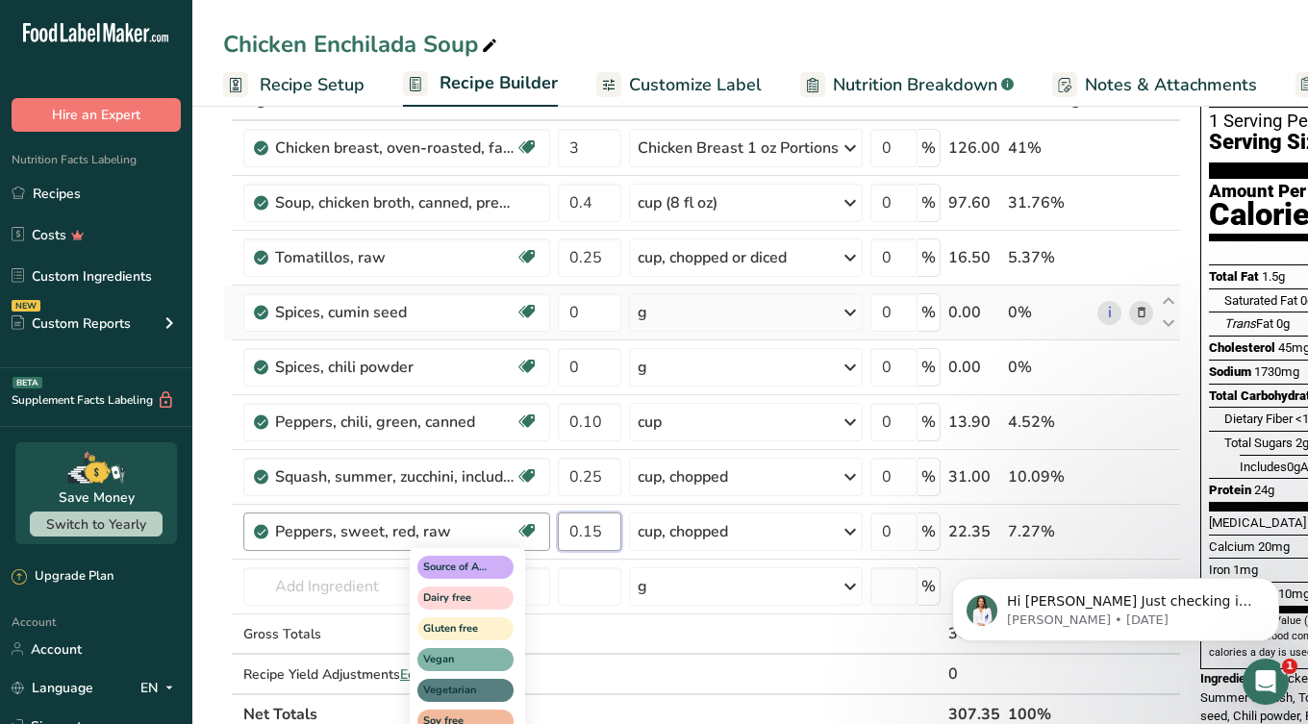
type input "0.15"
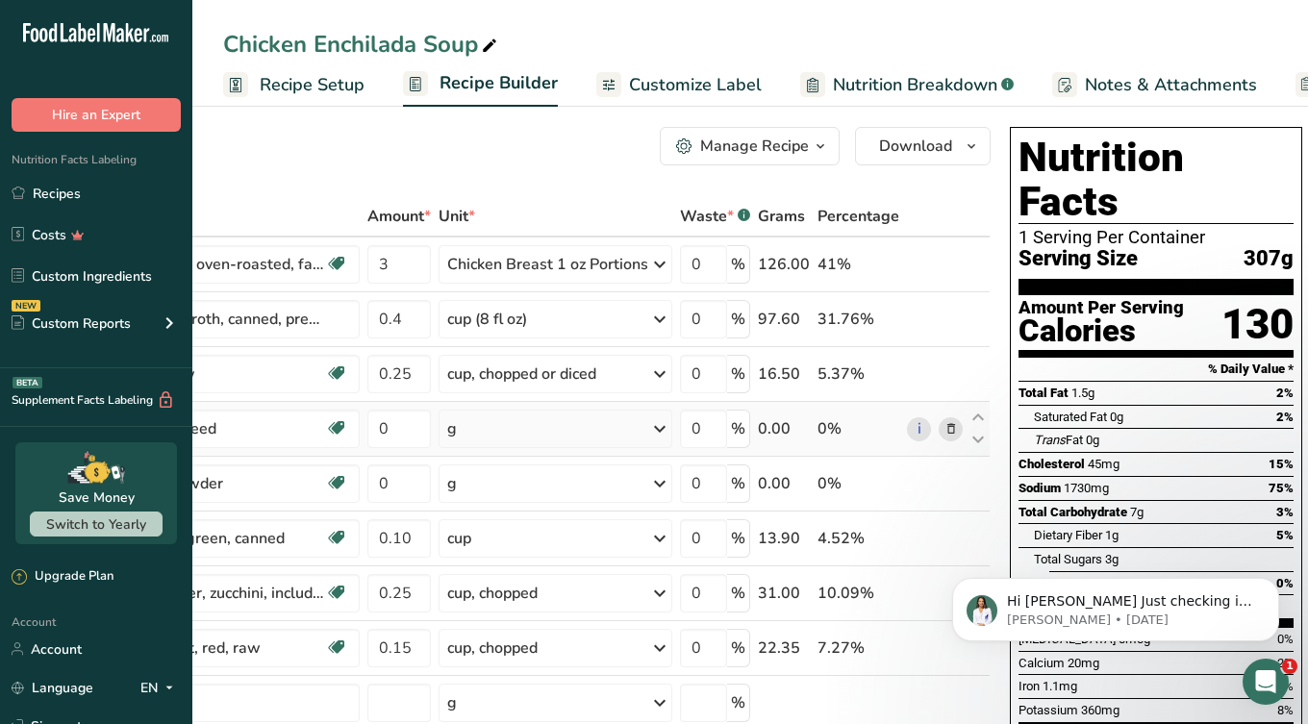
scroll to position [0, 189]
click at [969, 147] on icon "button" at bounding box center [972, 147] width 15 height 24
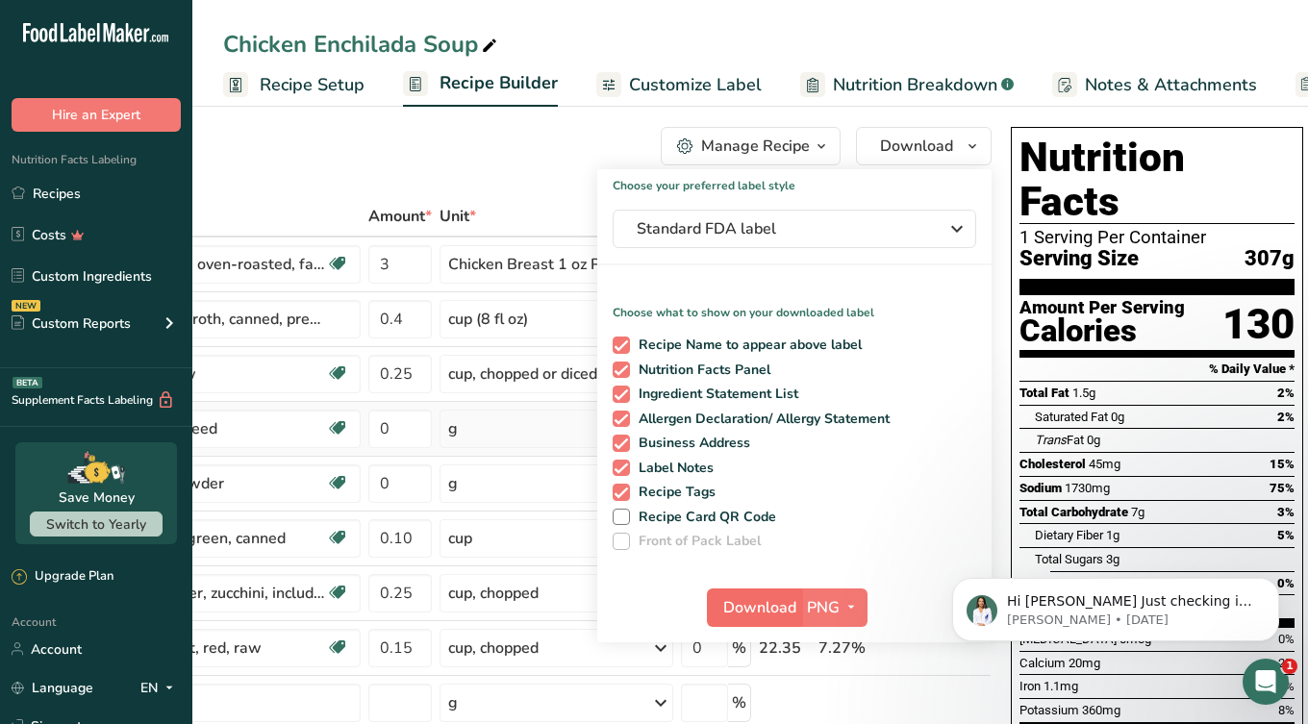
click at [764, 615] on span "Download" at bounding box center [759, 607] width 73 height 23
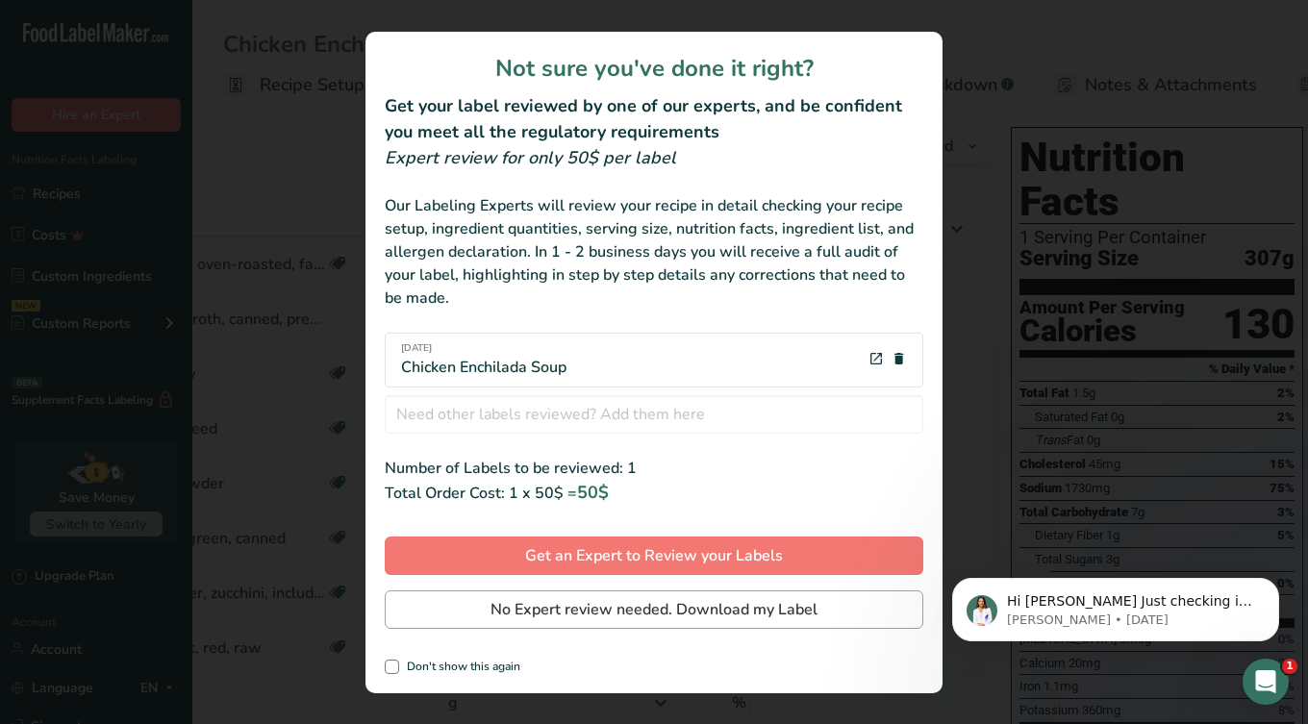
click at [586, 613] on span "No Expert review needed. Download my Label" at bounding box center [653, 609] width 327 height 23
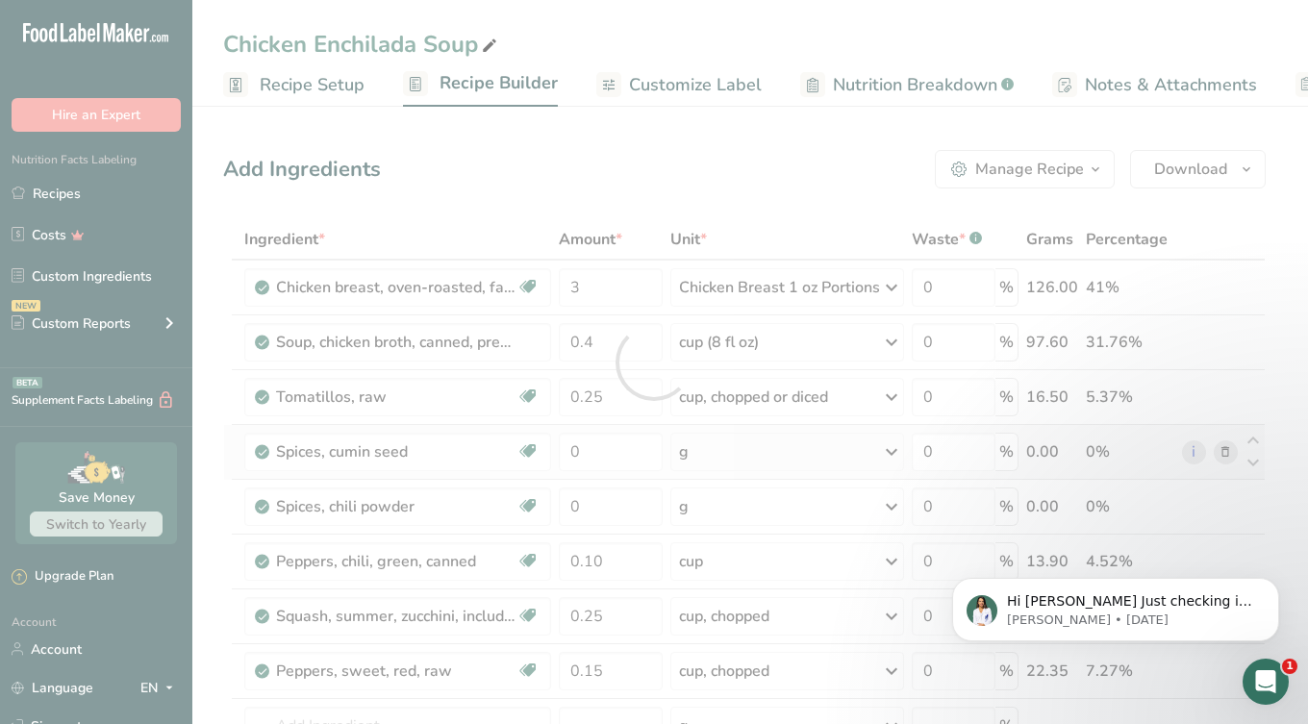
scroll to position [0, 0]
